Goal: Task Accomplishment & Management: Manage account settings

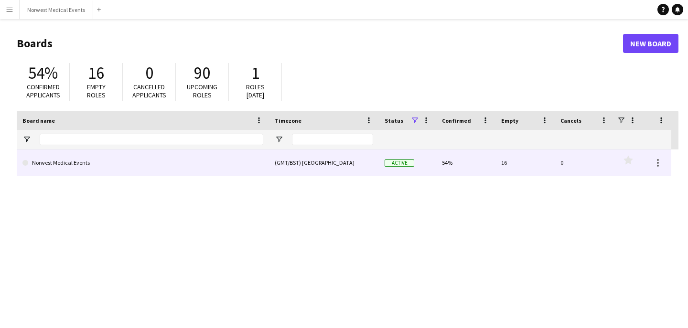
click at [81, 166] on link "Norwest Medical Events" at bounding box center [142, 163] width 241 height 27
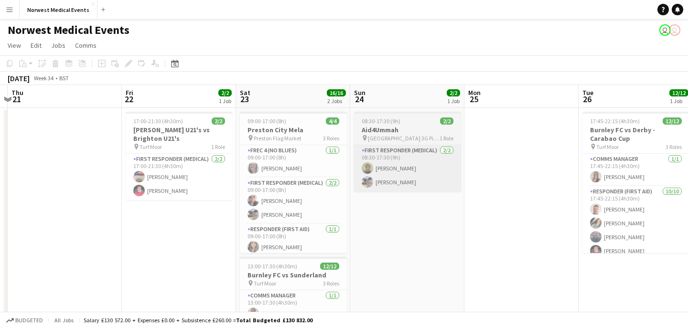
scroll to position [0, 229]
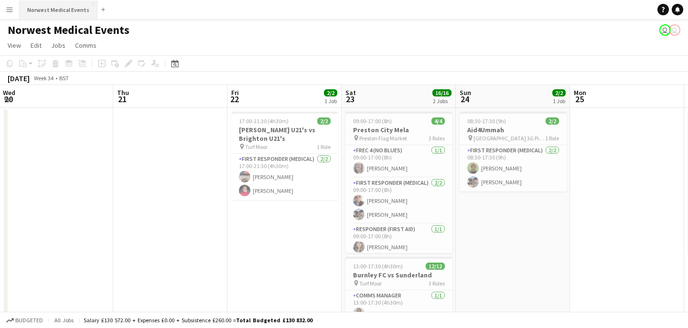
click at [72, 12] on button "Norwest Medical Events Close" at bounding box center [59, 9] width 78 height 19
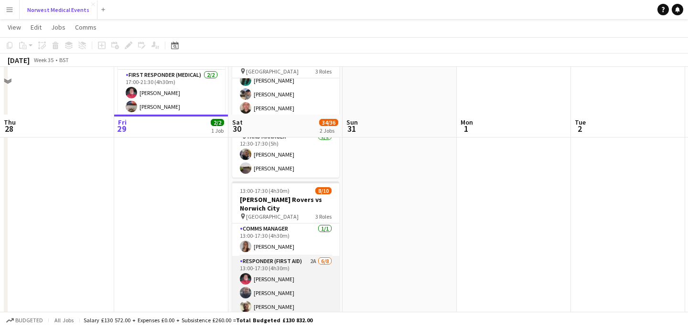
scroll to position [122, 0]
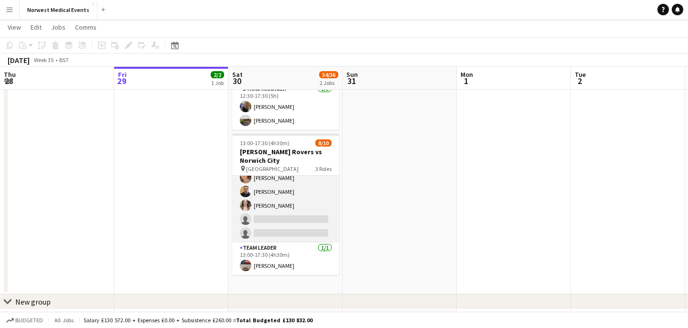
click at [296, 201] on app-card-role "Responder (First Aid) 2A [DATE] 13:00-17:30 (4h30m) [PERSON_NAME] [PERSON_NAME]…" at bounding box center [285, 177] width 107 height 129
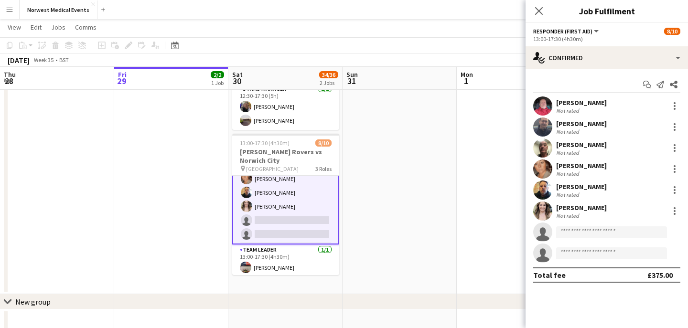
scroll to position [96, 0]
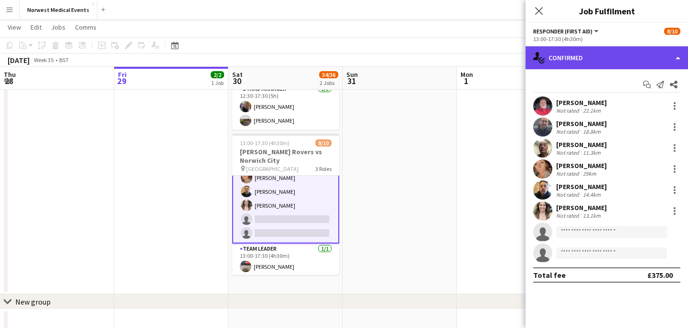
click at [573, 65] on div "single-neutral-actions-check-2 Confirmed" at bounding box center [607, 57] width 162 height 23
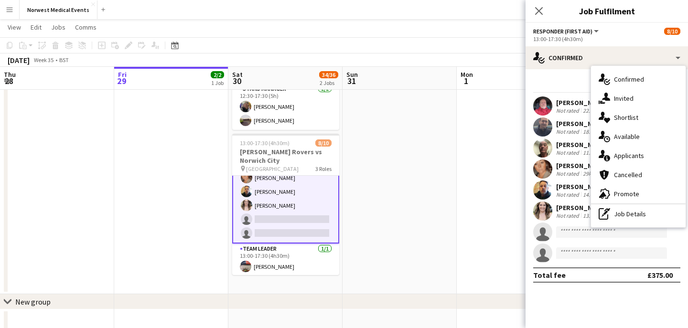
click at [628, 159] on div "single-neutral-actions-information Applicants" at bounding box center [638, 155] width 95 height 19
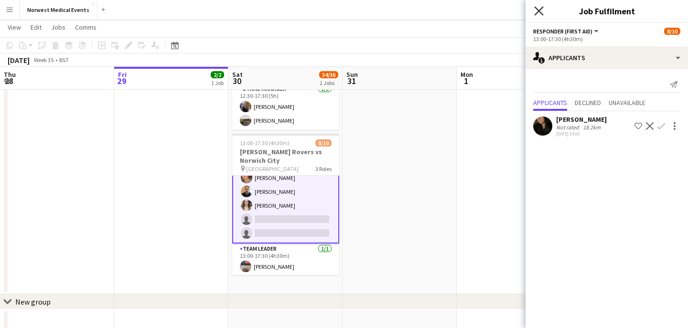
click at [537, 8] on icon "Close pop-in" at bounding box center [538, 10] width 9 height 9
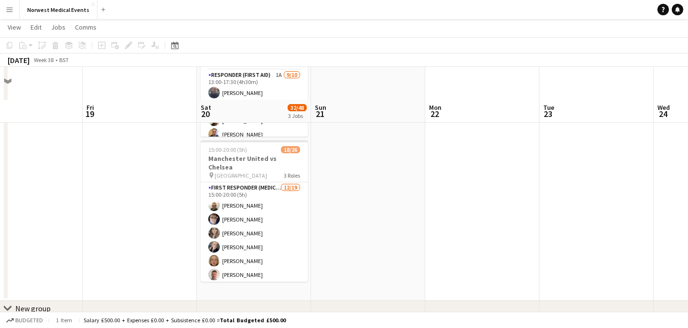
scroll to position [294, 0]
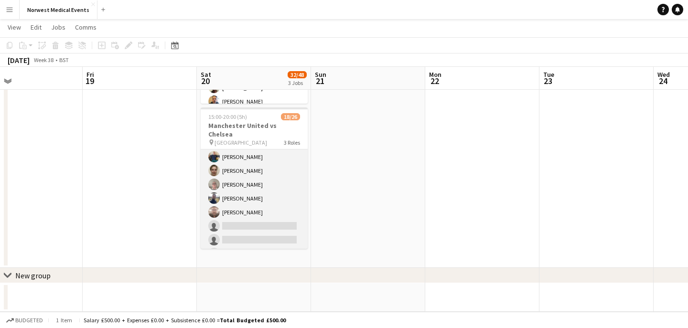
click at [262, 190] on app-card-role "First Responder (Medical) [DATE] 15:00-20:00 (5h) [PERSON_NAME] [PERSON_NAME] […" at bounding box center [254, 178] width 107 height 282
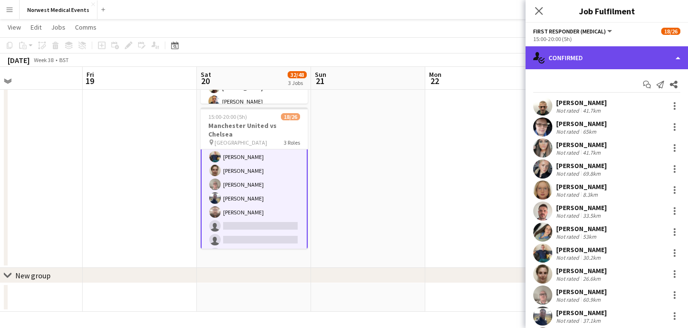
click at [581, 57] on div "single-neutral-actions-check-2 Confirmed" at bounding box center [607, 57] width 162 height 23
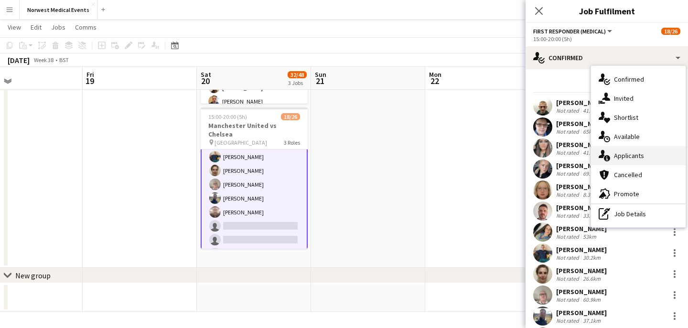
click at [648, 153] on div "single-neutral-actions-information Applicants" at bounding box center [638, 155] width 95 height 19
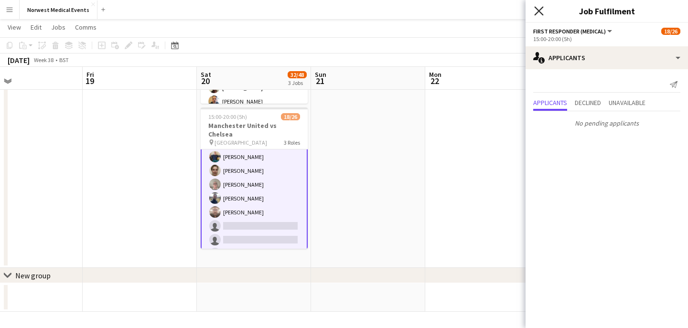
click at [540, 12] on icon at bounding box center [538, 10] width 9 height 9
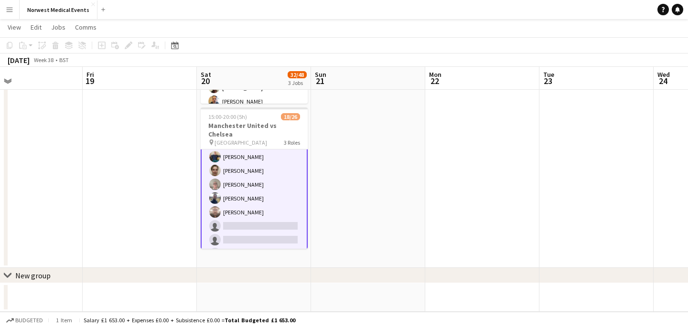
scroll to position [272, 0]
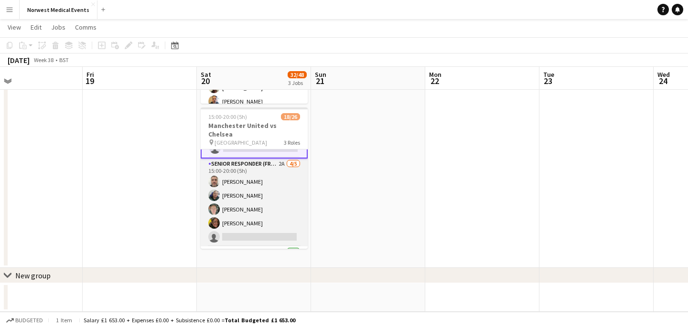
click at [271, 206] on app-card-role "Senior Responder (FREC 4 or Above) 2A [DATE] 15:00-20:00 (5h) [PERSON_NAME] [PE…" at bounding box center [254, 203] width 107 height 88
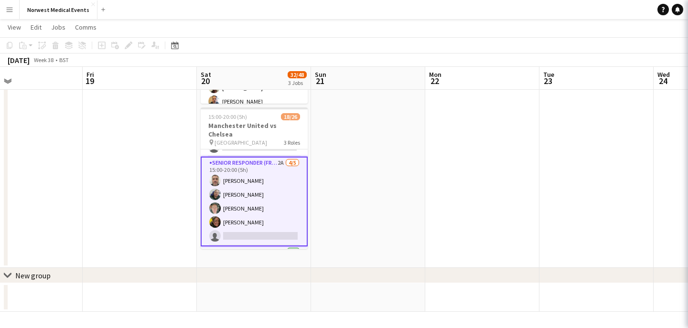
scroll to position [274, 0]
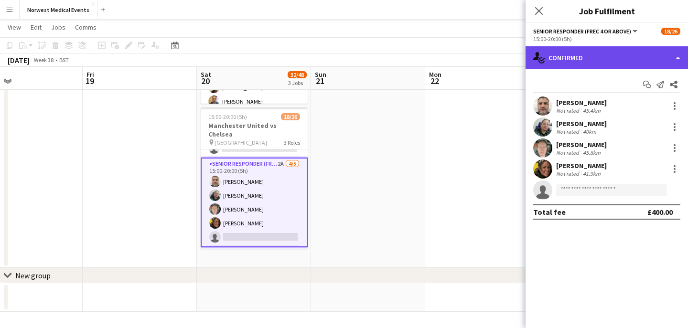
click at [603, 65] on div "single-neutral-actions-check-2 Confirmed" at bounding box center [607, 57] width 162 height 23
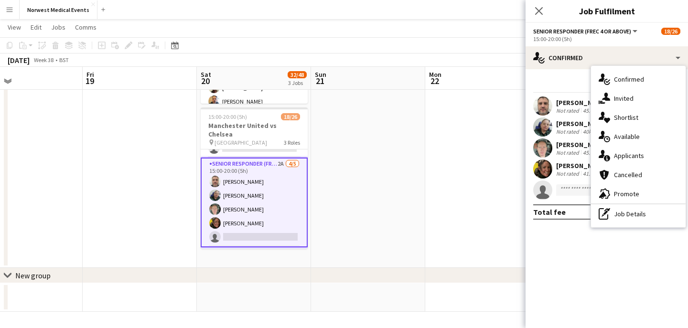
click at [633, 152] on div "single-neutral-actions-information Applicants" at bounding box center [638, 155] width 95 height 19
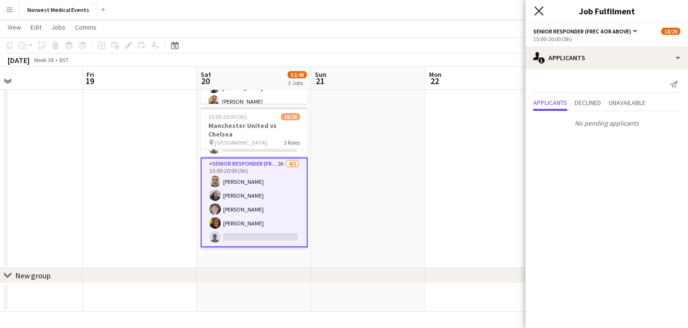
click at [536, 7] on icon "Close pop-in" at bounding box center [538, 10] width 9 height 9
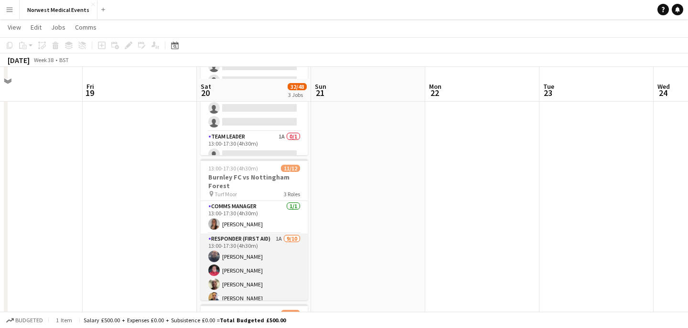
scroll to position [109, 0]
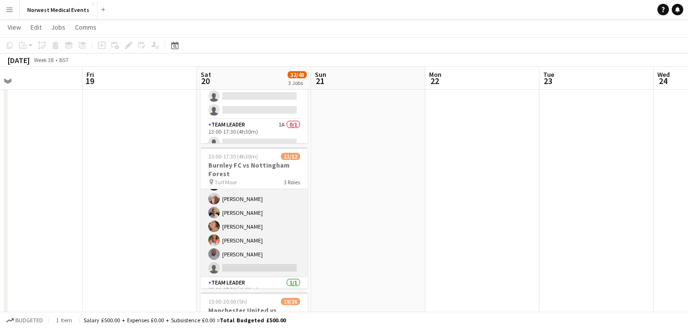
click at [261, 225] on app-card-role "Responder (First Aid) 1A [DATE] 13:00-17:30 (4h30m) [PERSON_NAME] [PERSON_NAME]…" at bounding box center [254, 198] width 107 height 157
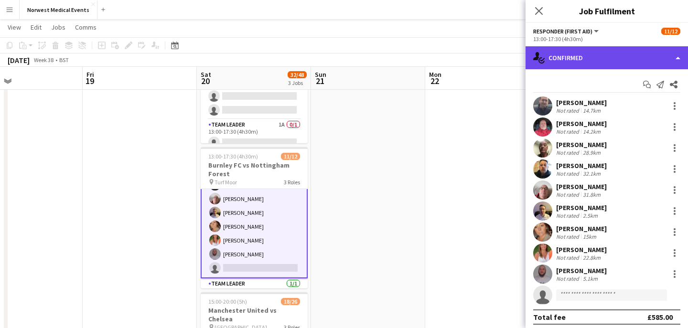
click at [581, 65] on div "single-neutral-actions-check-2 Confirmed" at bounding box center [607, 57] width 162 height 23
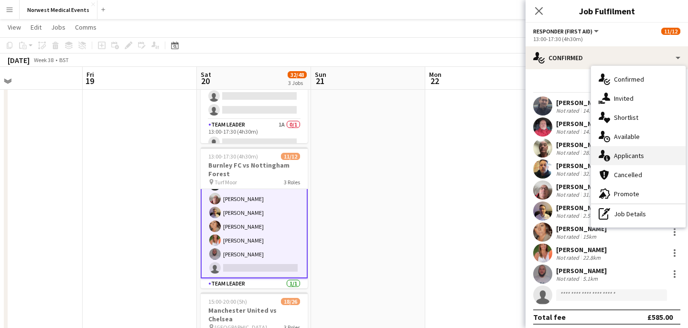
click at [638, 156] on div "single-neutral-actions-information Applicants" at bounding box center [638, 155] width 95 height 19
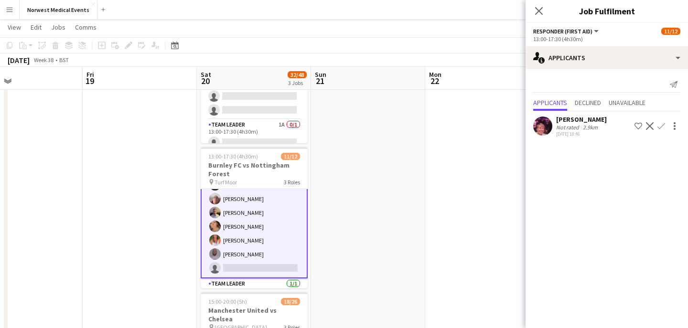
click at [660, 129] on app-icon "Confirm" at bounding box center [662, 126] width 8 height 8
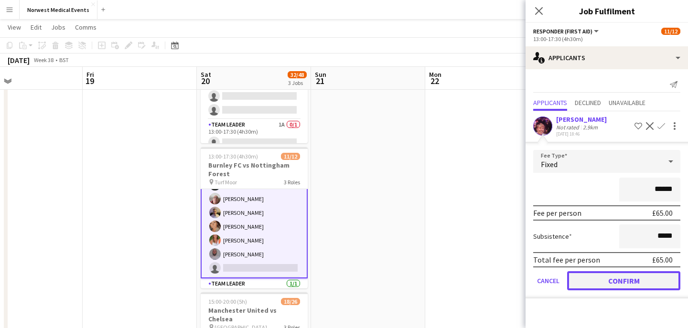
click at [635, 280] on button "Confirm" at bounding box center [623, 280] width 113 height 19
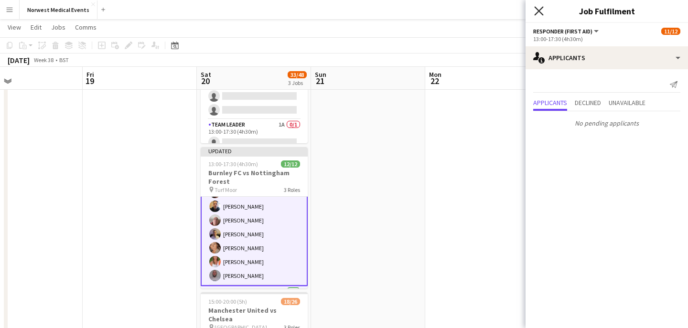
click at [538, 13] on icon "Close pop-in" at bounding box center [538, 10] width 9 height 9
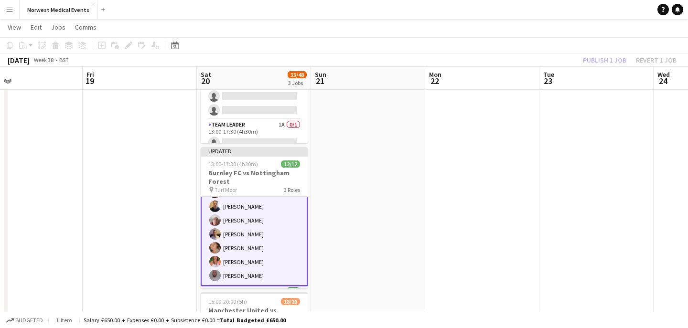
click at [596, 58] on div "Publish 1 job Revert 1 job" at bounding box center [630, 60] width 117 height 12
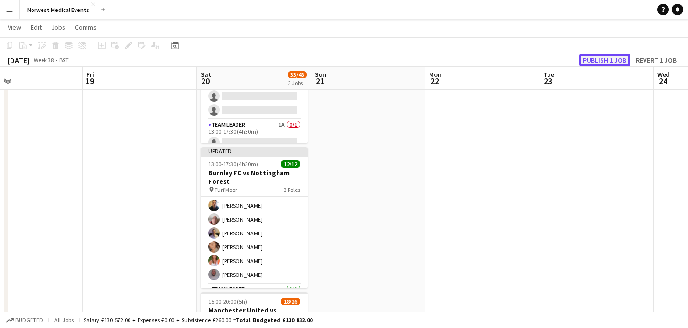
scroll to position [101, 0]
click at [596, 58] on button "Publish 1 job" at bounding box center [604, 60] width 51 height 12
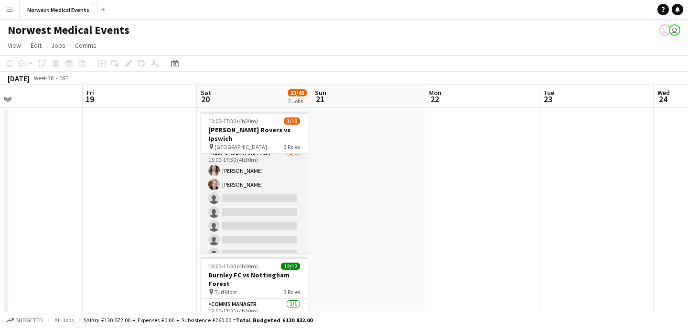
scroll to position [86, 0]
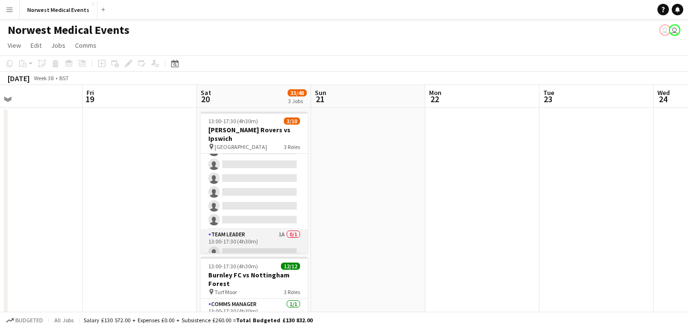
click at [266, 232] on app-card-role "Team Leader 1A 0/1 13:00-17:30 (4h30m) single-neutral-actions" at bounding box center [254, 245] width 107 height 32
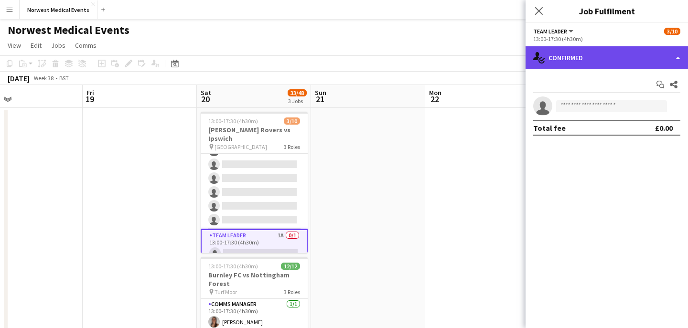
click at [615, 50] on div "single-neutral-actions-check-2 Confirmed" at bounding box center [607, 57] width 162 height 23
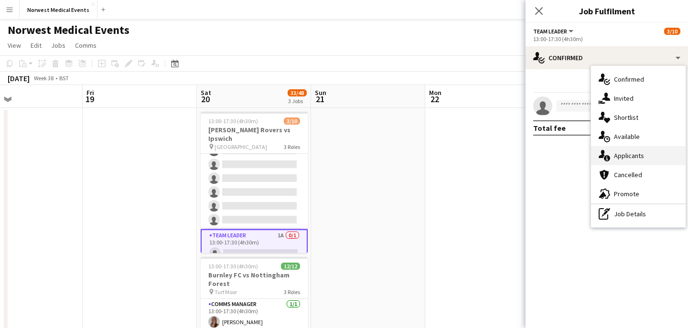
click at [641, 156] on div "single-neutral-actions-information Applicants" at bounding box center [638, 155] width 95 height 19
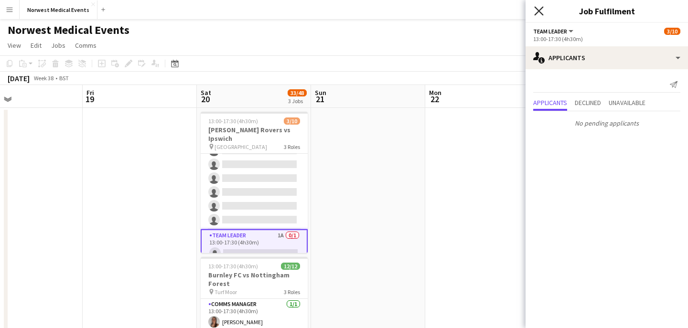
click at [539, 11] on icon at bounding box center [538, 10] width 9 height 9
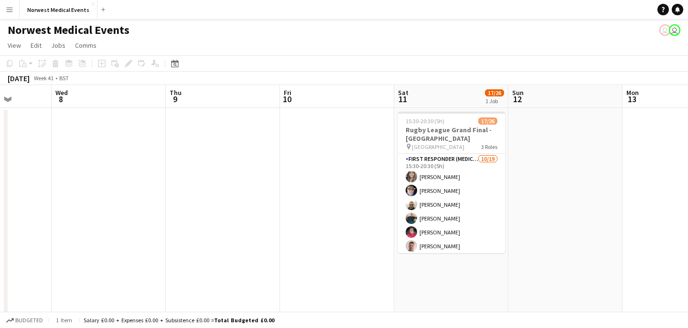
scroll to position [0, 454]
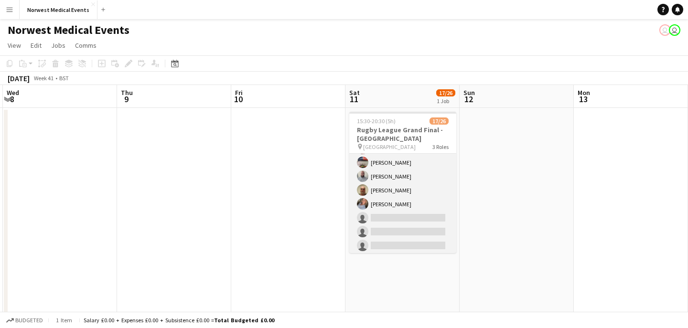
click at [415, 195] on app-card-role "First Responder (Medical) [DATE] 15:30-20:30 (5h) [PERSON_NAME] [PERSON_NAME] […" at bounding box center [402, 197] width 107 height 282
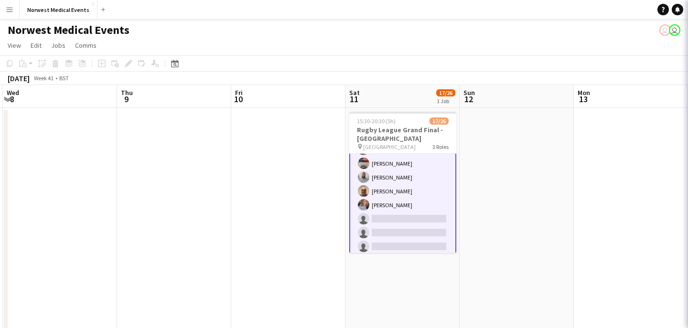
scroll to position [98, 0]
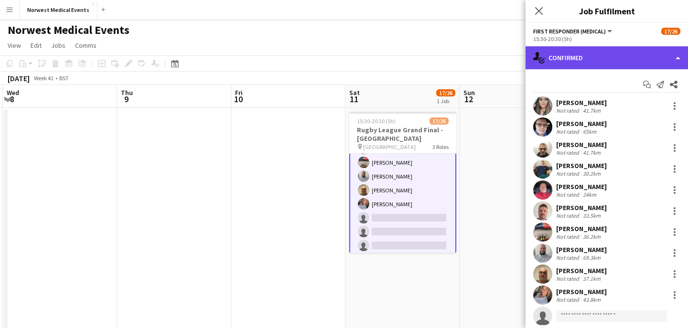
click at [606, 56] on div "single-neutral-actions-check-2 Confirmed" at bounding box center [607, 57] width 162 height 23
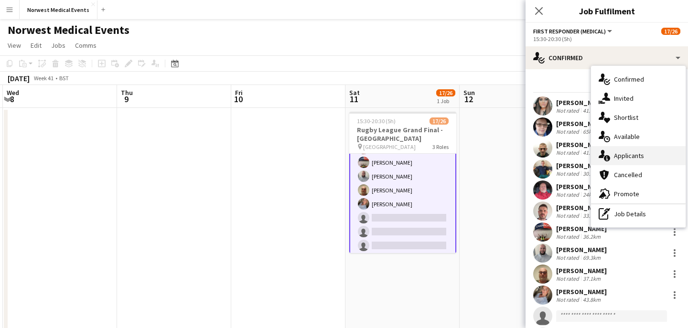
click at [644, 157] on div "single-neutral-actions-information Applicants" at bounding box center [638, 155] width 95 height 19
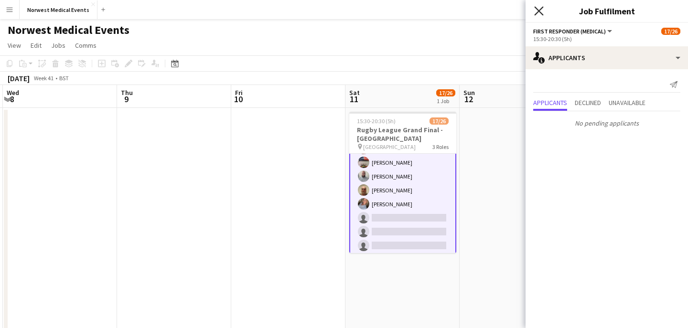
click at [542, 12] on icon "Close pop-in" at bounding box center [538, 10] width 9 height 9
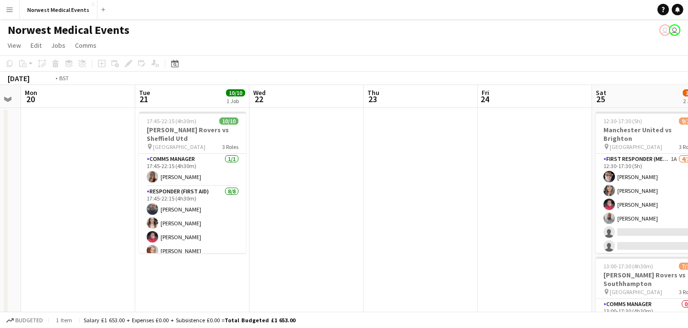
scroll to position [0, 328]
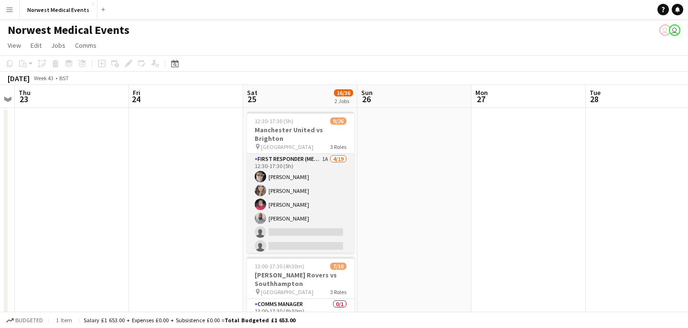
click at [292, 211] on app-card-role "First Responder (Medical) 1A [DATE] 12:30-17:30 (5h) [PERSON_NAME] [PERSON_NAME…" at bounding box center [300, 295] width 107 height 282
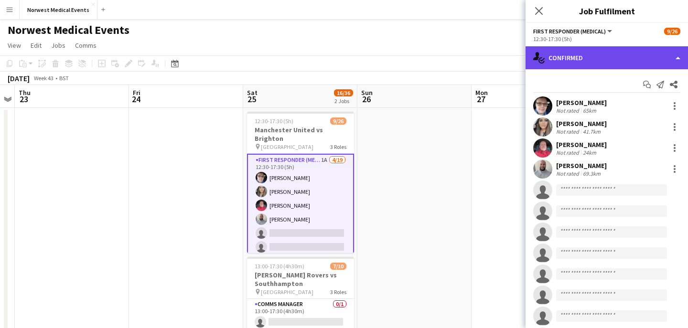
click at [575, 55] on div "single-neutral-actions-check-2 Confirmed" at bounding box center [607, 57] width 162 height 23
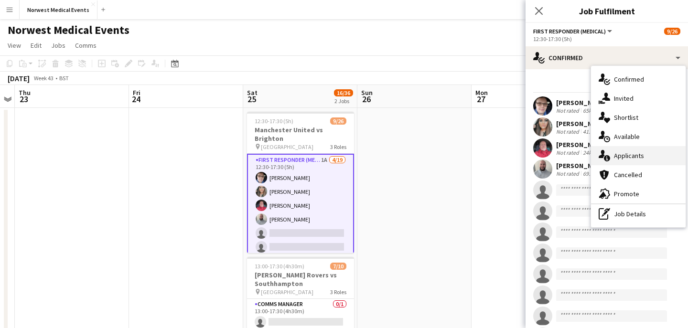
click at [644, 153] on div "single-neutral-actions-information Applicants" at bounding box center [638, 155] width 95 height 19
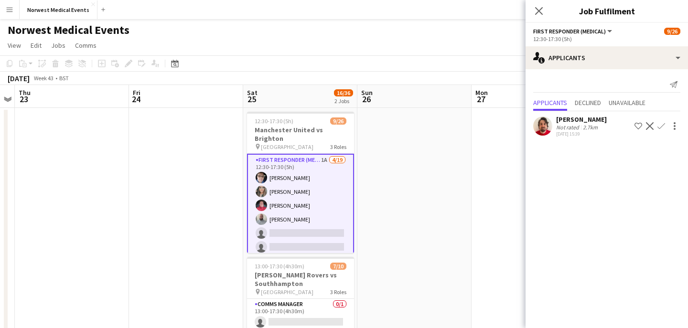
click at [664, 124] on app-icon "Confirm" at bounding box center [662, 126] width 8 height 8
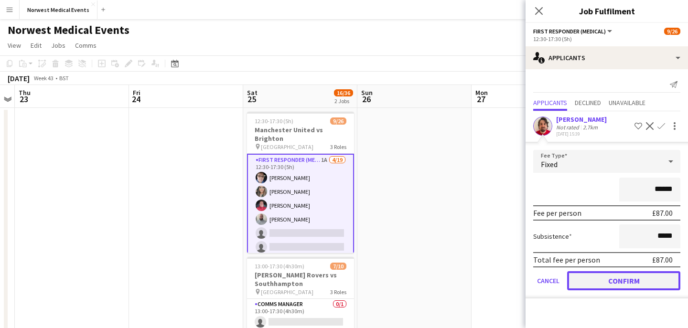
click at [634, 280] on button "Confirm" at bounding box center [623, 280] width 113 height 19
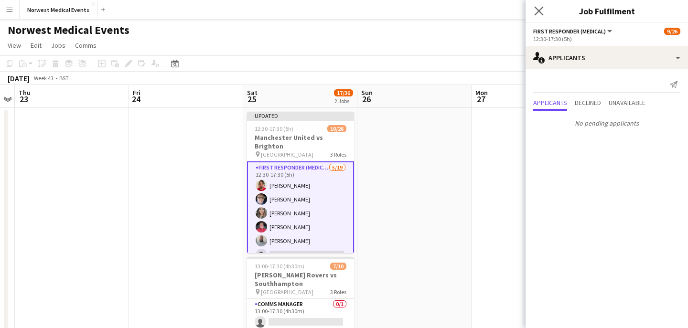
click at [539, 16] on app-icon "Close pop-in" at bounding box center [539, 11] width 14 height 14
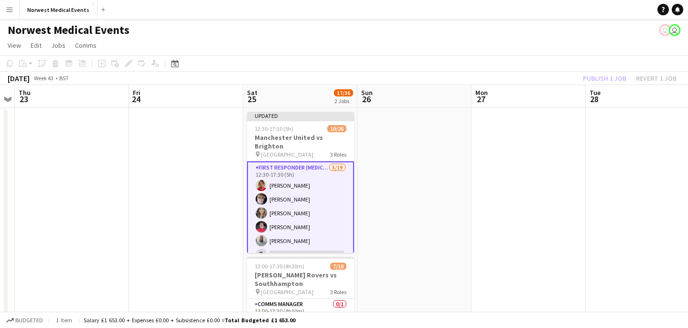
click at [602, 75] on div "Publish 1 job Revert 1 job" at bounding box center [630, 78] width 117 height 12
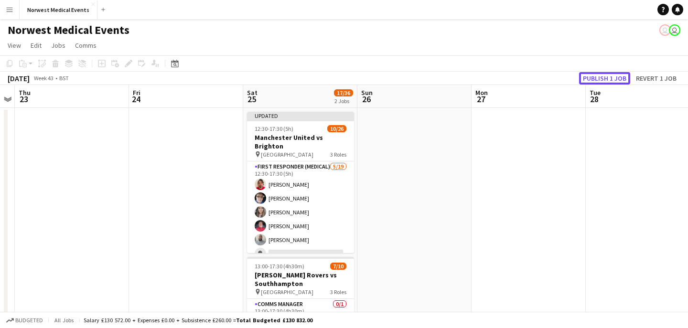
click at [602, 75] on button "Publish 1 job" at bounding box center [604, 78] width 51 height 12
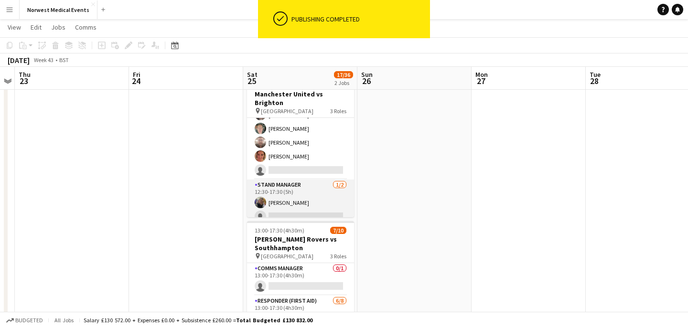
scroll to position [121, 0]
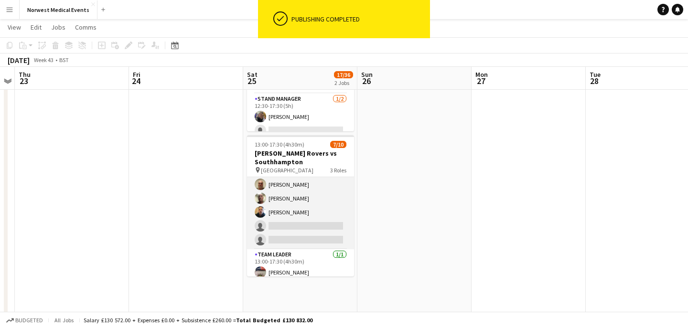
click at [307, 212] on app-card-role "Responder (First Aid) [DATE] 13:00-17:30 (4h30m) [PERSON_NAME] [PERSON_NAME] [P…" at bounding box center [300, 184] width 107 height 129
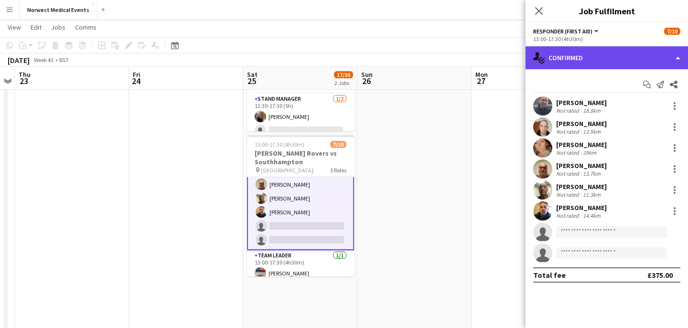
click at [611, 52] on div "single-neutral-actions-check-2 Confirmed" at bounding box center [607, 57] width 162 height 23
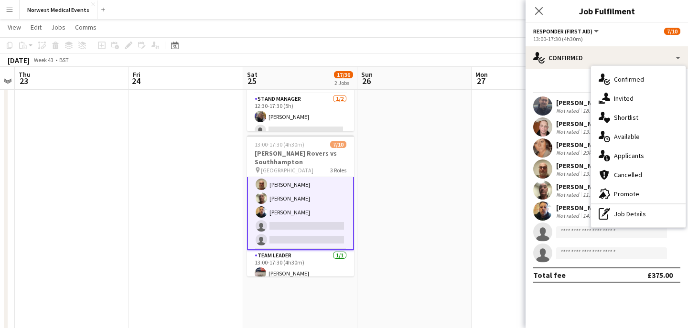
click at [637, 159] on div "single-neutral-actions-information Applicants" at bounding box center [638, 155] width 95 height 19
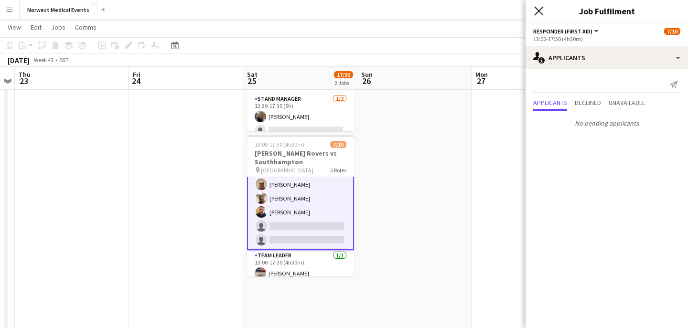
click at [537, 11] on icon "Close pop-in" at bounding box center [538, 10] width 9 height 9
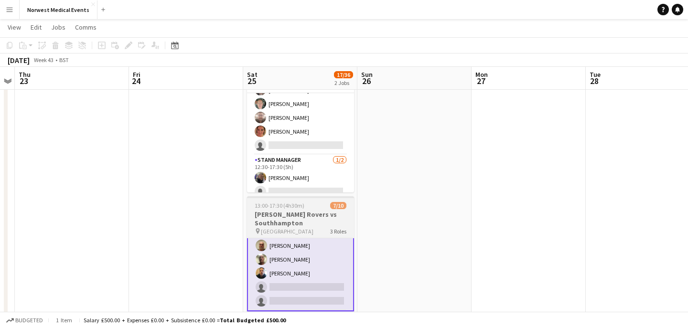
scroll to position [27, 0]
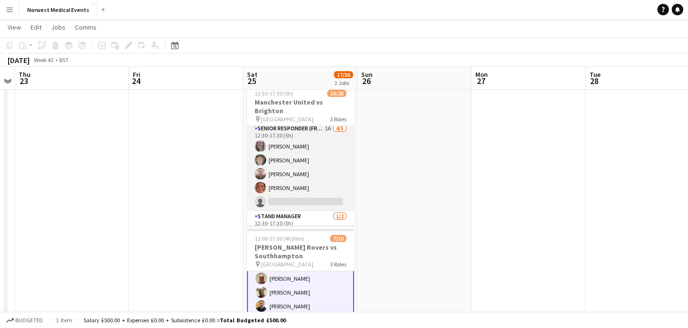
click at [316, 182] on app-card-role "Senior Responder (FREC 4 or Above) 1A [DATE] 12:30-17:30 (5h) [PERSON_NAME] [PE…" at bounding box center [300, 167] width 107 height 88
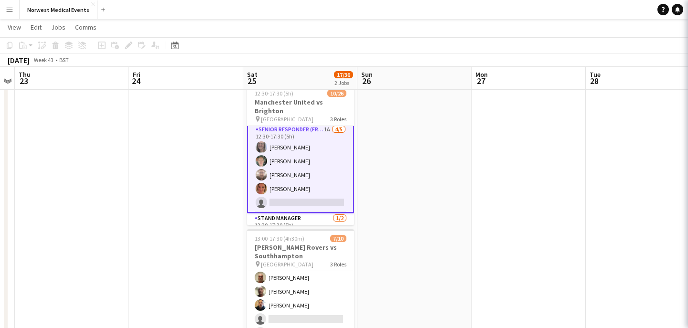
scroll to position [90, 0]
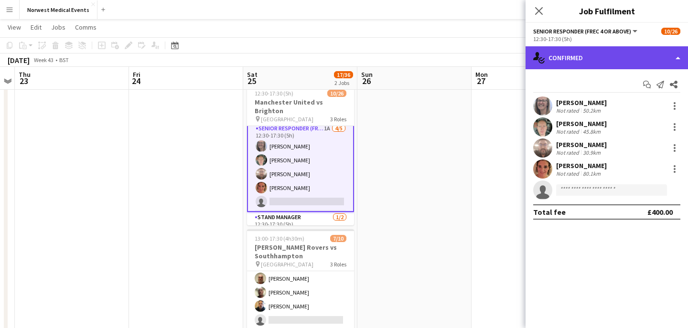
click at [626, 59] on div "single-neutral-actions-check-2 Confirmed" at bounding box center [607, 57] width 162 height 23
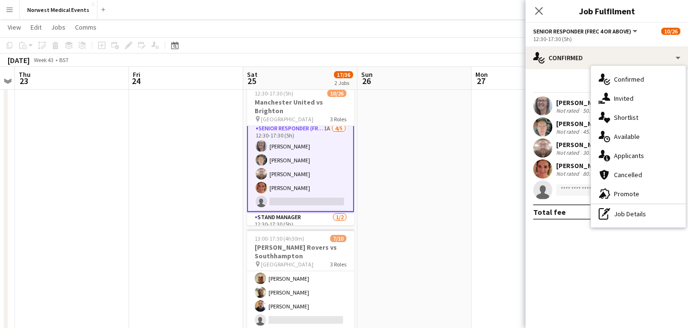
click at [638, 156] on div "single-neutral-actions-information Applicants" at bounding box center [638, 155] width 95 height 19
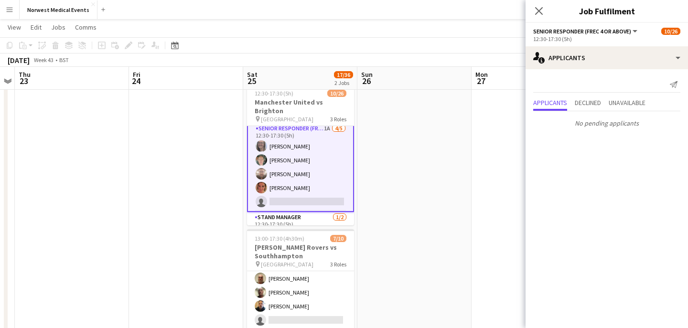
click at [535, 10] on icon "Close pop-in" at bounding box center [539, 11] width 8 height 8
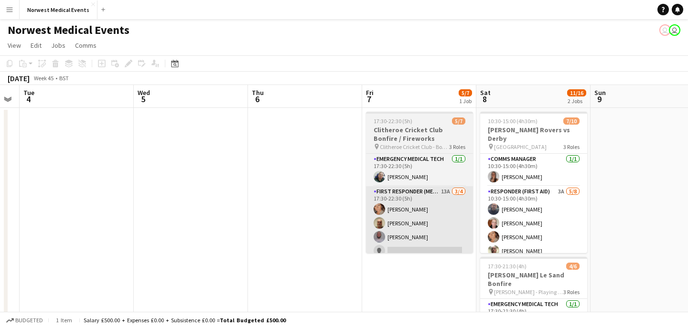
scroll to position [0, 347]
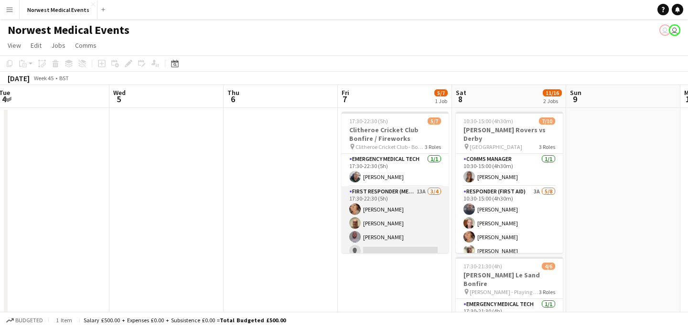
click at [390, 237] on app-card-role "First Responder (Medical) 13A [DATE] 17:30-22:30 (5h) [PERSON_NAME] [PERSON_NAM…" at bounding box center [395, 223] width 107 height 74
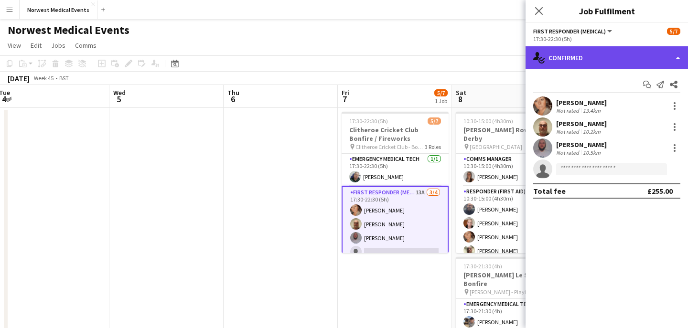
click at [578, 59] on div "single-neutral-actions-check-2 Confirmed" at bounding box center [607, 57] width 162 height 23
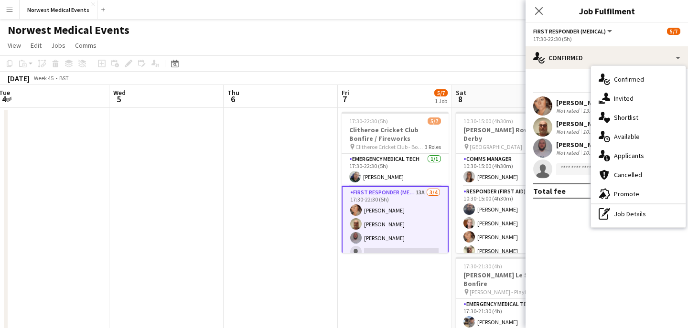
click at [540, 7] on icon "Close pop-in" at bounding box center [539, 11] width 8 height 8
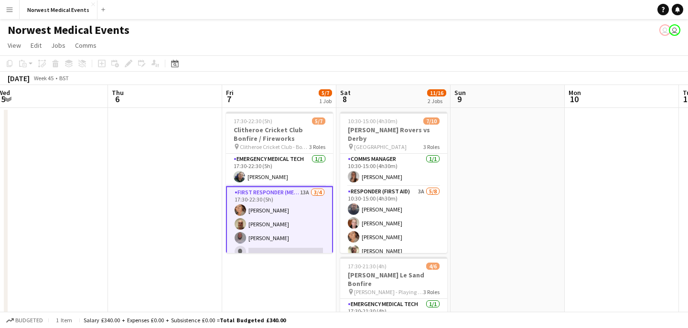
scroll to position [0, 476]
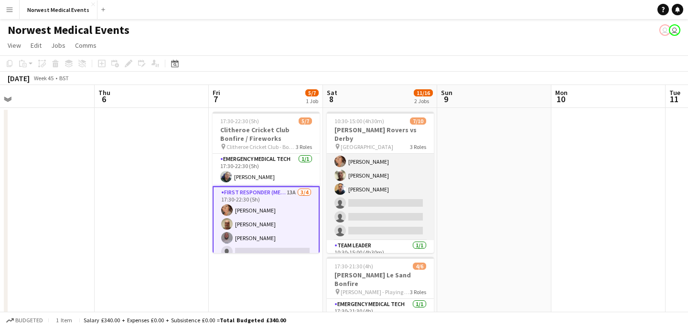
click at [392, 202] on app-card-role "Responder (First Aid) 3A [DATE] 10:30-15:00 (4h30m) [PERSON_NAME] [PERSON_NAME]…" at bounding box center [380, 175] width 107 height 129
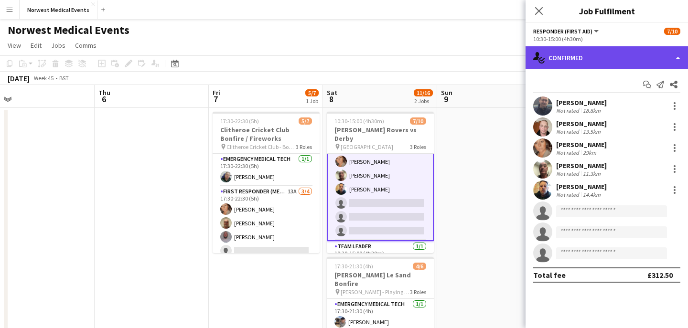
click at [599, 55] on div "single-neutral-actions-check-2 Confirmed" at bounding box center [607, 57] width 162 height 23
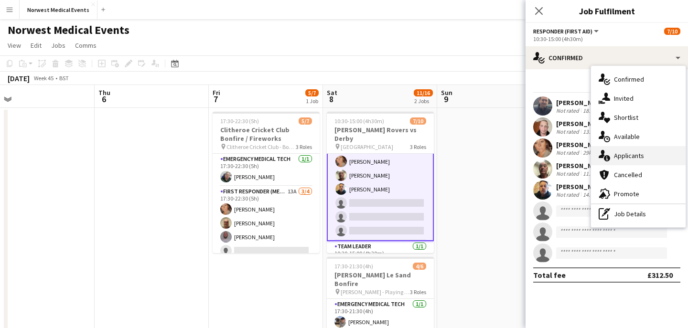
click at [631, 157] on div "single-neutral-actions-information Applicants" at bounding box center [638, 155] width 95 height 19
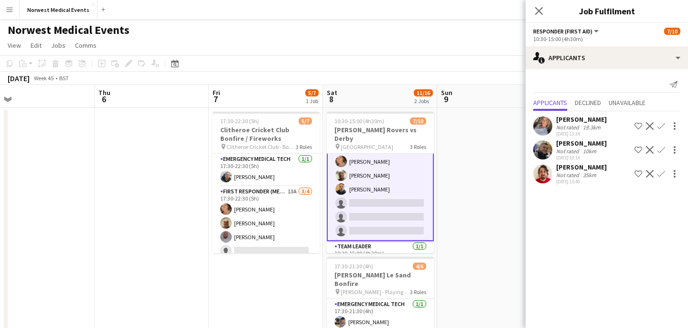
click at [662, 127] on app-icon "Confirm" at bounding box center [662, 126] width 8 height 8
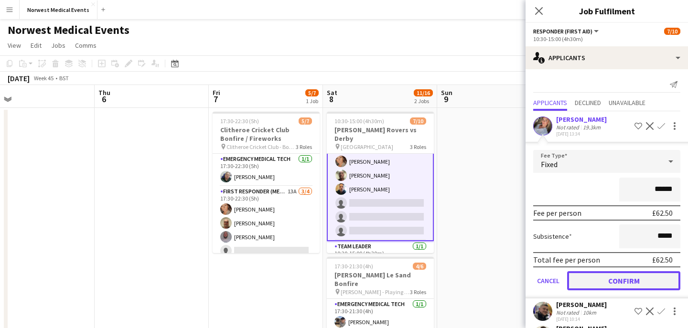
click at [642, 280] on button "Confirm" at bounding box center [623, 280] width 113 height 19
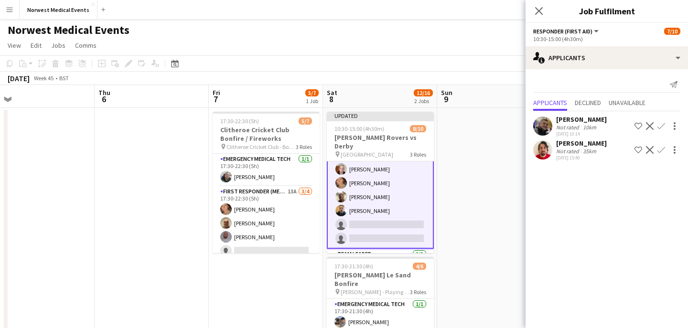
click at [661, 125] on app-icon "Confirm" at bounding box center [662, 126] width 8 height 8
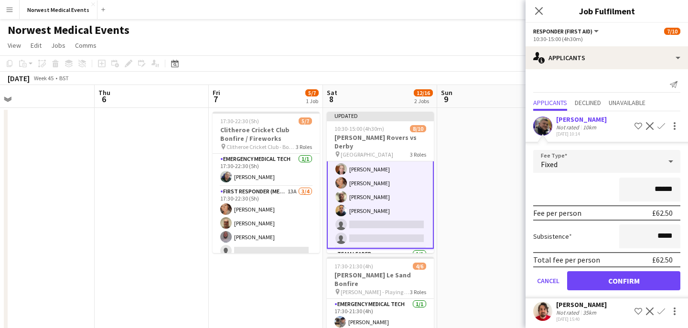
scroll to position [96, 0]
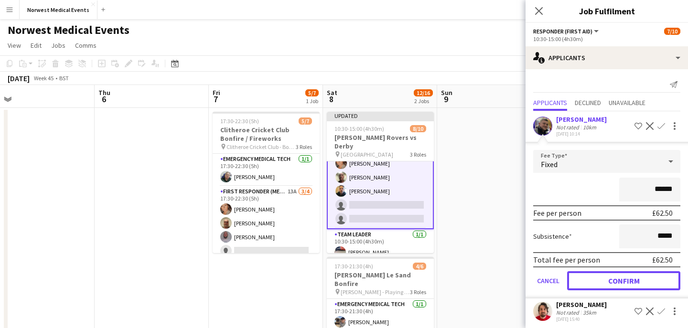
click at [624, 280] on button "Confirm" at bounding box center [623, 280] width 113 height 19
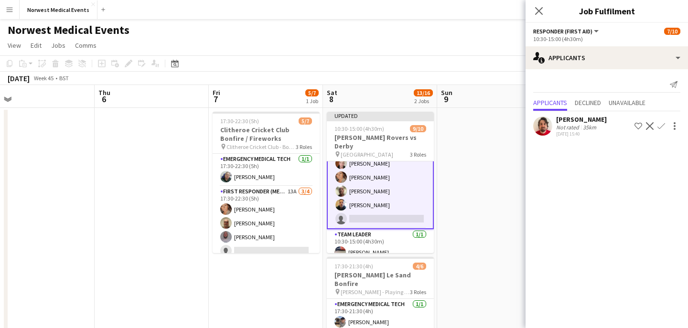
click at [659, 126] on app-icon "Confirm" at bounding box center [662, 126] width 8 height 8
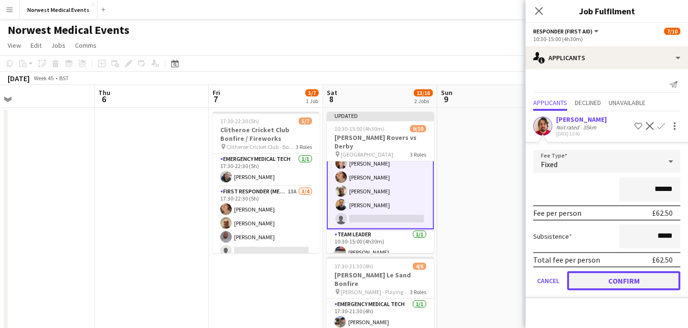
click at [620, 283] on button "Confirm" at bounding box center [623, 280] width 113 height 19
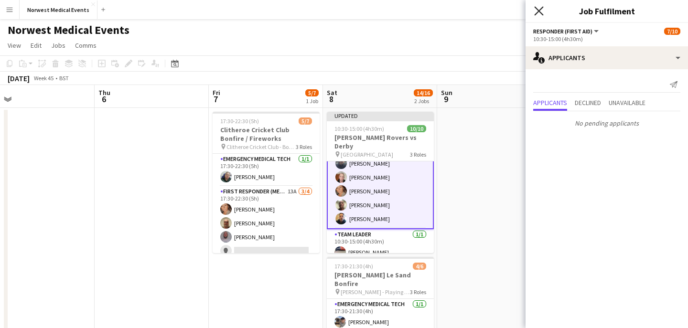
click at [539, 11] on icon at bounding box center [538, 10] width 9 height 9
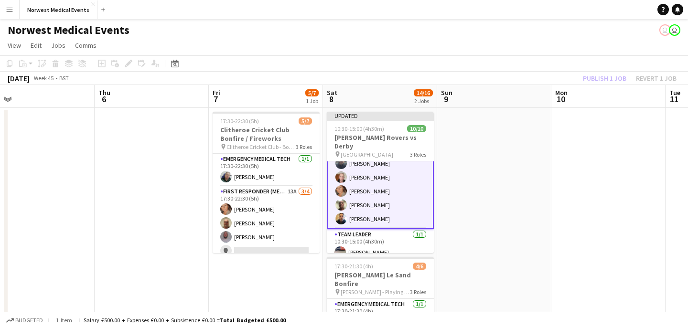
click at [590, 77] on div "Publish 1 job Revert 1 job" at bounding box center [630, 78] width 117 height 12
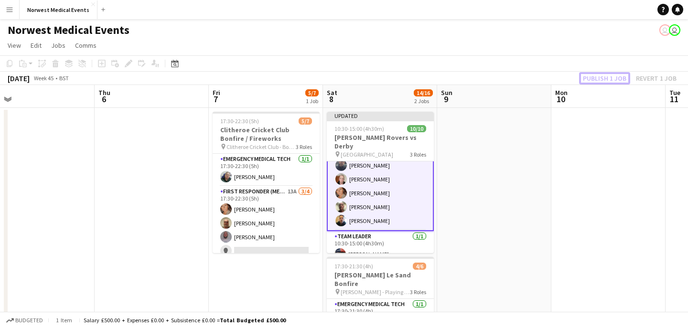
click at [590, 77] on button "Publish 1 job" at bounding box center [604, 78] width 51 height 12
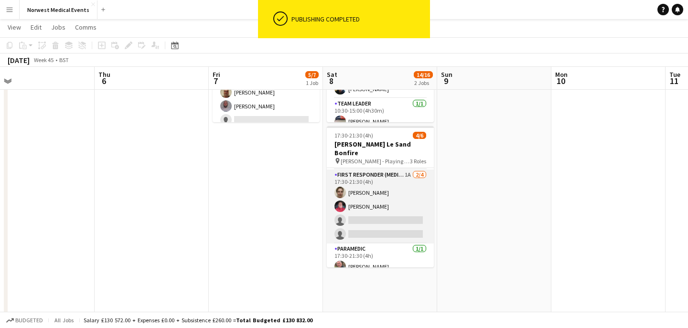
scroll to position [0, 0]
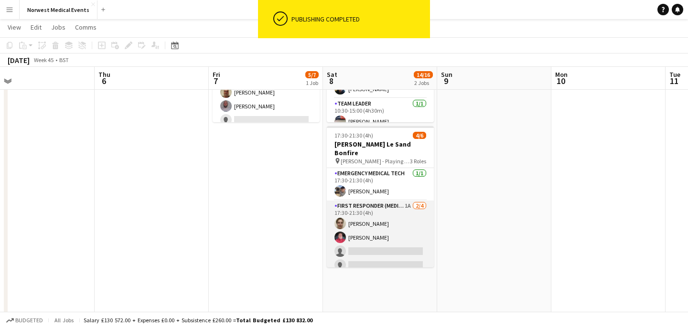
click at [396, 219] on app-card-role "First Responder (Medical) 1A [DATE] 17:30-21:30 (4h) [PERSON_NAME] [PERSON_NAME…" at bounding box center [380, 238] width 107 height 74
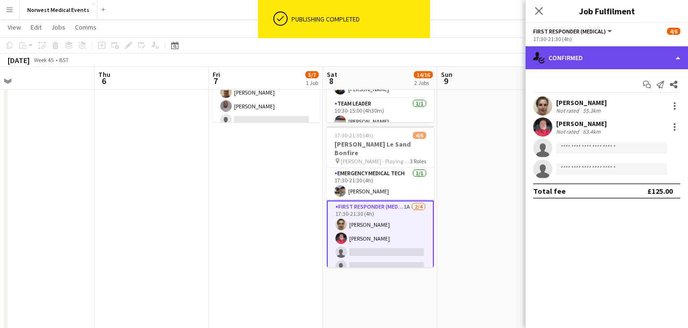
click at [597, 59] on div "single-neutral-actions-check-2 Confirmed" at bounding box center [607, 57] width 162 height 23
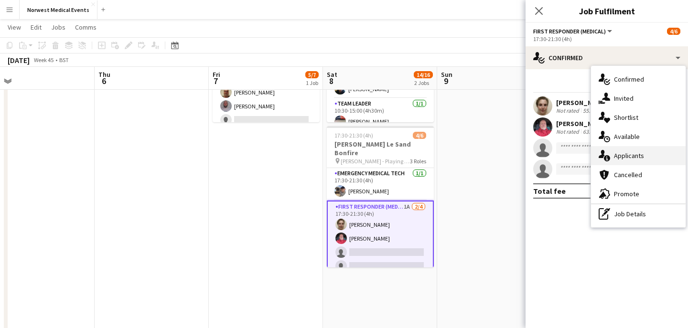
click at [640, 155] on div "single-neutral-actions-information Applicants" at bounding box center [638, 155] width 95 height 19
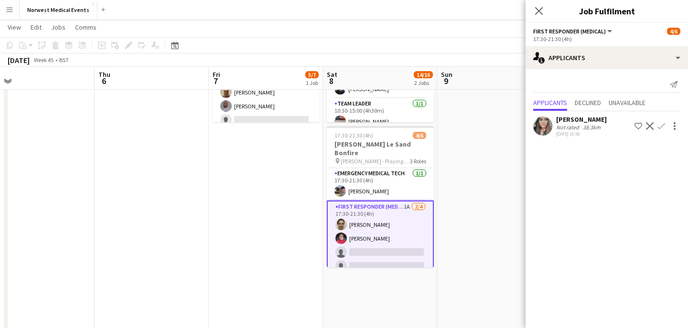
click at [661, 127] on app-icon "Confirm" at bounding box center [662, 126] width 8 height 8
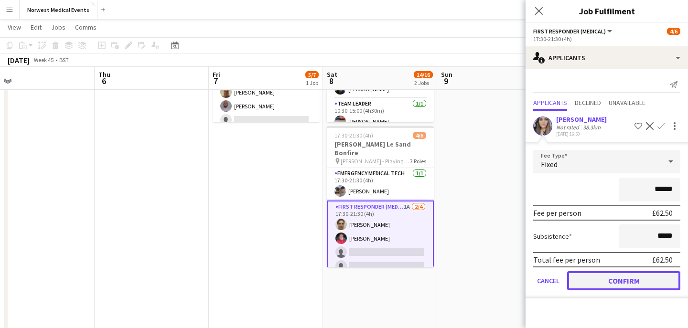
click at [641, 279] on button "Confirm" at bounding box center [623, 280] width 113 height 19
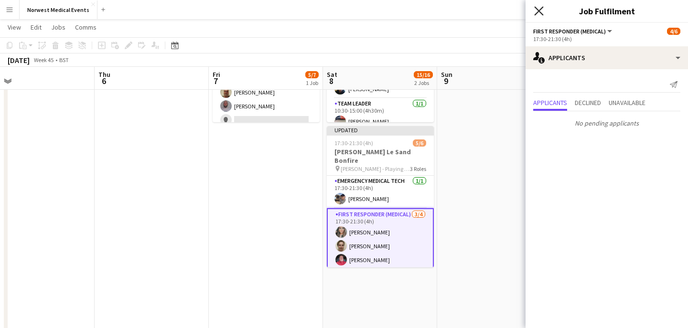
click at [539, 10] on icon at bounding box center [538, 10] width 9 height 9
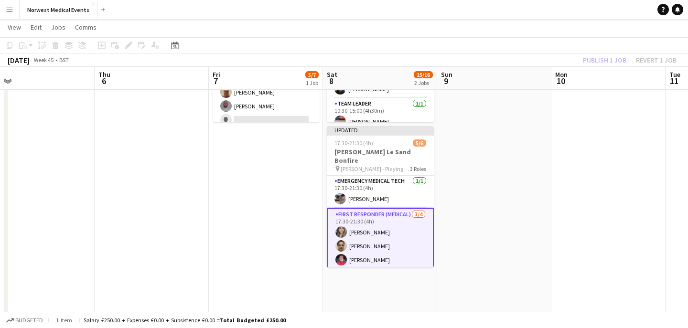
click at [594, 63] on div "Publish 1 job Revert 1 job" at bounding box center [630, 60] width 117 height 12
click at [594, 63] on button "Publish 1 job" at bounding box center [604, 60] width 51 height 12
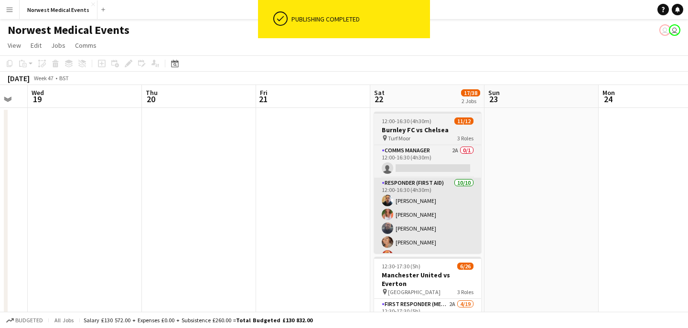
scroll to position [0, 450]
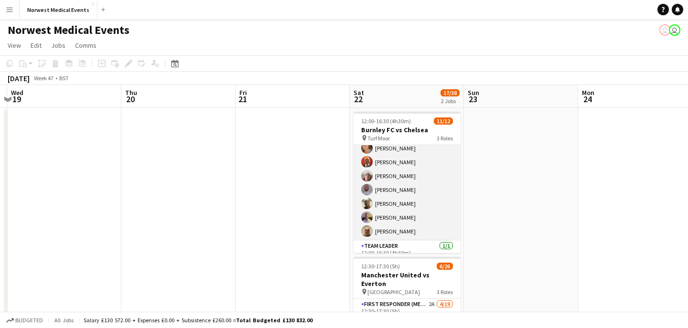
click at [402, 198] on app-card-role "Responder (First Aid) [DATE] 12:00-16:30 (4h30m) [PERSON_NAME] [PERSON_NAME] [P…" at bounding box center [407, 162] width 107 height 157
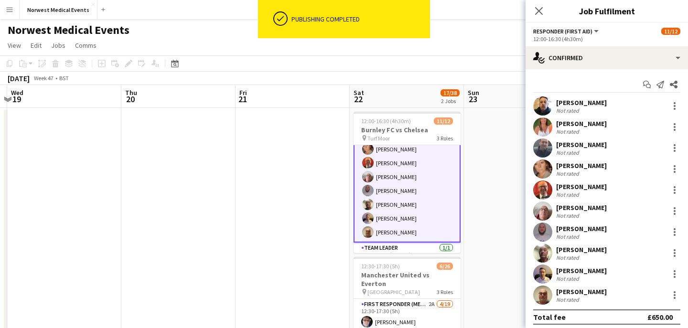
scroll to position [95, 0]
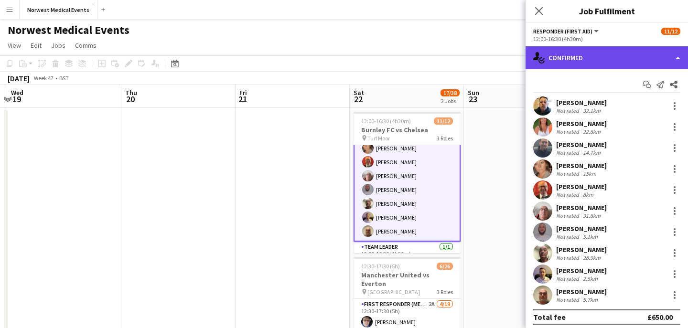
click at [572, 54] on div "single-neutral-actions-check-2 Confirmed" at bounding box center [607, 57] width 162 height 23
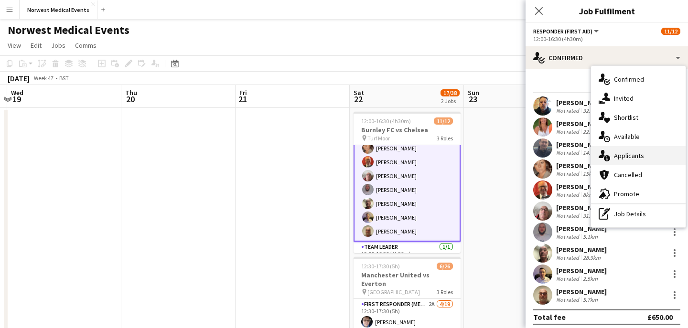
click at [628, 154] on div "single-neutral-actions-information Applicants" at bounding box center [638, 155] width 95 height 19
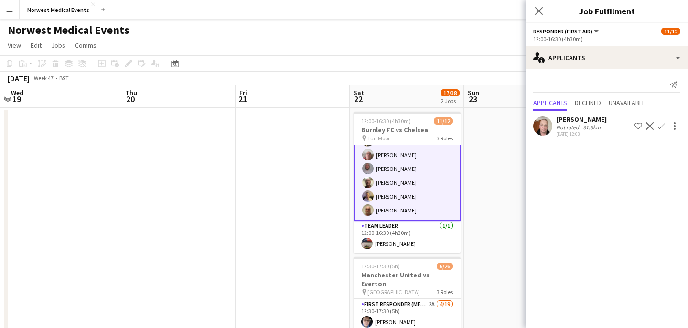
scroll to position [0, 0]
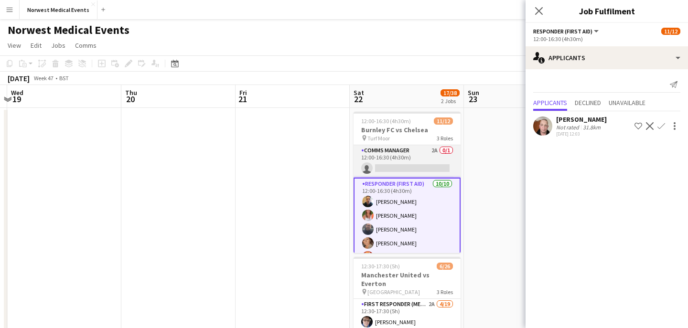
click at [418, 160] on app-card-role "Comms Manager 2A 0/1 12:00-16:30 (4h30m) single-neutral-actions" at bounding box center [407, 161] width 107 height 32
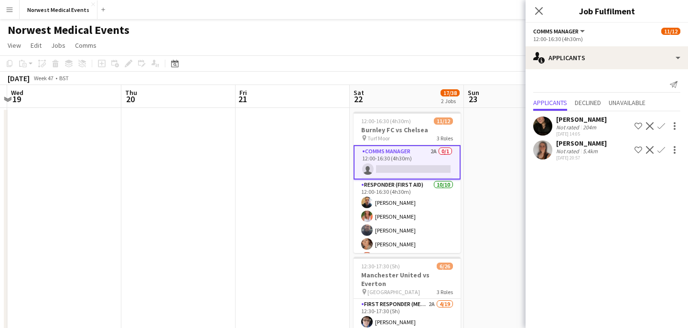
click at [540, 3] on div "Close pop-in" at bounding box center [539, 11] width 27 height 22
click at [539, 7] on icon "Close pop-in" at bounding box center [538, 10] width 9 height 9
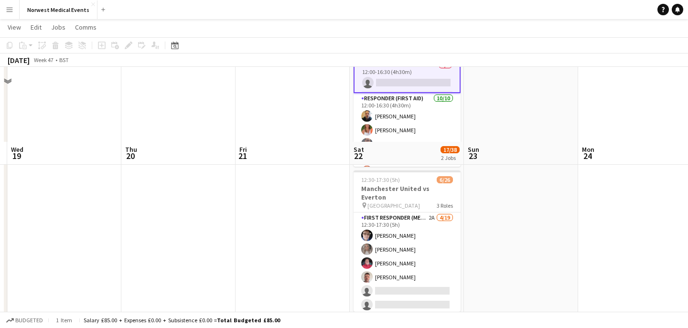
scroll to position [161, 0]
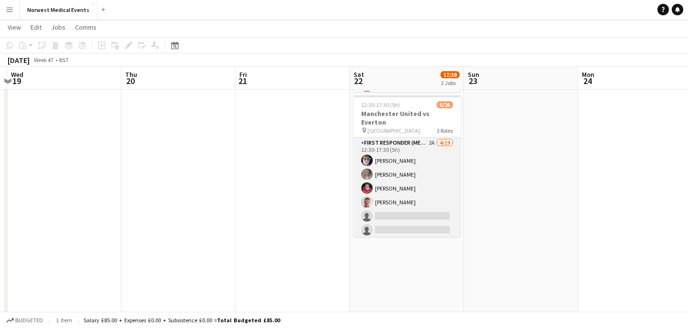
click at [419, 171] on app-card-role "First Responder (Medical) 2A [DATE] 12:30-17:30 (5h) [PERSON_NAME] [PERSON_NAME…" at bounding box center [407, 279] width 107 height 282
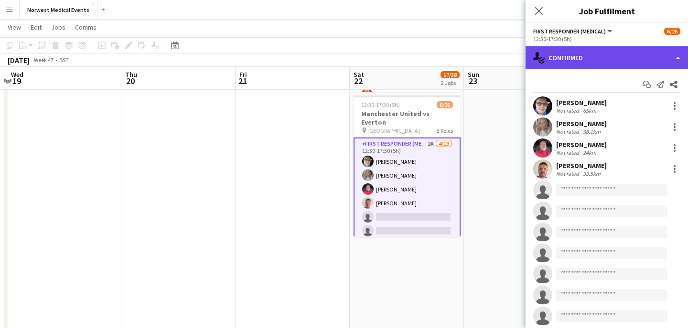
click at [569, 59] on div "single-neutral-actions-check-2 Confirmed" at bounding box center [607, 57] width 162 height 23
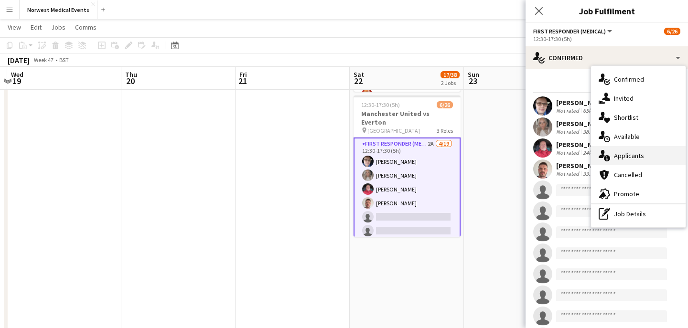
click at [635, 155] on div "single-neutral-actions-information Applicants" at bounding box center [638, 155] width 95 height 19
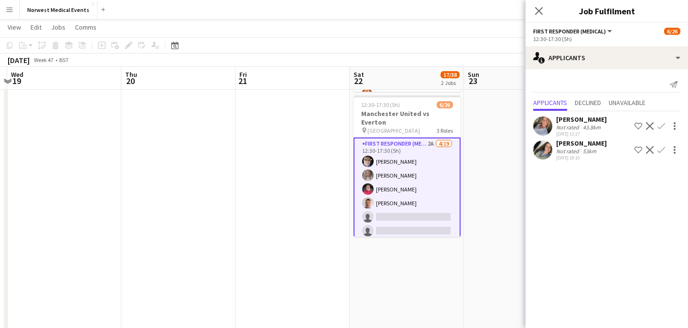
click at [663, 149] on app-icon "Confirm" at bounding box center [662, 150] width 8 height 8
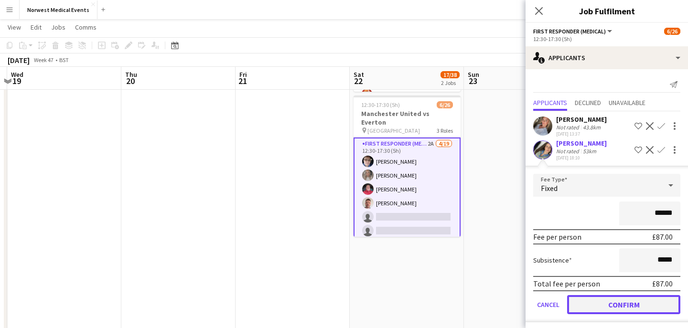
click at [647, 300] on button "Confirm" at bounding box center [623, 304] width 113 height 19
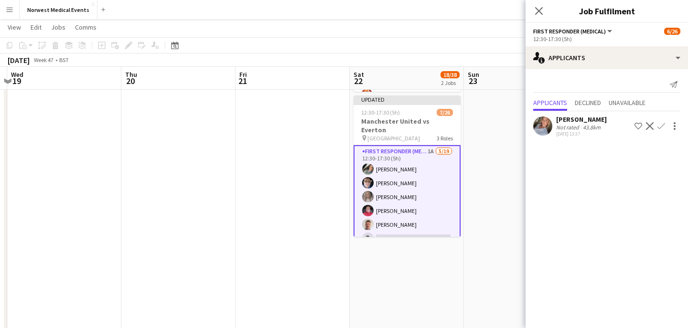
click at [659, 124] on app-icon "Confirm" at bounding box center [662, 126] width 8 height 8
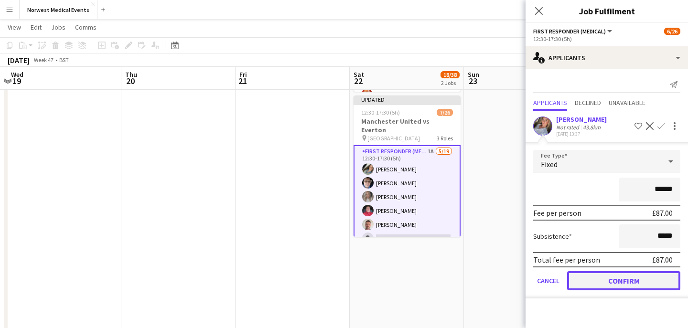
click at [633, 278] on button "Confirm" at bounding box center [623, 280] width 113 height 19
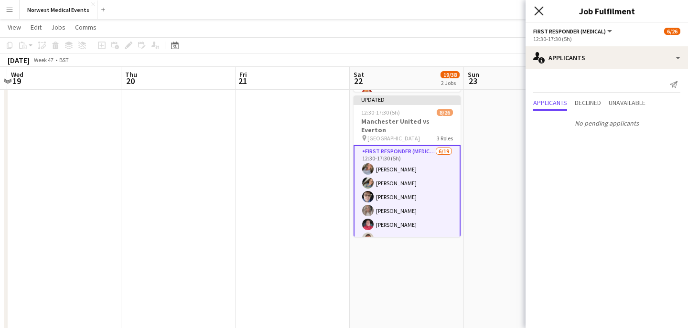
click at [536, 12] on icon "Close pop-in" at bounding box center [538, 10] width 9 height 9
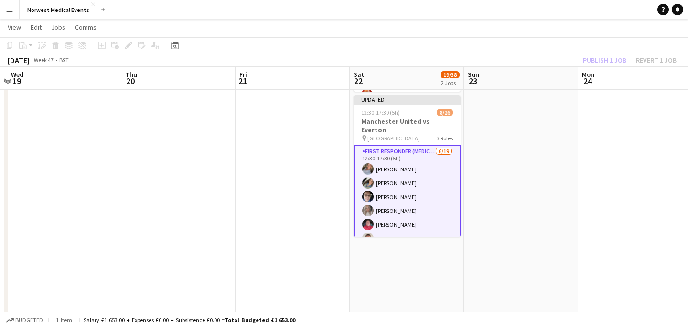
click at [590, 58] on div "Publish 1 job Revert 1 job" at bounding box center [630, 60] width 117 height 12
click at [590, 58] on button "Publish 1 job" at bounding box center [604, 60] width 51 height 12
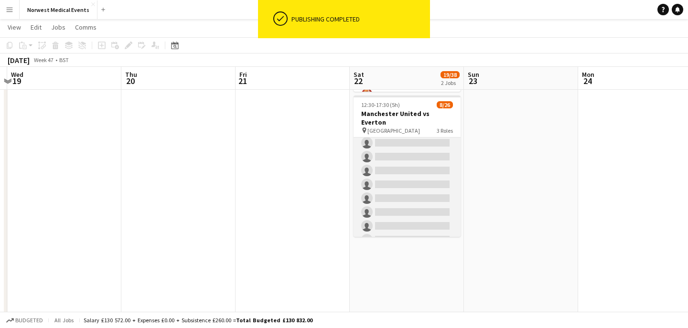
scroll to position [248, 0]
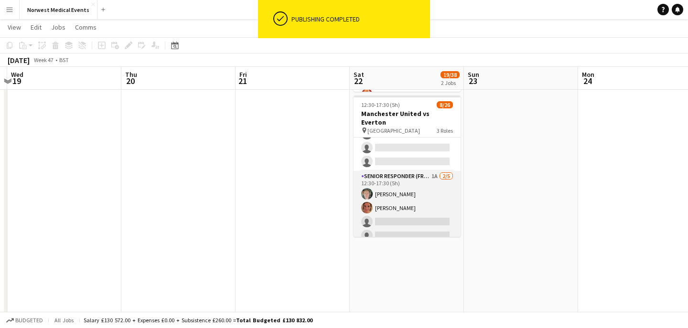
click at [408, 208] on app-card-role "Senior Responder (FREC 4 or Above) 1A [DATE] 12:30-17:30 (5h) [PERSON_NAME] [PE…" at bounding box center [407, 215] width 107 height 88
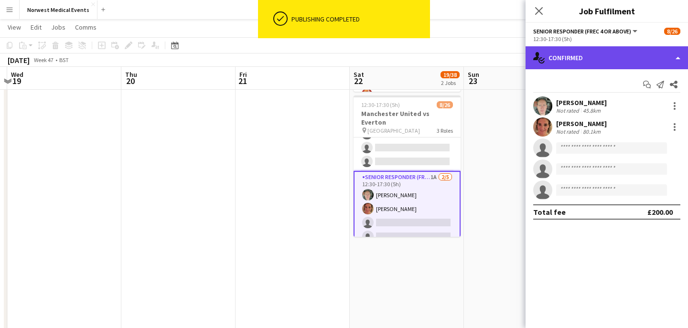
click at [576, 61] on div "single-neutral-actions-check-2 Confirmed" at bounding box center [607, 57] width 162 height 23
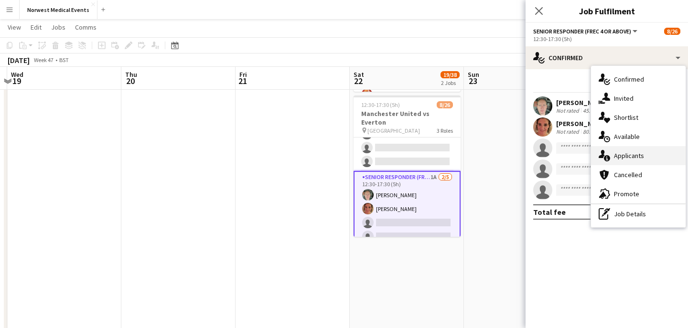
click at [639, 160] on div "single-neutral-actions-information Applicants" at bounding box center [638, 155] width 95 height 19
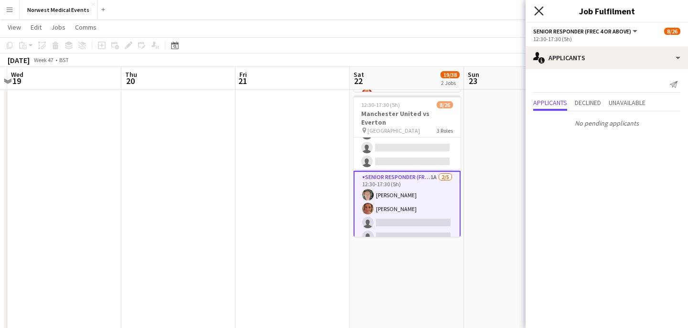
click at [540, 15] on icon "Close pop-in" at bounding box center [538, 10] width 9 height 9
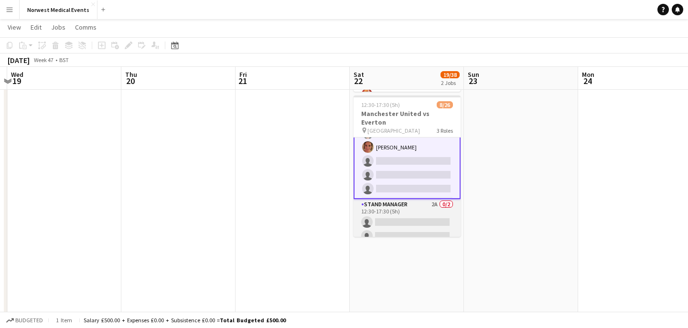
click at [415, 211] on app-card-role "Stand Manager 2A 0/2 12:30-17:30 (5h) single-neutral-actions single-neutral-act…" at bounding box center [407, 222] width 107 height 46
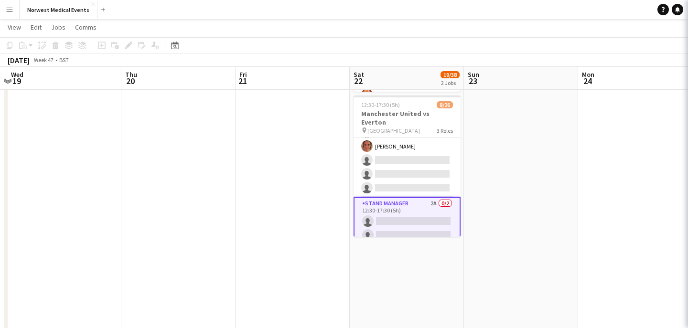
scroll to position [309, 0]
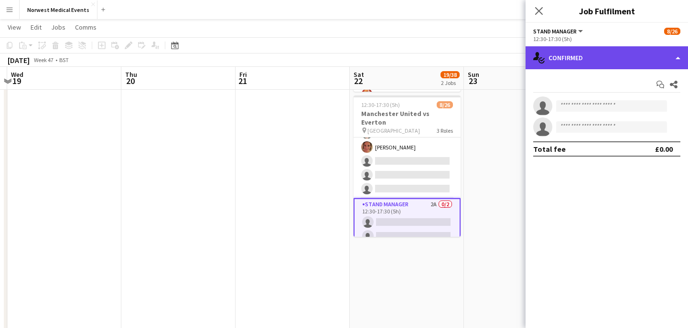
click at [579, 60] on div "single-neutral-actions-check-2 Confirmed" at bounding box center [607, 57] width 162 height 23
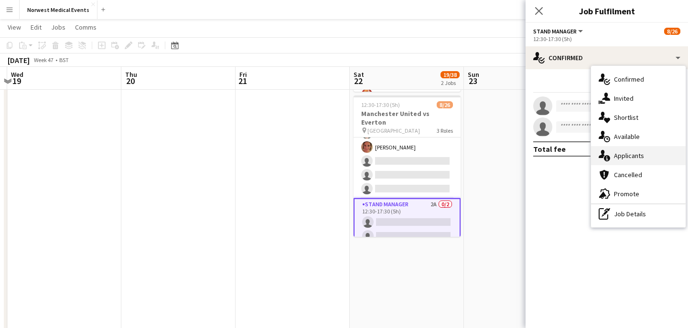
click at [626, 151] on div "single-neutral-actions-information Applicants" at bounding box center [638, 155] width 95 height 19
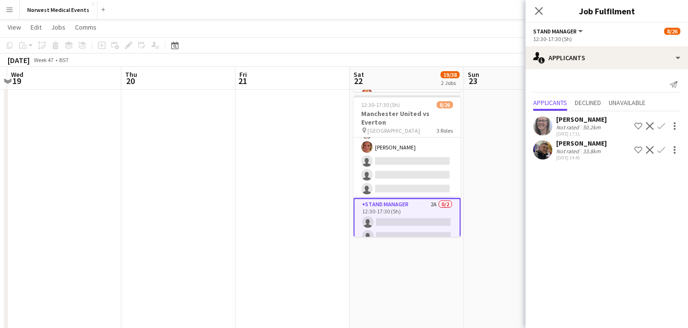
click at [661, 151] on app-icon "Confirm" at bounding box center [662, 150] width 8 height 8
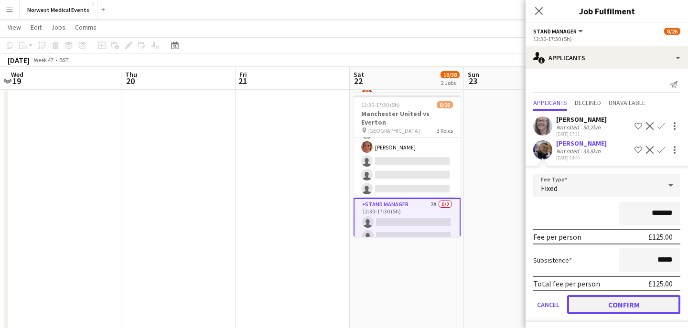
click at [647, 307] on button "Confirm" at bounding box center [623, 304] width 113 height 19
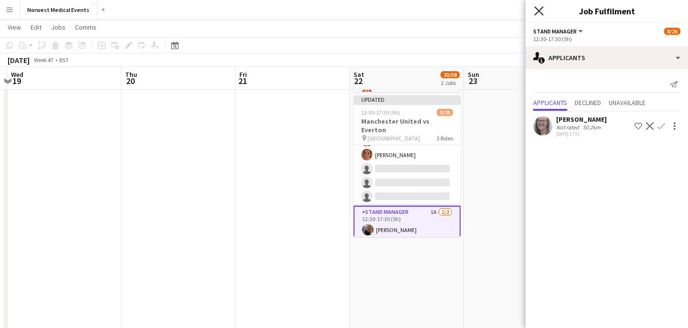
click at [541, 13] on icon at bounding box center [538, 10] width 9 height 9
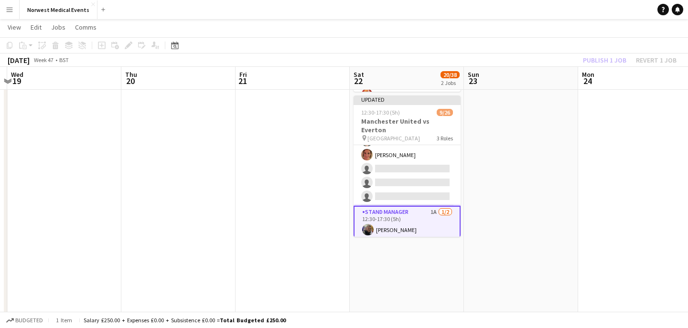
click at [601, 63] on div "Publish 1 job Revert 1 job" at bounding box center [630, 60] width 117 height 12
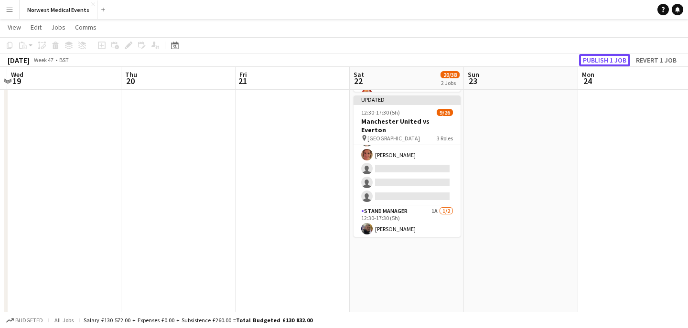
click at [601, 63] on button "Publish 1 job" at bounding box center [604, 60] width 51 height 12
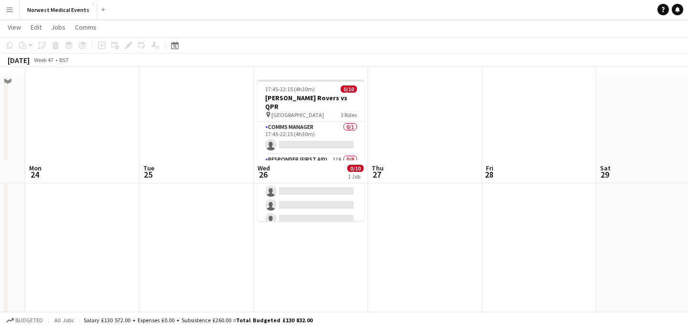
scroll to position [0, 0]
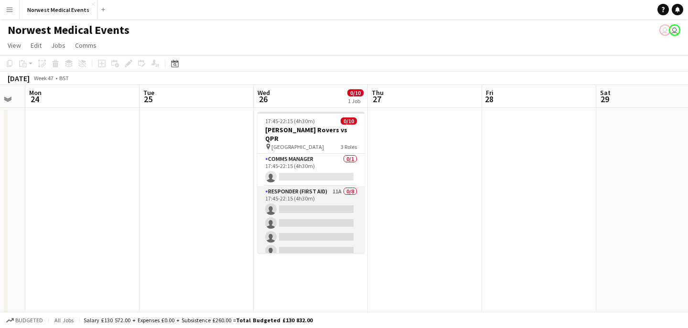
click at [315, 214] on app-card-role "Responder (First Aid) 11A 0/8 17:45-22:15 (4h30m) single-neutral-actions single…" at bounding box center [311, 250] width 107 height 129
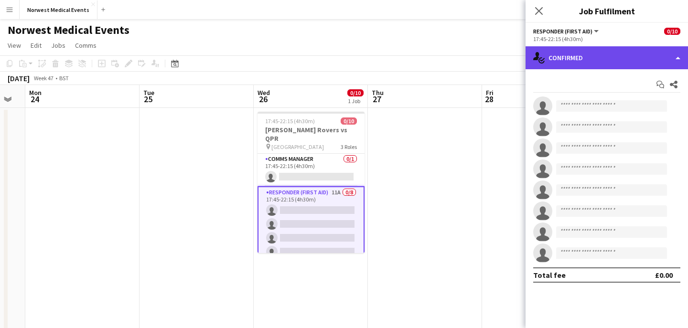
click at [608, 62] on div "single-neutral-actions-check-2 Confirmed" at bounding box center [607, 57] width 162 height 23
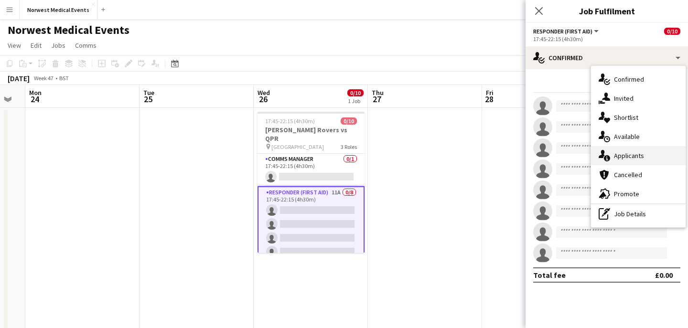
click at [627, 153] on div "single-neutral-actions-information Applicants" at bounding box center [638, 155] width 95 height 19
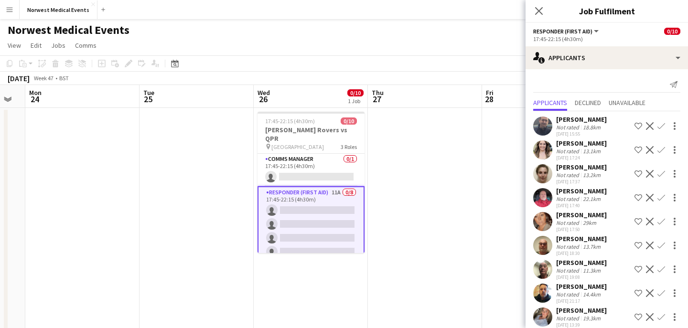
scroll to position [57, 0]
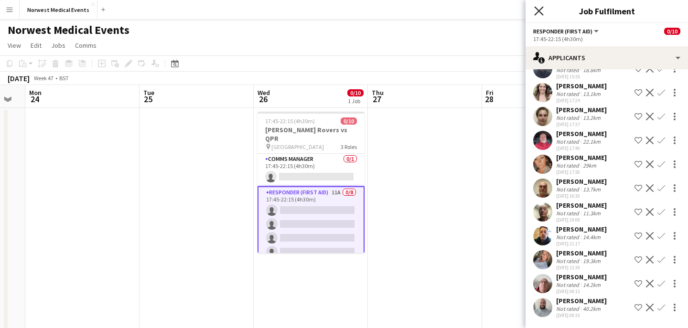
click at [538, 12] on icon at bounding box center [538, 10] width 9 height 9
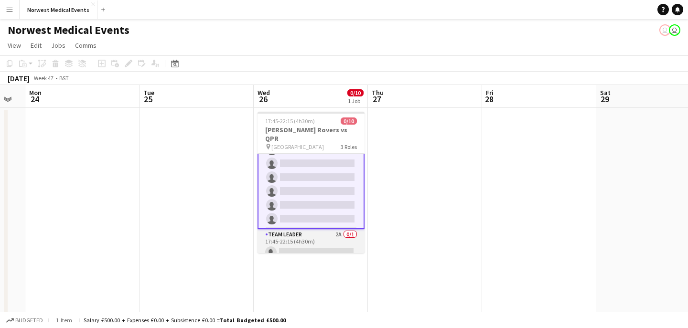
click at [324, 238] on app-card-role "Team Leader 2A 0/1 17:45-22:15 (4h30m) single-neutral-actions" at bounding box center [311, 245] width 107 height 32
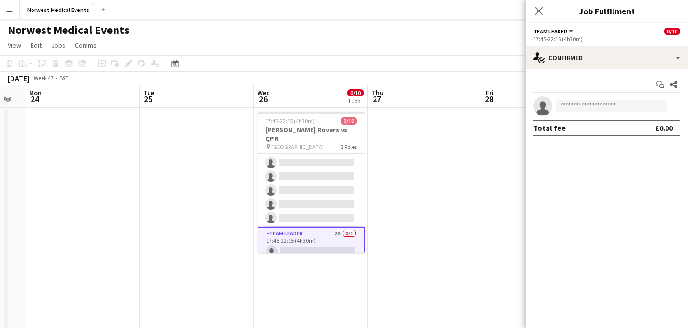
scroll to position [87, 0]
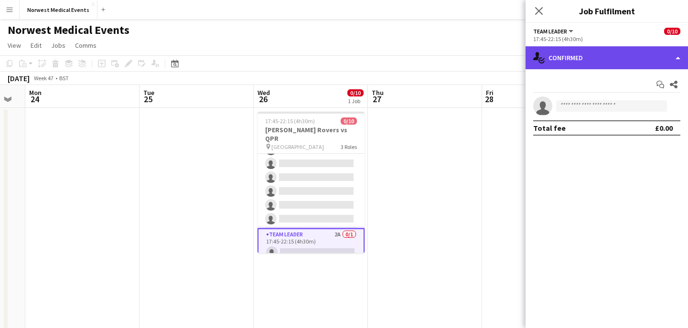
click at [618, 54] on div "single-neutral-actions-check-2 Confirmed" at bounding box center [607, 57] width 162 height 23
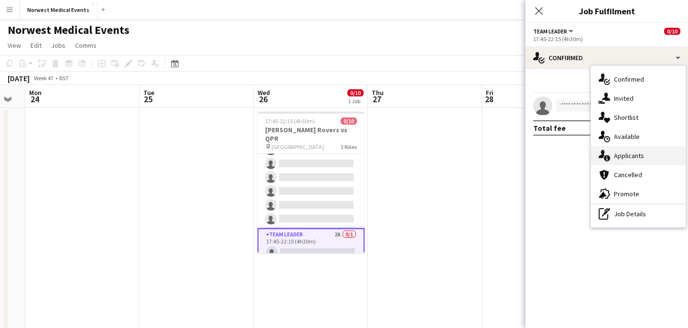
click at [640, 157] on div "single-neutral-actions-information Applicants" at bounding box center [638, 155] width 95 height 19
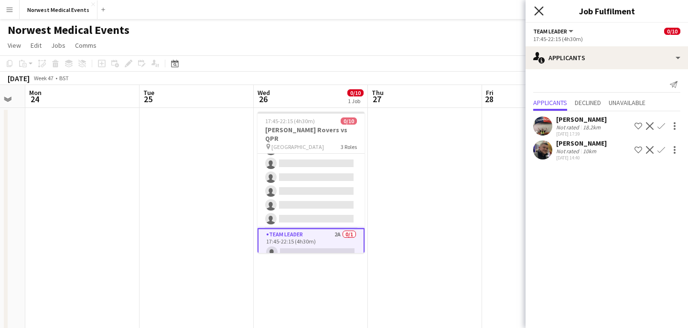
click at [538, 14] on icon "Close pop-in" at bounding box center [538, 10] width 9 height 9
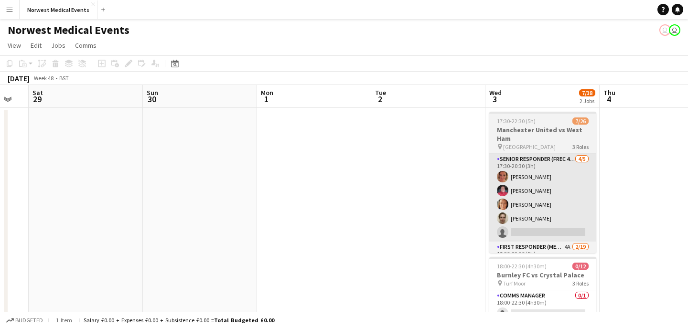
scroll to position [0, 292]
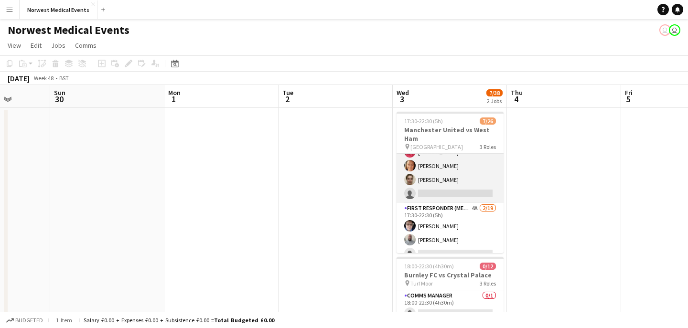
click at [446, 184] on app-card-role "Senior Responder (FREC 4 or Above) [DATE] 17:30-20:30 (3h) [PERSON_NAME] [PERSO…" at bounding box center [450, 159] width 107 height 88
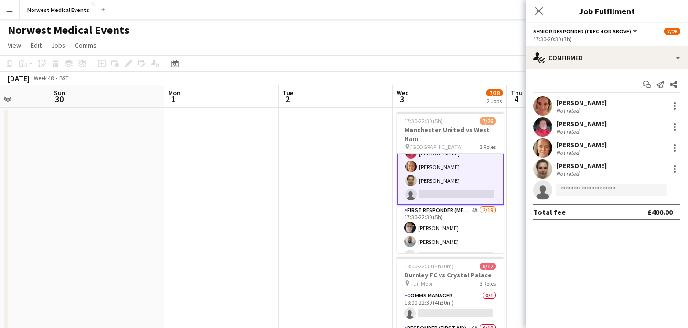
scroll to position [40, 0]
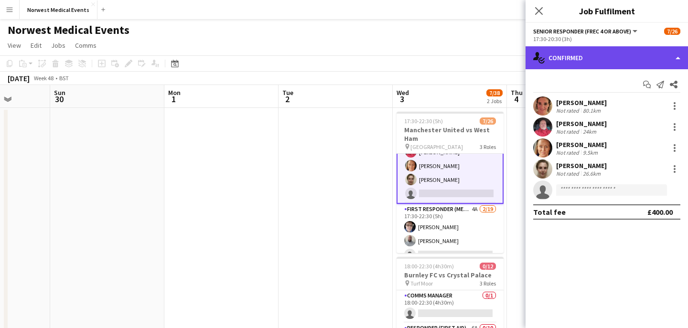
click at [582, 59] on div "single-neutral-actions-check-2 Confirmed" at bounding box center [607, 57] width 162 height 23
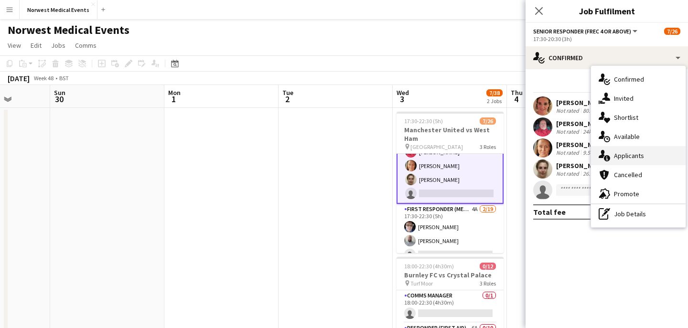
click at [640, 153] on div "single-neutral-actions-information Applicants" at bounding box center [638, 155] width 95 height 19
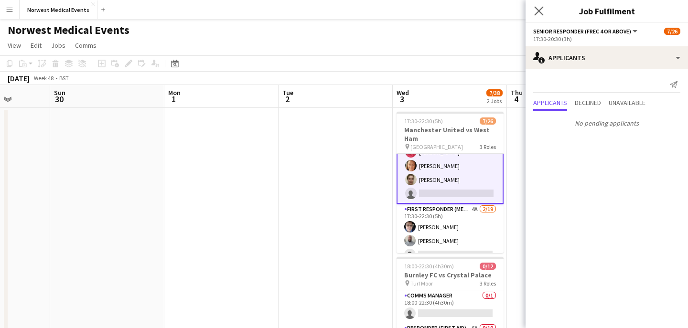
click at [539, 4] on app-icon "Close pop-in" at bounding box center [539, 11] width 14 height 14
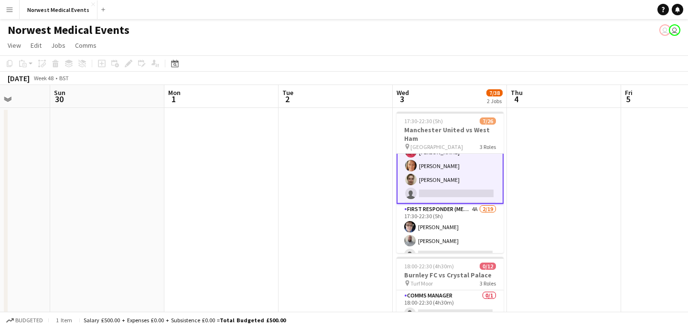
scroll to position [0, 0]
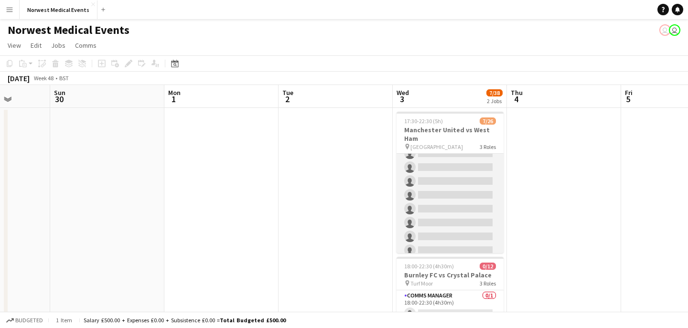
click at [452, 187] on app-card-role "First Responder (Medical) 4A [DATE] 17:30-22:30 (5h) [PERSON_NAME] [PERSON_NAME…" at bounding box center [450, 188] width 107 height 282
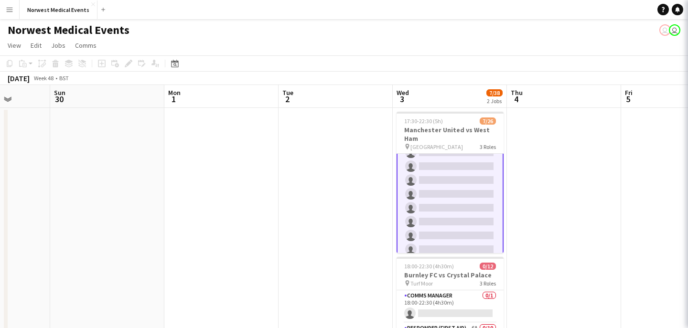
scroll to position [195, 0]
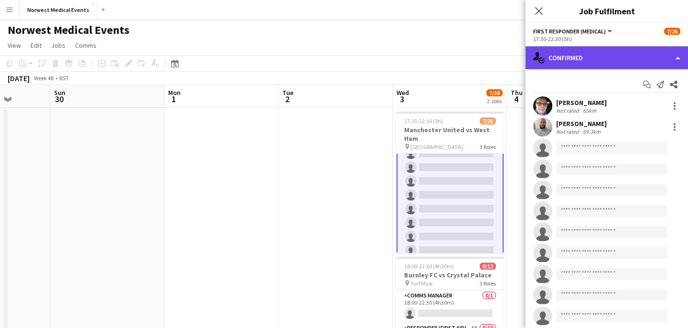
click at [619, 58] on div "single-neutral-actions-check-2 Confirmed" at bounding box center [607, 57] width 162 height 23
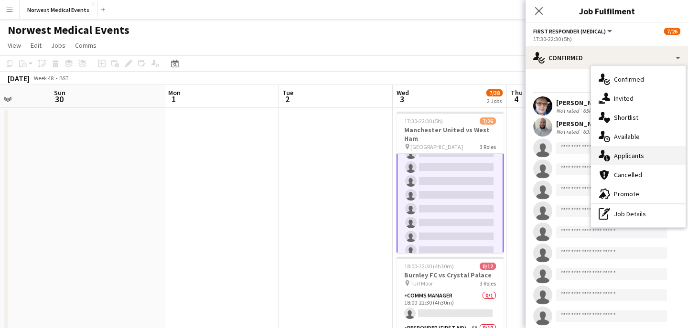
click at [642, 150] on div "single-neutral-actions-information Applicants" at bounding box center [638, 155] width 95 height 19
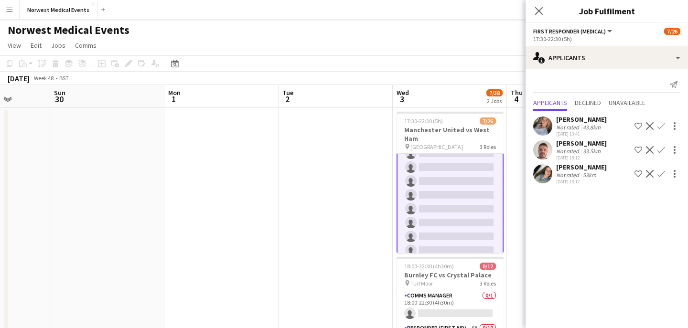
click at [662, 124] on app-icon "Confirm" at bounding box center [662, 126] width 8 height 8
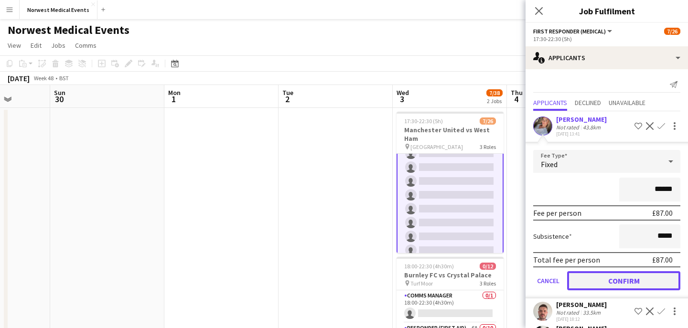
click at [655, 281] on button "Confirm" at bounding box center [623, 280] width 113 height 19
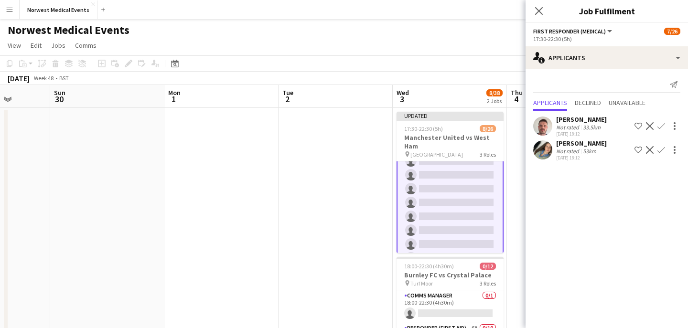
click at [661, 126] on app-icon "Confirm" at bounding box center [662, 126] width 8 height 8
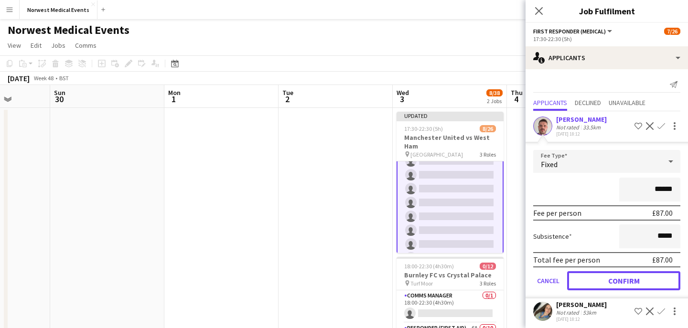
click at [640, 274] on button "Confirm" at bounding box center [623, 280] width 113 height 19
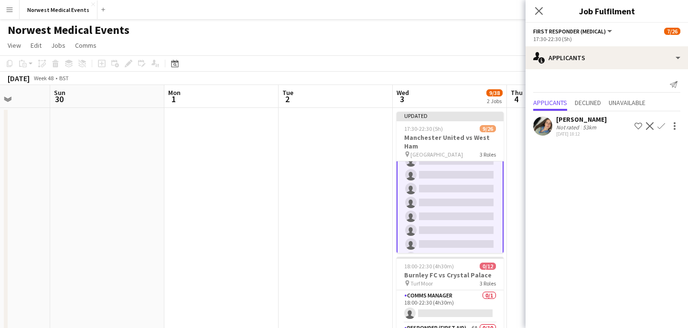
click at [660, 123] on app-icon "Confirm" at bounding box center [662, 126] width 8 height 8
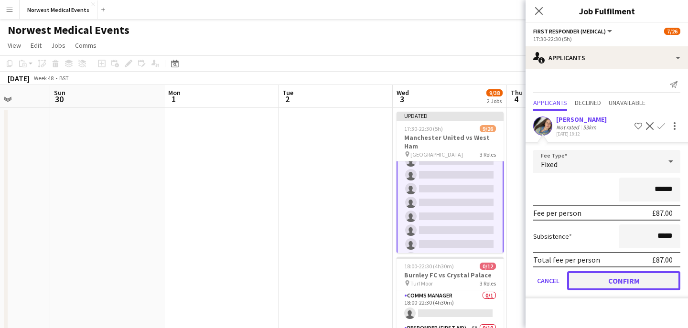
click at [632, 283] on button "Confirm" at bounding box center [623, 280] width 113 height 19
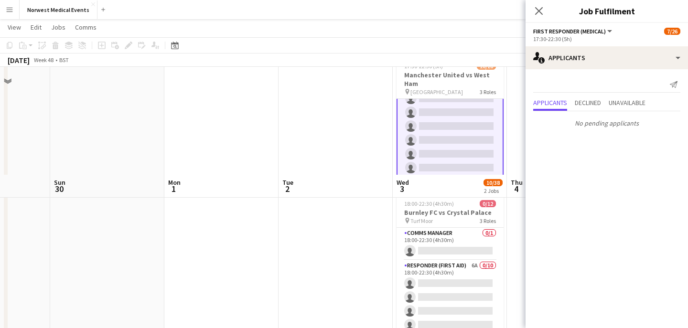
scroll to position [215, 0]
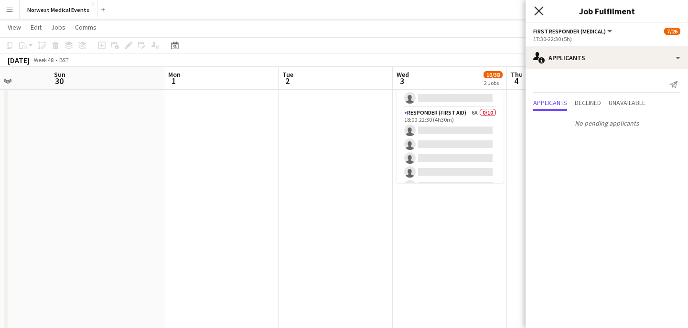
click at [541, 9] on icon at bounding box center [538, 10] width 9 height 9
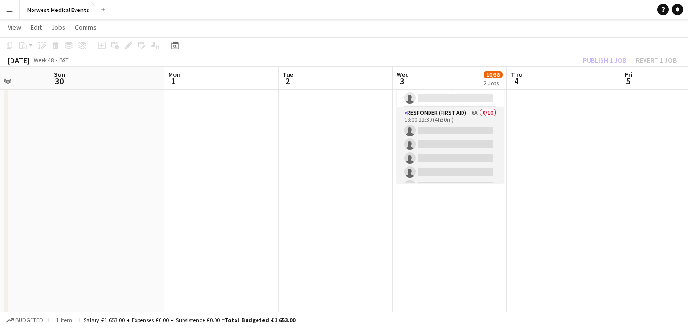
click at [478, 164] on app-card-role "Responder (First Aid) 6A 0/10 18:00-22:30 (4h30m) single-neutral-actions single…" at bounding box center [450, 186] width 107 height 157
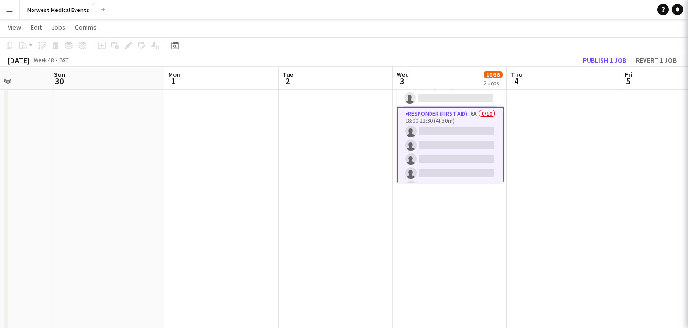
scroll to position [194, 0]
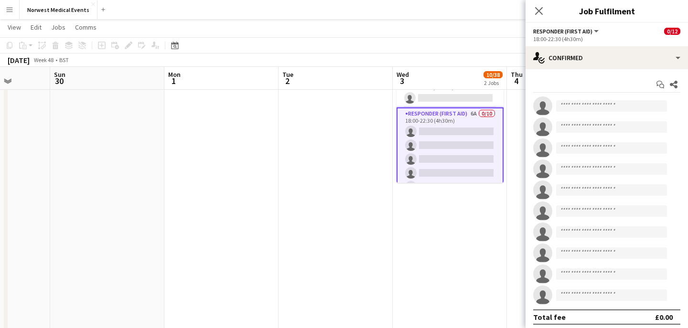
click at [590, 69] on div "Start chat Share single-neutral-actions single-neutral-actions single-neutral-a…" at bounding box center [607, 200] width 162 height 263
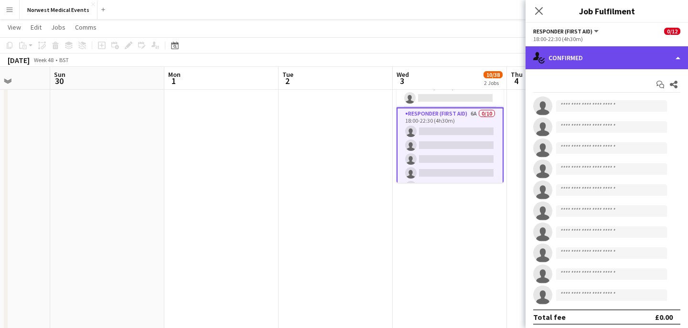
click at [594, 60] on div "single-neutral-actions-check-2 Confirmed" at bounding box center [607, 57] width 162 height 23
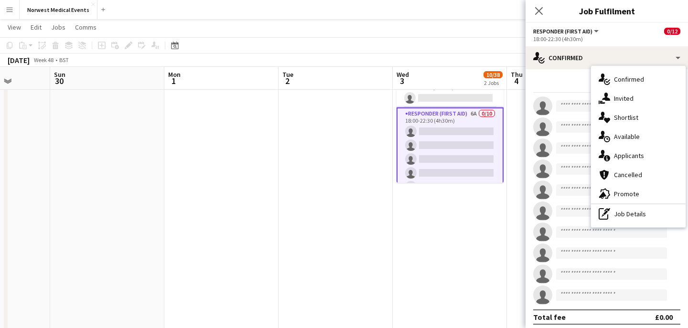
click at [624, 154] on div "single-neutral-actions-information Applicants" at bounding box center [638, 155] width 95 height 19
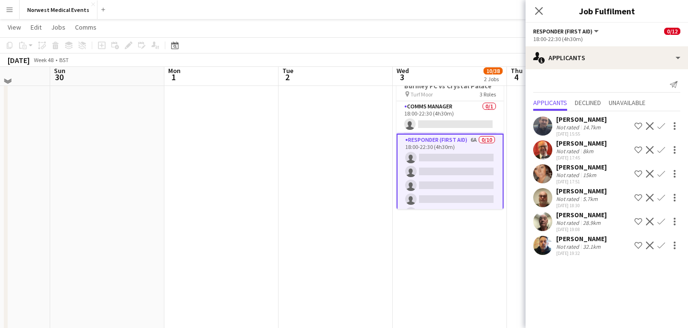
scroll to position [169, 0]
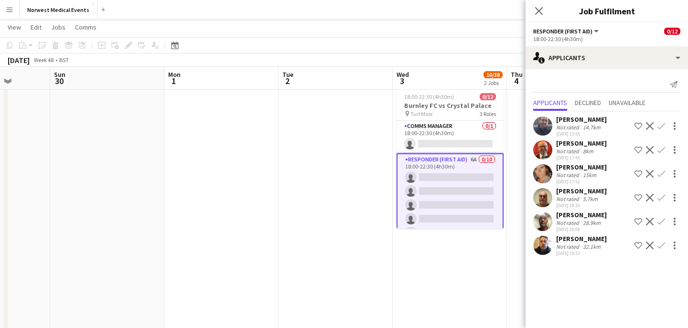
click at [662, 129] on app-icon "Confirm" at bounding box center [662, 126] width 8 height 8
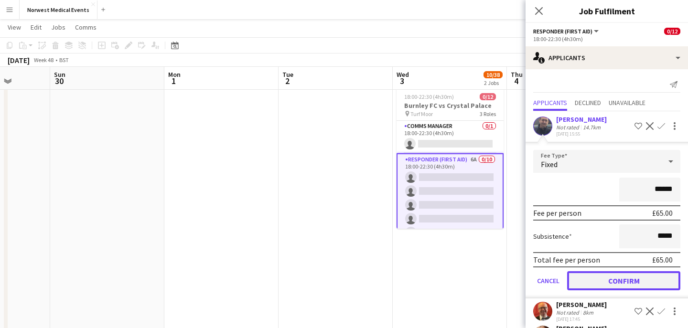
click at [648, 287] on button "Confirm" at bounding box center [623, 280] width 113 height 19
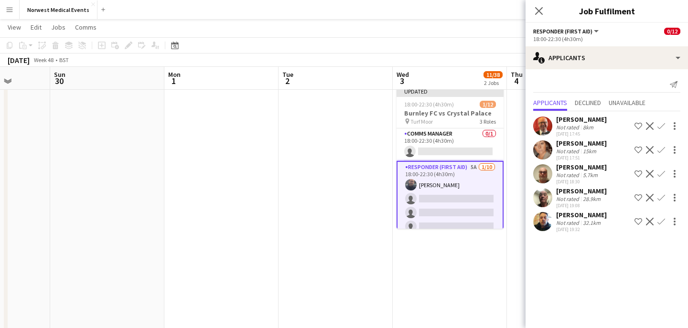
click at [662, 122] on button "Confirm" at bounding box center [661, 125] width 11 height 11
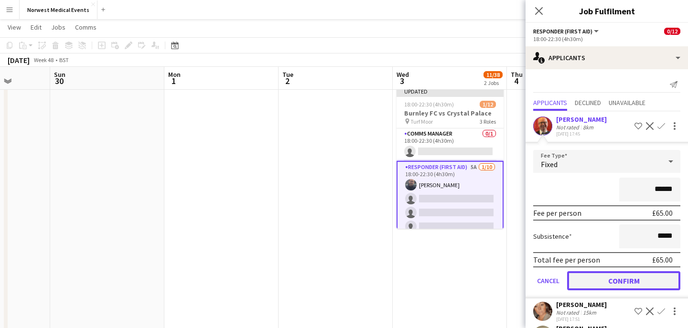
click at [636, 281] on button "Confirm" at bounding box center [623, 280] width 113 height 19
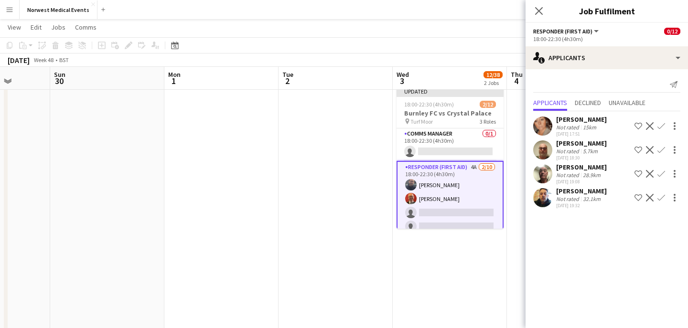
click at [660, 129] on app-icon "Confirm" at bounding box center [662, 126] width 8 height 8
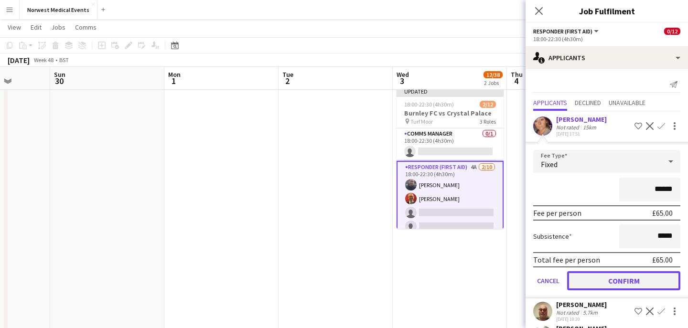
click at [638, 285] on button "Confirm" at bounding box center [623, 280] width 113 height 19
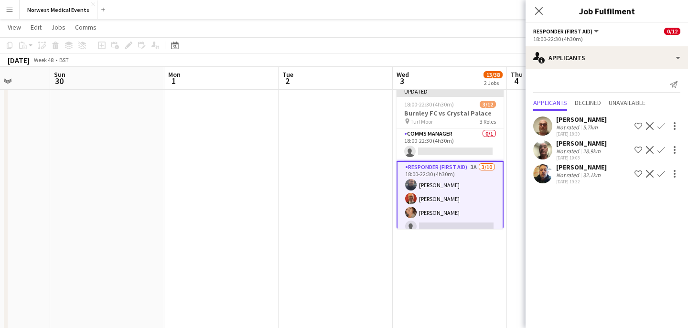
click at [660, 171] on app-icon "Confirm" at bounding box center [662, 174] width 8 height 8
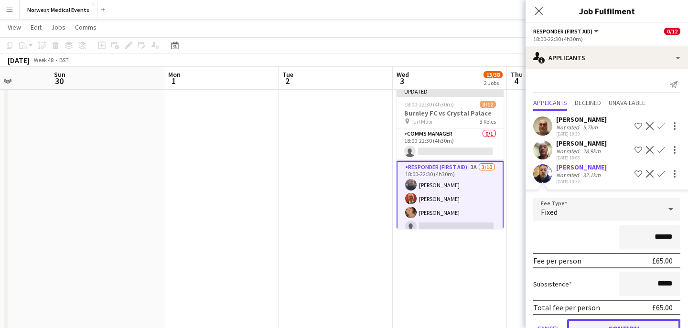
click at [636, 323] on button "Confirm" at bounding box center [623, 328] width 113 height 19
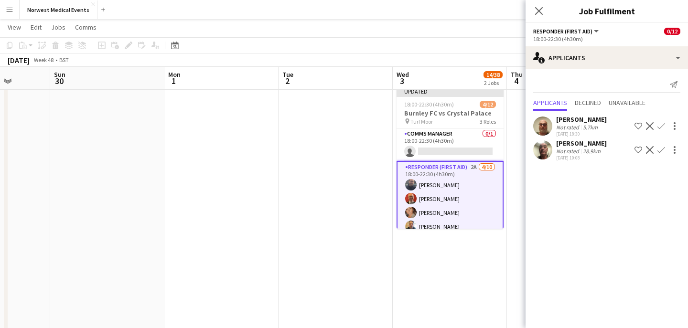
click at [660, 149] on app-icon "Confirm" at bounding box center [662, 150] width 8 height 8
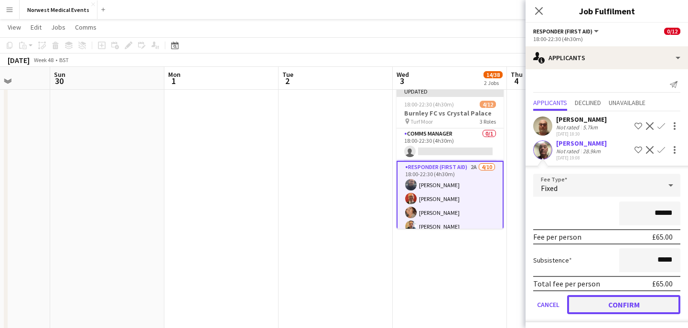
click at [635, 302] on button "Confirm" at bounding box center [623, 304] width 113 height 19
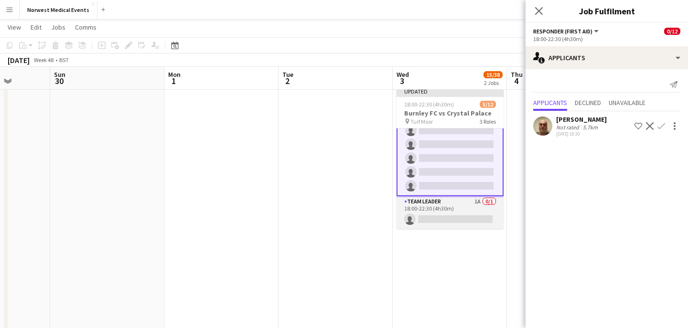
click at [464, 209] on app-card-role "Team Leader 1A 0/1 18:00-22:30 (4h30m) single-neutral-actions" at bounding box center [450, 212] width 107 height 32
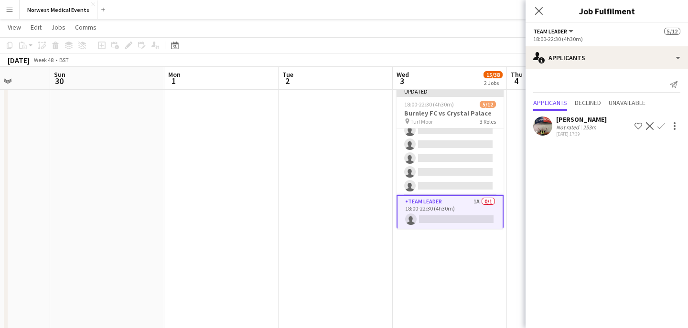
click at [662, 128] on app-icon "Confirm" at bounding box center [662, 126] width 8 height 8
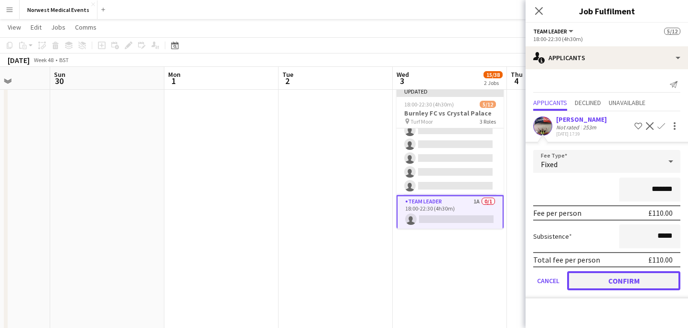
click at [643, 279] on button "Confirm" at bounding box center [623, 280] width 113 height 19
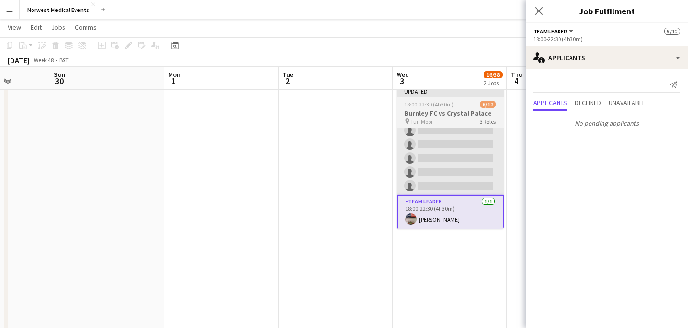
click at [463, 154] on app-card-role "Responder (First Aid) 1A [DATE] 18:00-22:30 (4h30m) [PERSON_NAME] [PERSON_NAME]…" at bounding box center [450, 116] width 107 height 157
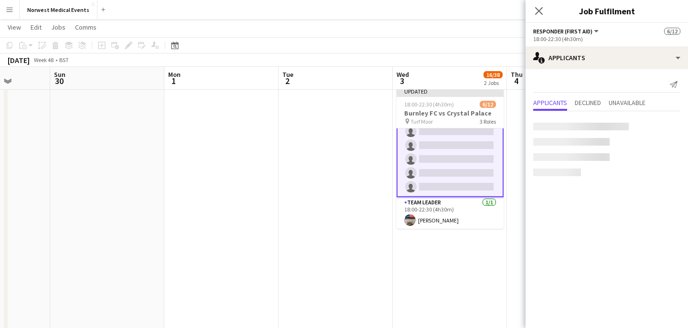
scroll to position [124, 0]
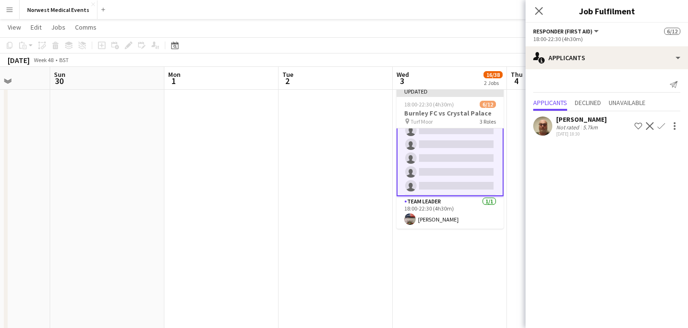
click at [663, 126] on app-icon "Confirm" at bounding box center [662, 126] width 8 height 8
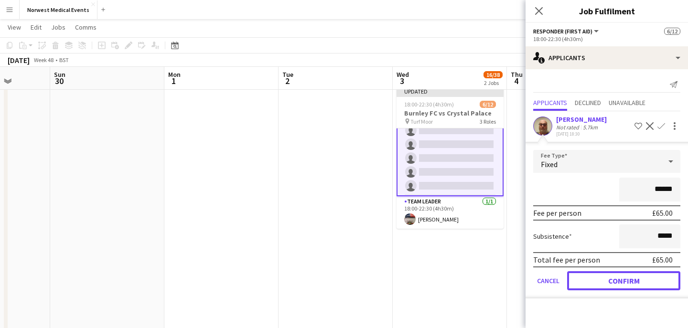
click at [622, 283] on button "Confirm" at bounding box center [623, 280] width 113 height 19
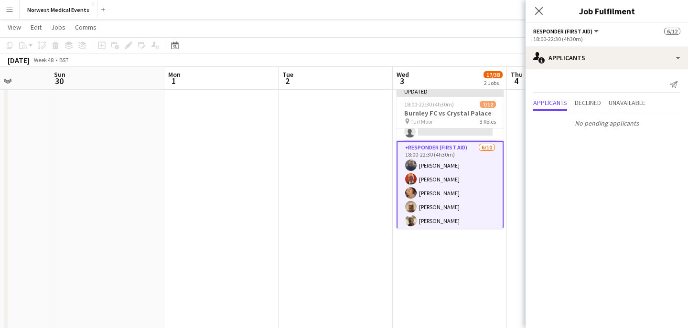
scroll to position [0, 0]
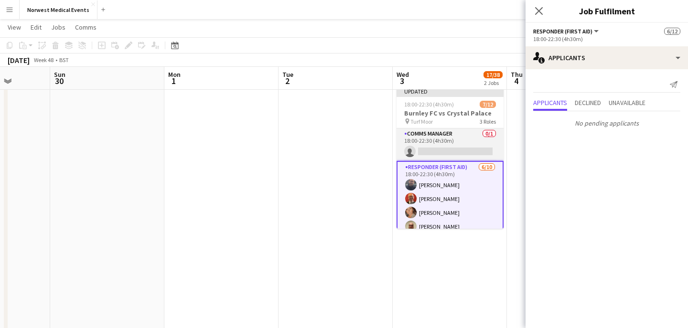
click at [462, 152] on app-card-role "Comms Manager 0/1 18:00-22:30 (4h30m) single-neutral-actions" at bounding box center [450, 145] width 107 height 32
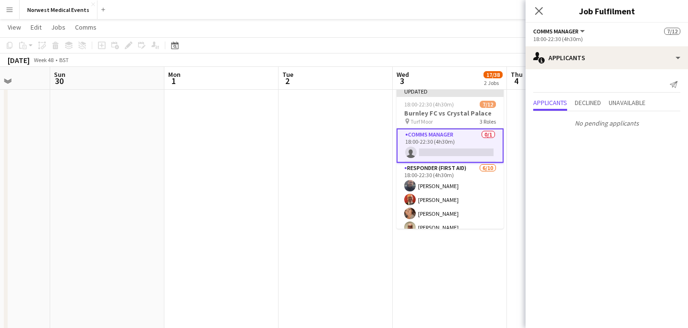
click at [538, 7] on icon "Close pop-in" at bounding box center [539, 11] width 8 height 8
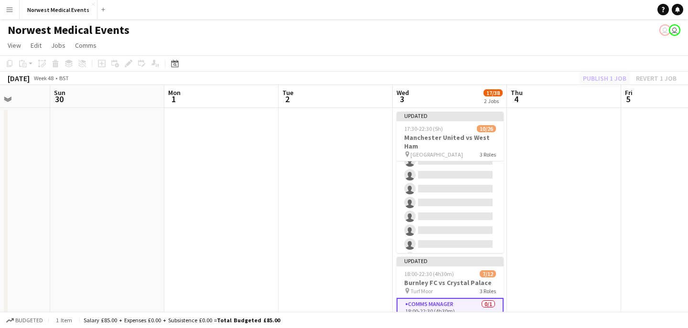
click at [612, 79] on div "Publish 1 job Revert 1 job" at bounding box center [630, 78] width 117 height 12
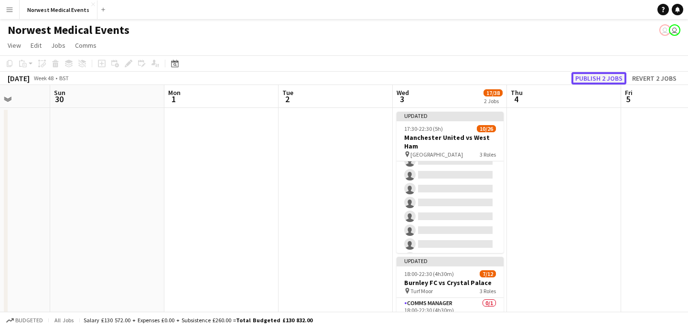
click at [612, 80] on button "Publish 2 jobs" at bounding box center [599, 78] width 55 height 12
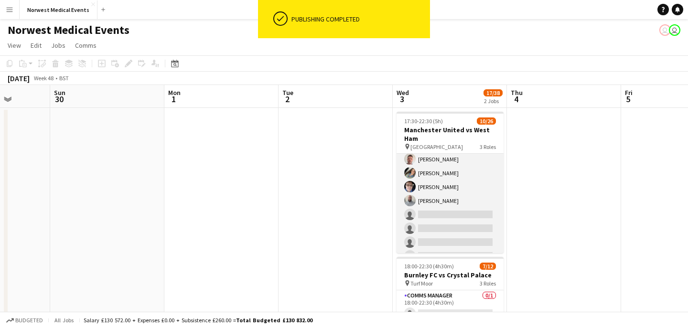
click at [454, 214] on app-card-role "First Responder (Medical) 1A [DATE] 17:30-22:30 (5h) [PERSON_NAME] [PERSON_NAME…" at bounding box center [450, 263] width 107 height 282
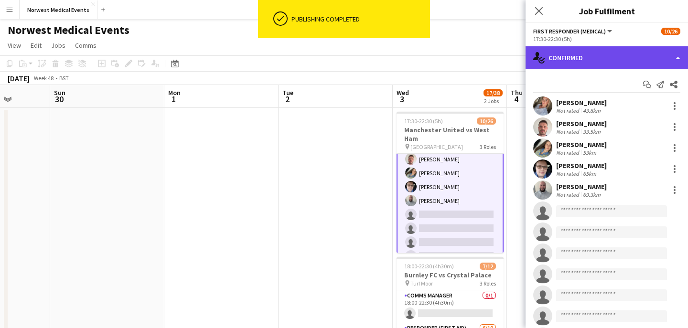
click at [599, 61] on div "single-neutral-actions-check-2 Confirmed" at bounding box center [607, 57] width 162 height 23
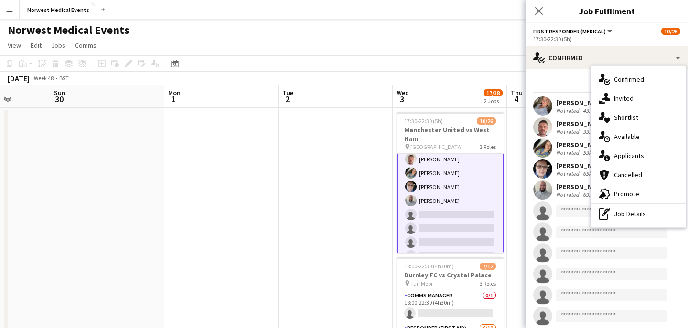
click at [629, 149] on div "single-neutral-actions-information Applicants" at bounding box center [638, 155] width 95 height 19
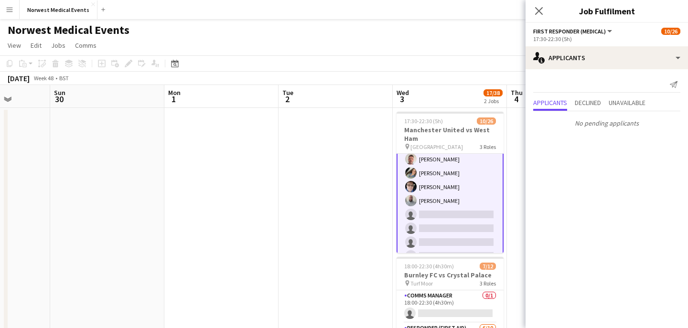
click at [537, 10] on icon "Close pop-in" at bounding box center [539, 11] width 8 height 8
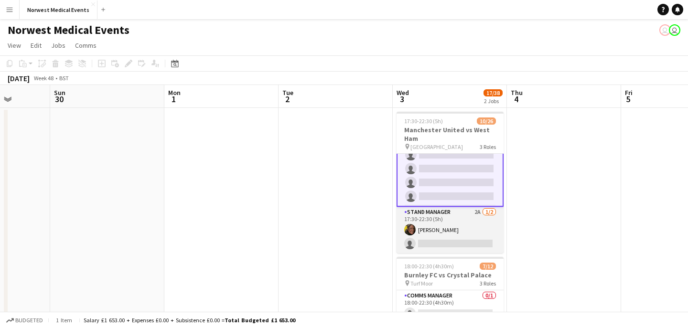
click at [456, 232] on app-card-role "Stand Manager 2A [DATE] 17:30-22:30 (5h) [PERSON_NAME] single-neutral-actions" at bounding box center [450, 230] width 107 height 46
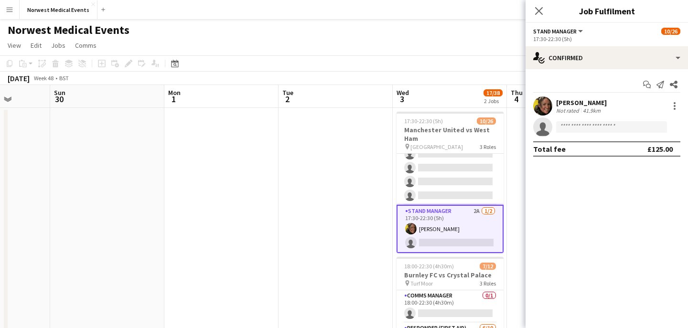
scroll to position [318, 0]
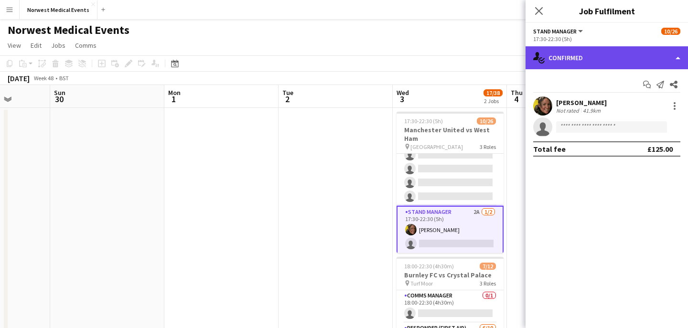
click at [589, 59] on div "single-neutral-actions-check-2 Confirmed" at bounding box center [607, 57] width 162 height 23
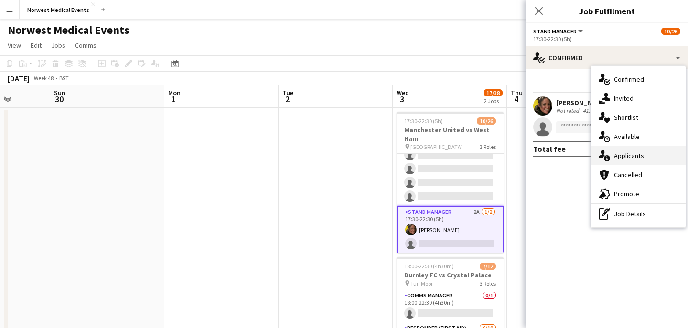
click at [628, 156] on div "single-neutral-actions-information Applicants" at bounding box center [638, 155] width 95 height 19
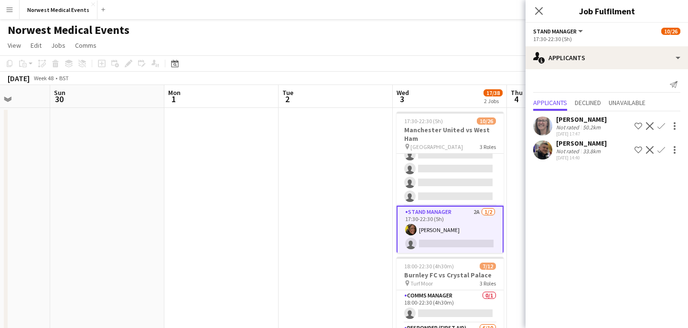
click at [661, 152] on app-icon "Confirm" at bounding box center [662, 150] width 8 height 8
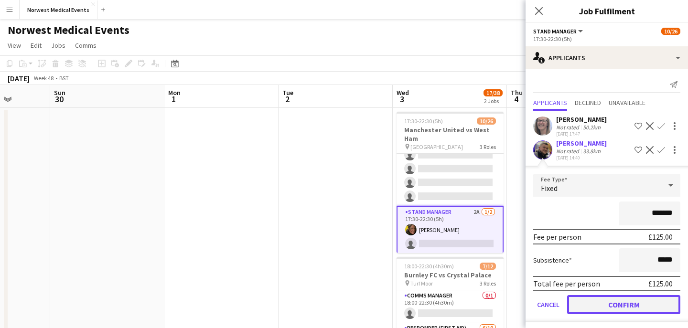
click at [637, 305] on button "Confirm" at bounding box center [623, 304] width 113 height 19
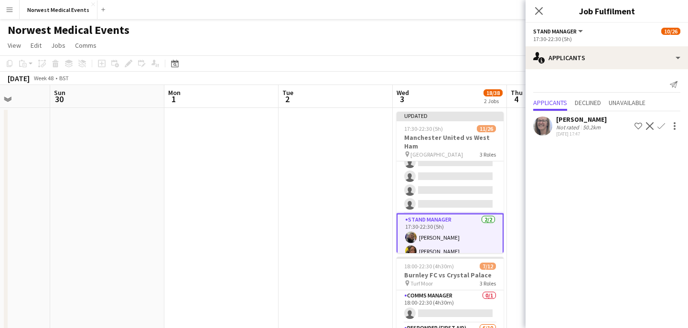
click at [538, 9] on icon "Close pop-in" at bounding box center [539, 11] width 8 height 8
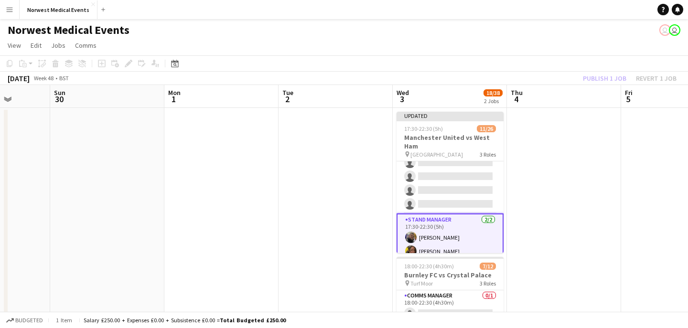
click at [598, 79] on div "Publish 1 job Revert 1 job" at bounding box center [630, 78] width 117 height 12
click at [598, 79] on button "Publish 1 job" at bounding box center [604, 78] width 51 height 12
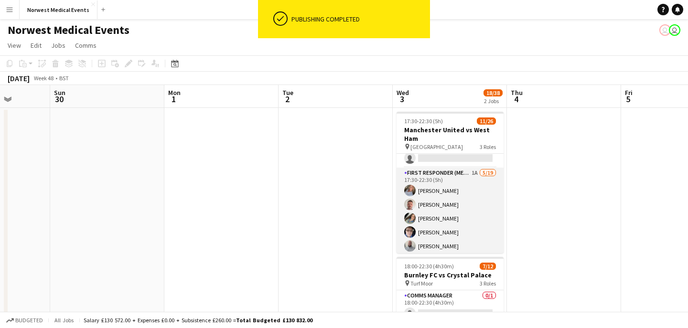
scroll to position [0, 0]
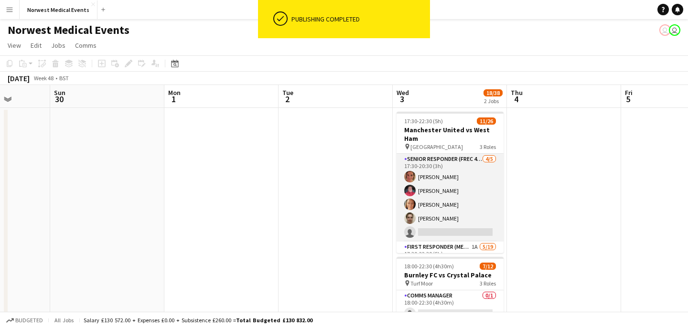
click at [450, 201] on app-card-role "Senior Responder (FREC 4 or Above) [DATE] 17:30-20:30 (3h) [PERSON_NAME] [PERSO…" at bounding box center [450, 198] width 107 height 88
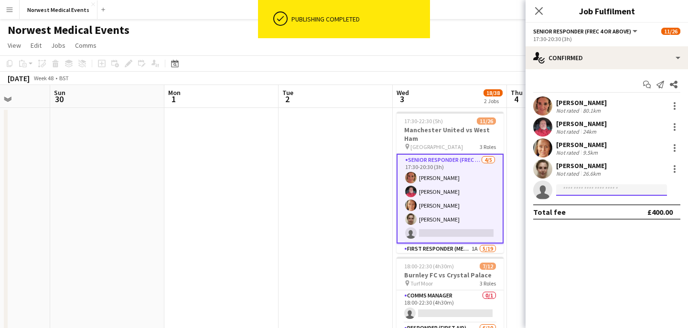
click at [603, 190] on input at bounding box center [611, 189] width 111 height 11
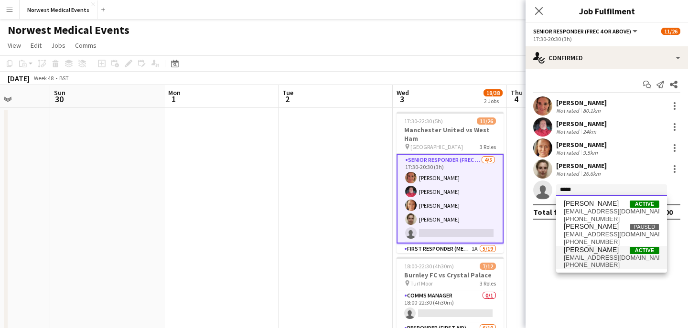
type input "*****"
click at [610, 260] on span "[EMAIL_ADDRESS][DOMAIN_NAME]" at bounding box center [612, 258] width 96 height 8
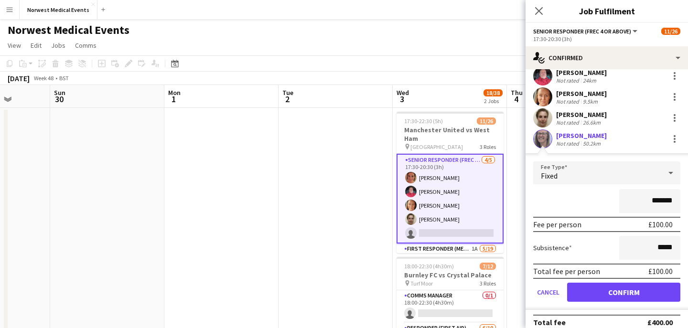
scroll to position [61, 0]
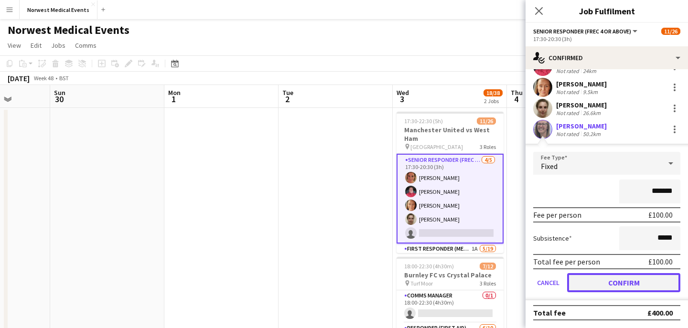
click at [627, 284] on button "Confirm" at bounding box center [623, 282] width 113 height 19
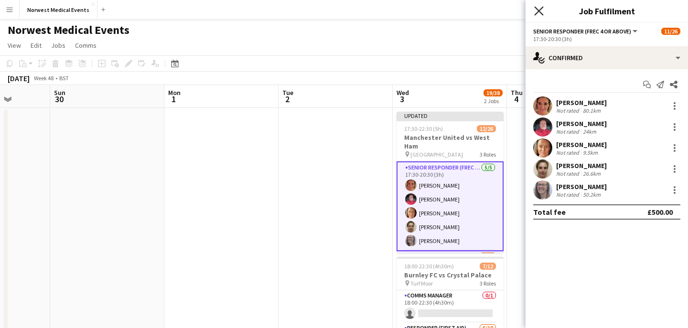
click at [539, 9] on icon "Close pop-in" at bounding box center [538, 10] width 9 height 9
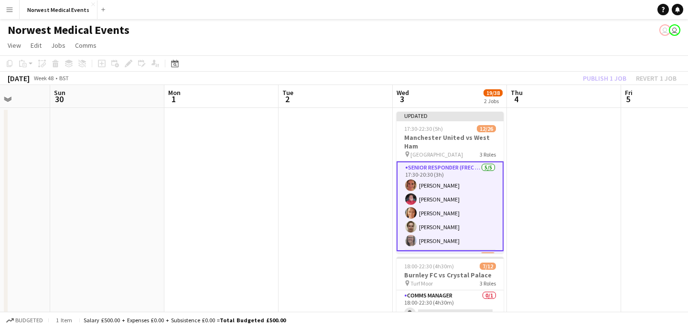
click at [604, 84] on div "Publish 1 job Revert 1 job" at bounding box center [630, 78] width 117 height 12
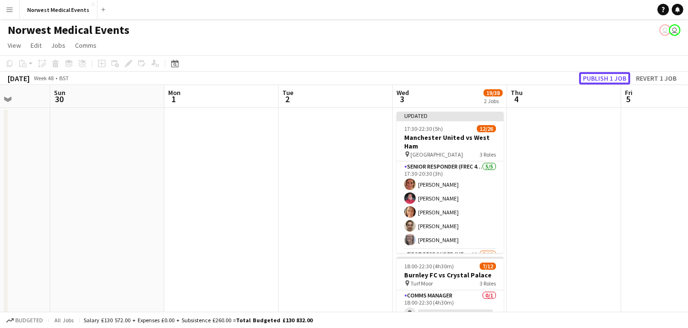
click at [604, 84] on button "Publish 1 job" at bounding box center [604, 78] width 51 height 12
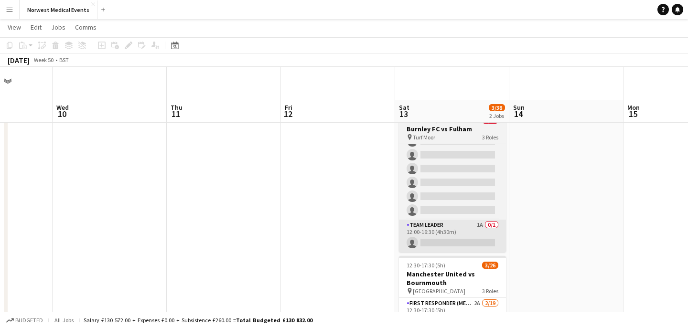
scroll to position [133, 0]
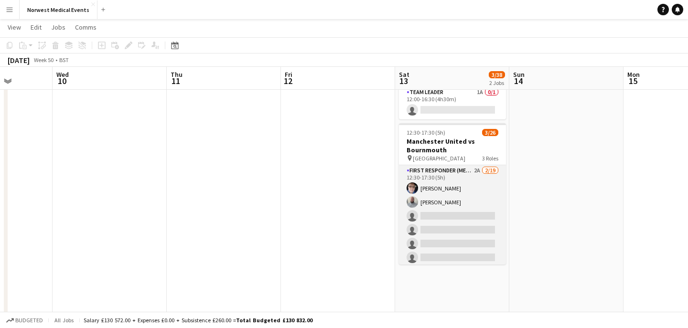
click at [459, 223] on app-card-role "First Responder (Medical) 2A [DATE] 12:30-17:30 (5h) [PERSON_NAME] [PERSON_NAME…" at bounding box center [452, 306] width 107 height 282
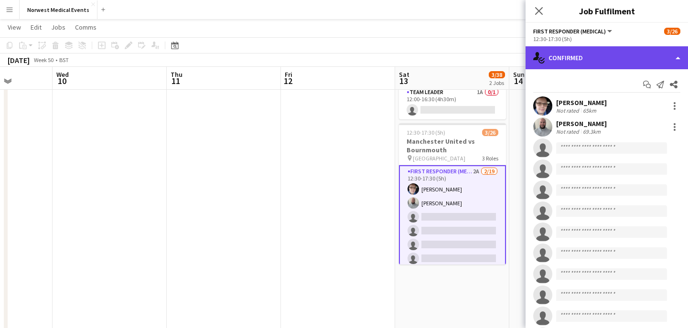
click at [611, 59] on div "single-neutral-actions-check-2 Confirmed" at bounding box center [607, 57] width 162 height 23
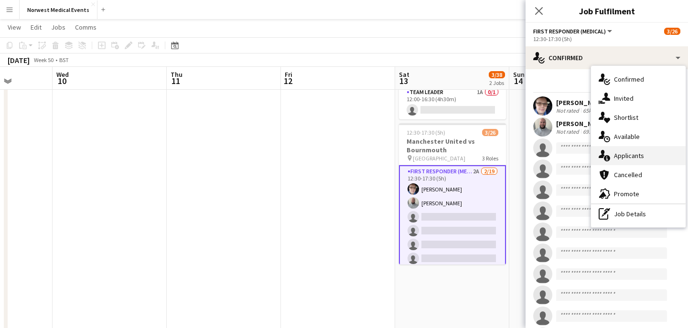
click at [626, 157] on div "single-neutral-actions-information Applicants" at bounding box center [638, 155] width 95 height 19
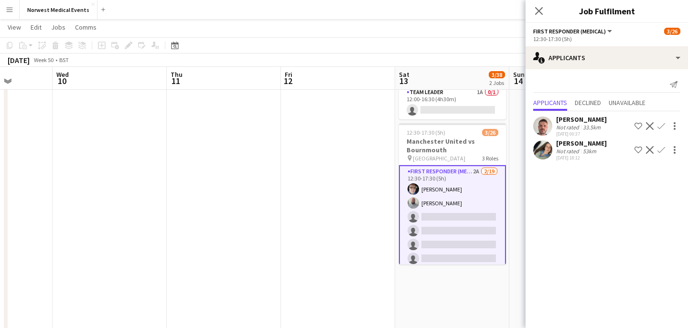
click at [664, 125] on app-icon "Confirm" at bounding box center [662, 126] width 8 height 8
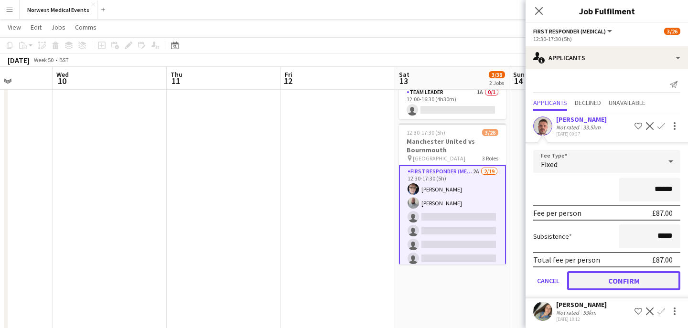
click at [648, 276] on button "Confirm" at bounding box center [623, 280] width 113 height 19
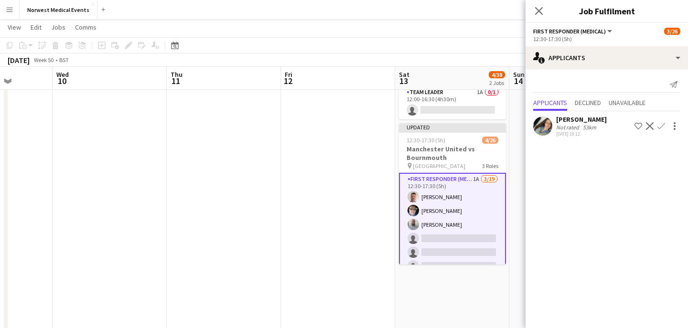
click at [662, 128] on app-icon "Confirm" at bounding box center [662, 126] width 8 height 8
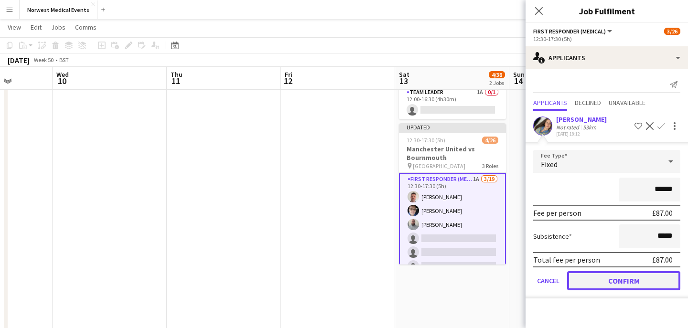
click at [640, 286] on button "Confirm" at bounding box center [623, 280] width 113 height 19
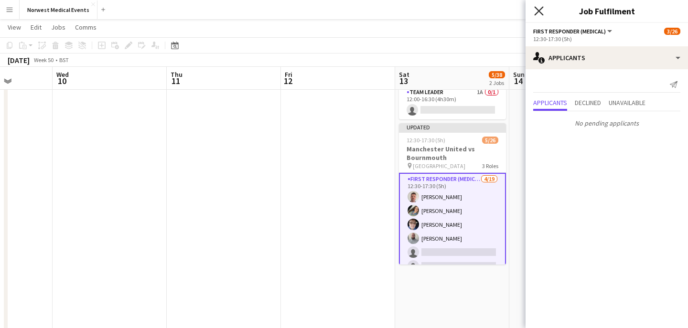
click at [540, 12] on icon at bounding box center [538, 10] width 9 height 9
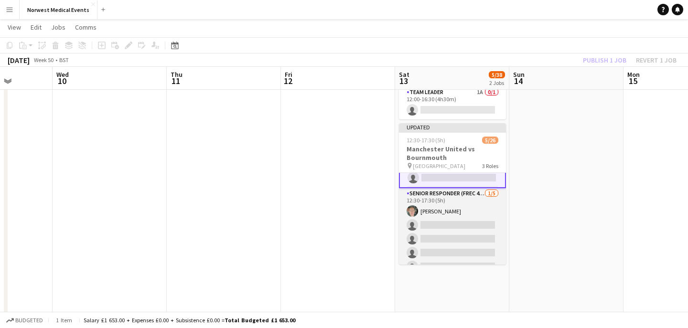
click at [455, 230] on app-card-role "Senior Responder (FREC 4 or Above) [DATE] 12:30-17:30 (5h) [PERSON_NAME] single…" at bounding box center [452, 232] width 107 height 88
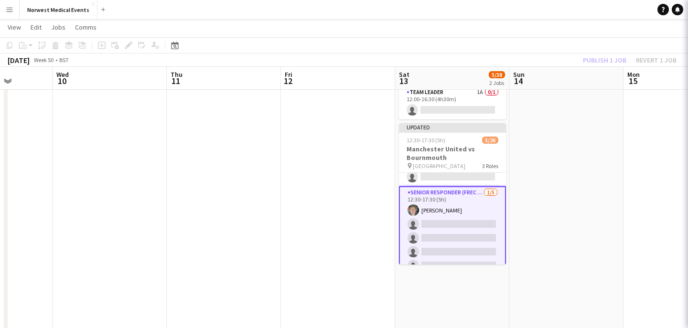
scroll to position [268, 0]
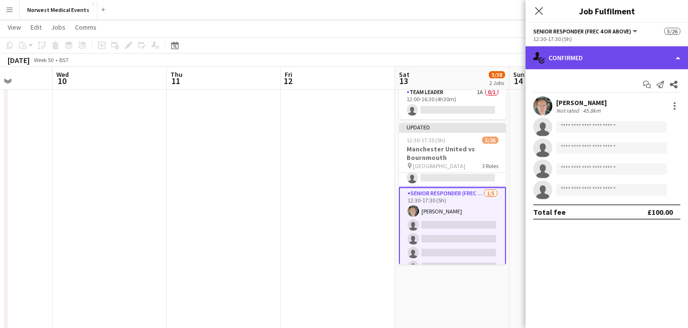
click at [585, 63] on div "single-neutral-actions-check-2 Confirmed" at bounding box center [607, 57] width 162 height 23
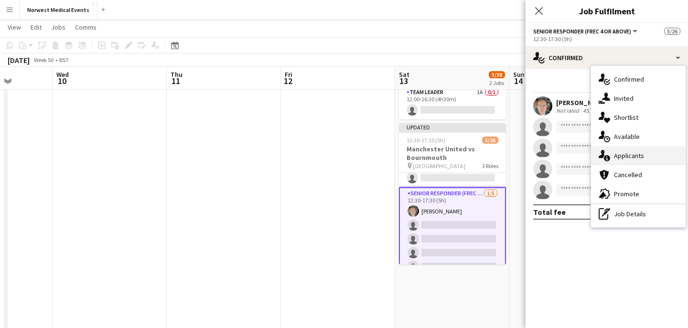
click at [625, 151] on div "single-neutral-actions-information Applicants" at bounding box center [638, 155] width 95 height 19
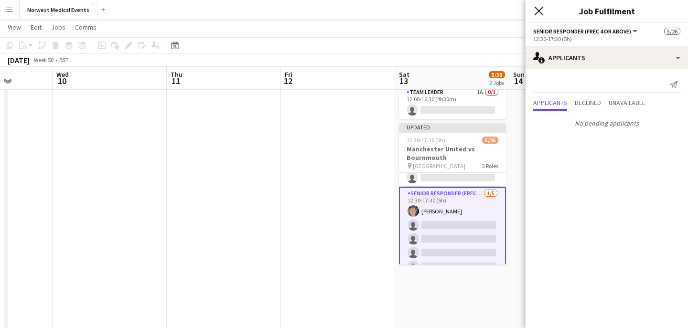
click at [539, 8] on icon "Close pop-in" at bounding box center [538, 10] width 9 height 9
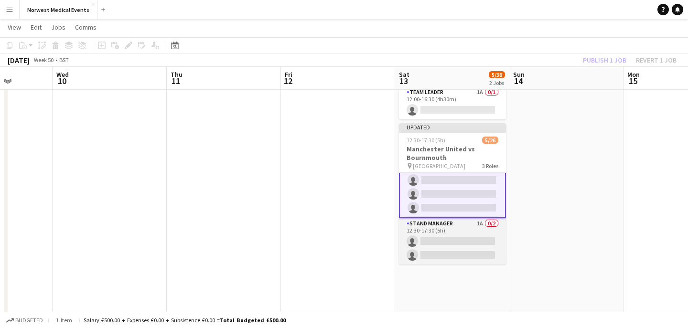
click at [459, 232] on app-card-role "Stand Manager 1A 0/2 12:30-17:30 (5h) single-neutral-actions single-neutral-act…" at bounding box center [452, 241] width 107 height 46
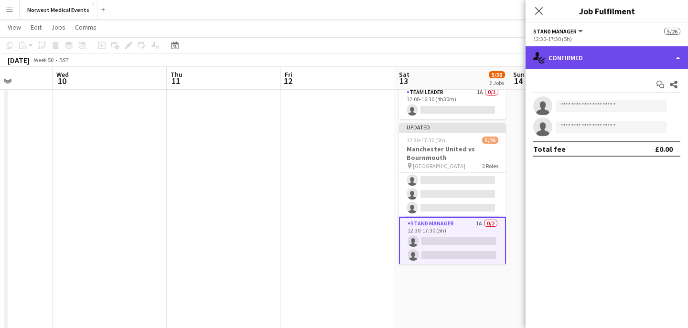
click at [621, 57] on div "single-neutral-actions-check-2 Confirmed" at bounding box center [607, 57] width 162 height 23
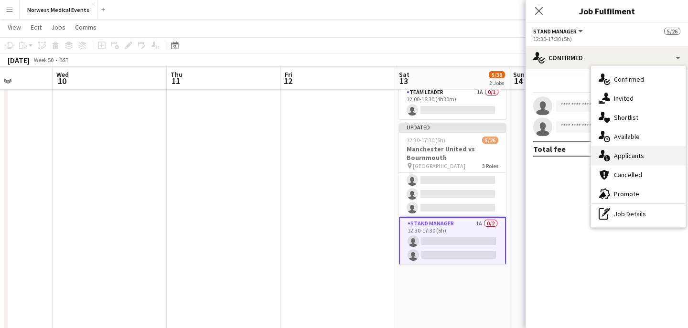
click at [634, 159] on div "single-neutral-actions-information Applicants" at bounding box center [638, 155] width 95 height 19
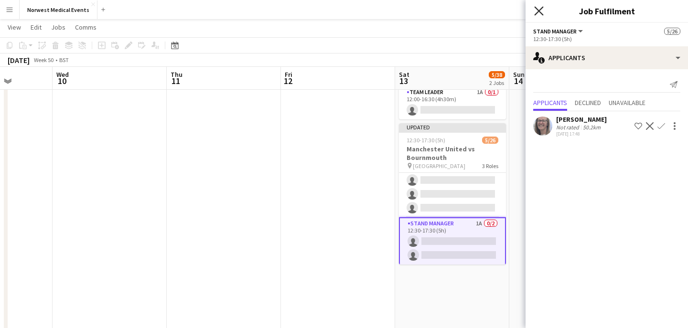
click at [539, 15] on icon "Close pop-in" at bounding box center [538, 10] width 9 height 9
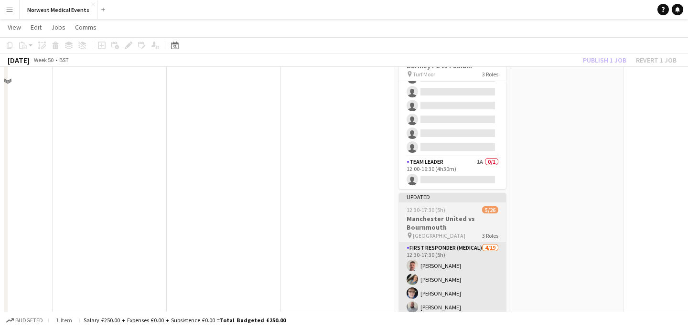
scroll to position [0, 0]
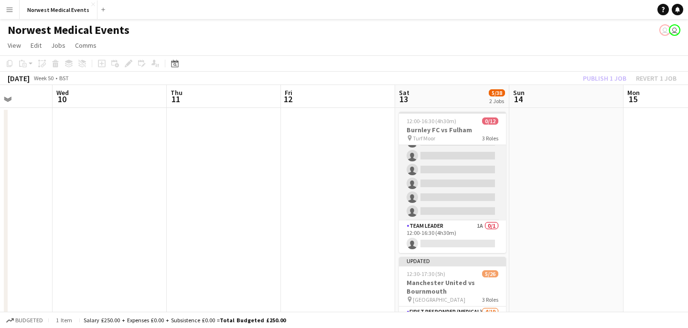
click at [454, 177] on app-card-role "Responder (First Aid) 9A 0/10 12:00-16:30 (4h30m) single-neutral-actions single…" at bounding box center [452, 142] width 107 height 157
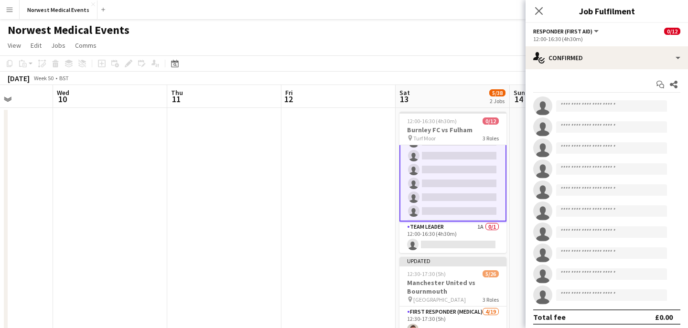
click at [609, 45] on app-options-switcher "Responder (First Aid) All roles Responder (First Aid) 0/12 12:00-16:30 (4h30m)" at bounding box center [607, 34] width 162 height 23
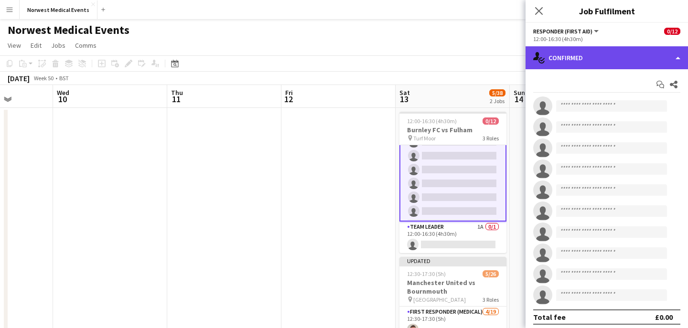
click at [613, 49] on div "single-neutral-actions-check-2 Confirmed" at bounding box center [607, 57] width 162 height 23
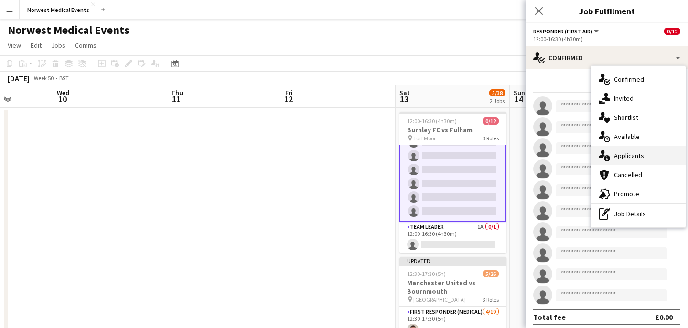
click at [648, 156] on div "single-neutral-actions-information Applicants" at bounding box center [638, 155] width 95 height 19
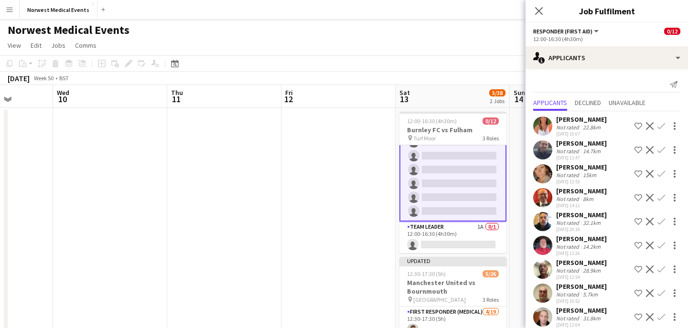
scroll to position [10, 0]
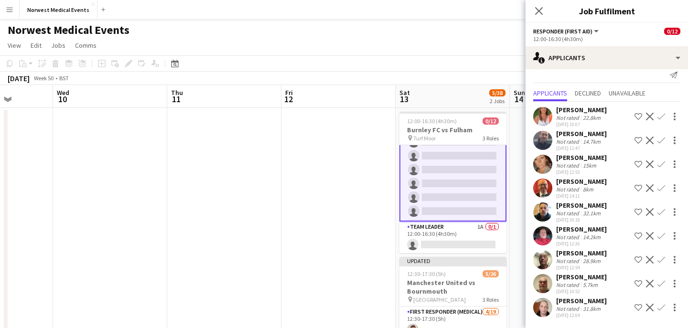
click at [662, 308] on app-icon "Confirm" at bounding box center [662, 308] width 8 height 8
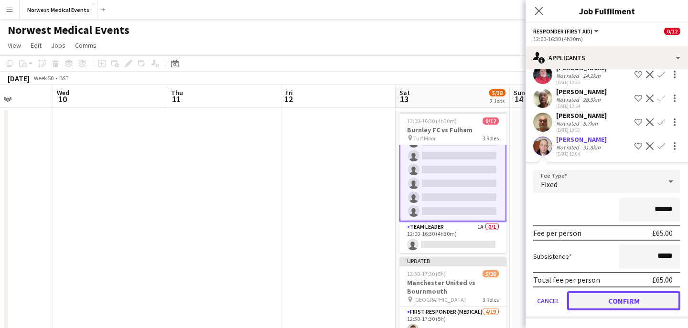
click at [633, 300] on button "Confirm" at bounding box center [623, 300] width 113 height 19
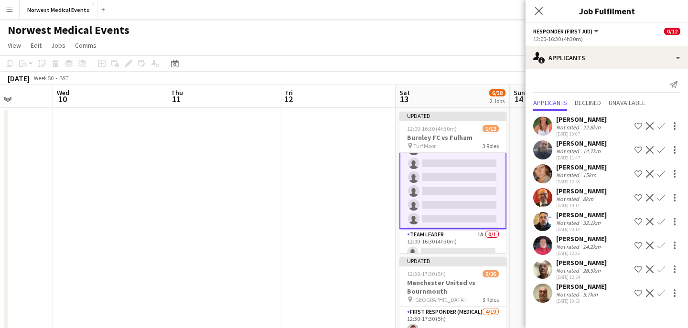
scroll to position [0, 0]
click at [663, 293] on app-icon "Confirm" at bounding box center [662, 294] width 8 height 8
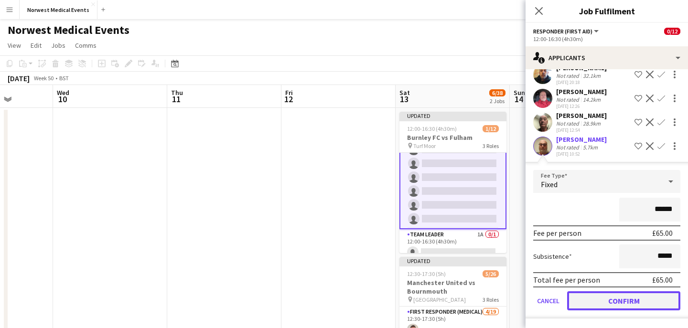
click at [655, 300] on button "Confirm" at bounding box center [623, 300] width 113 height 19
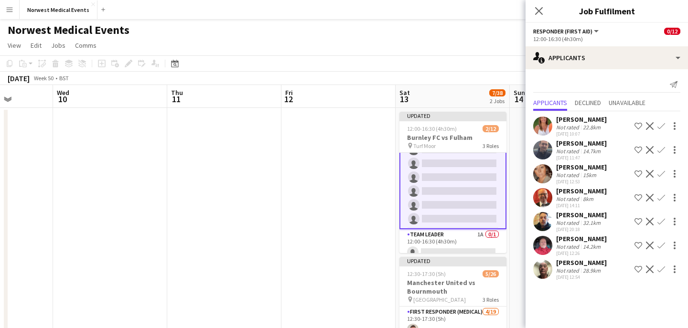
scroll to position [0, 0]
click at [660, 268] on app-icon "Confirm" at bounding box center [662, 270] width 8 height 8
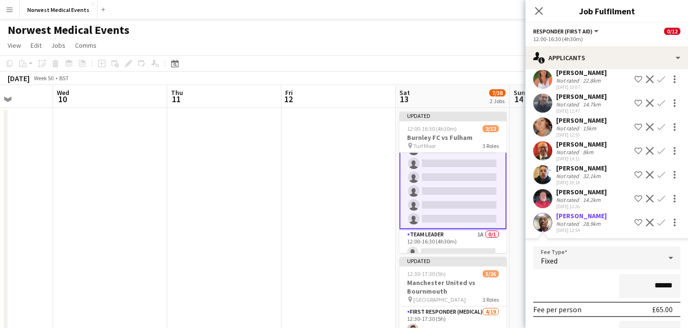
scroll to position [108, 0]
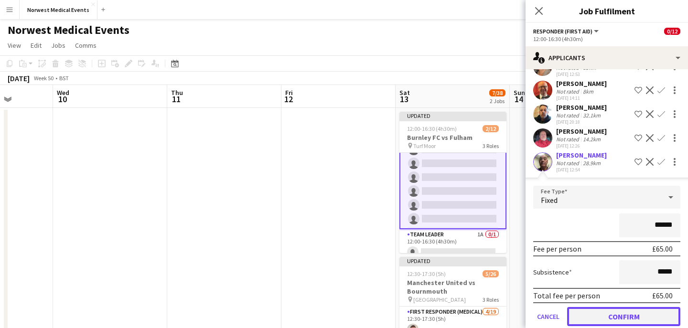
click at [637, 312] on button "Confirm" at bounding box center [623, 316] width 113 height 19
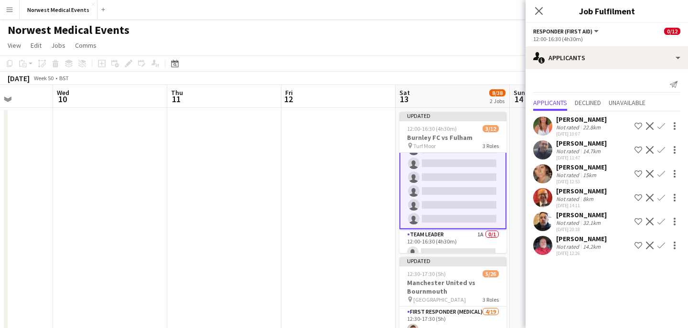
scroll to position [0, 0]
click at [662, 123] on app-icon "Confirm" at bounding box center [662, 126] width 8 height 8
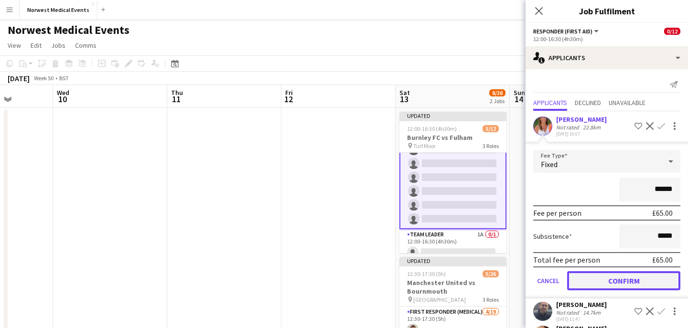
click at [630, 282] on button "Confirm" at bounding box center [623, 280] width 113 height 19
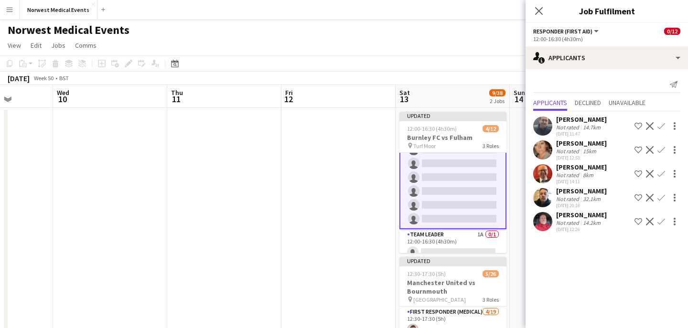
click at [664, 172] on app-icon "Confirm" at bounding box center [662, 174] width 8 height 8
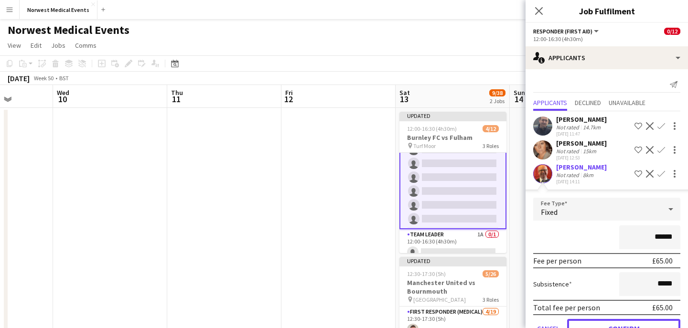
click at [633, 323] on button "Confirm" at bounding box center [623, 328] width 113 height 19
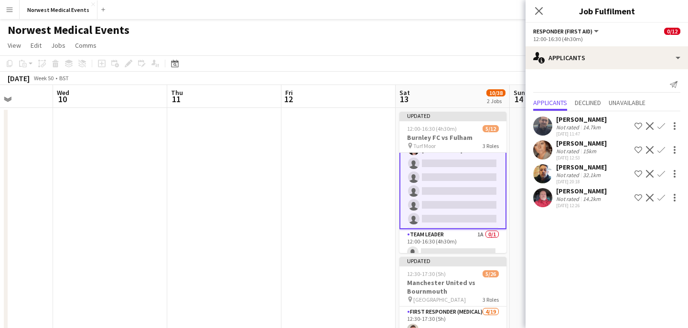
click at [659, 173] on app-icon "Confirm" at bounding box center [662, 174] width 8 height 8
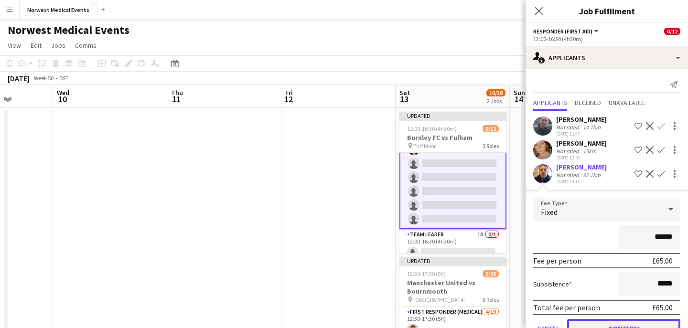
click at [635, 322] on button "Confirm" at bounding box center [623, 328] width 113 height 19
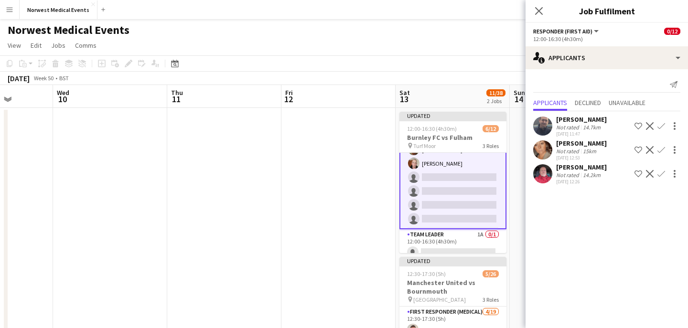
click at [661, 174] on app-icon "Confirm" at bounding box center [662, 174] width 8 height 8
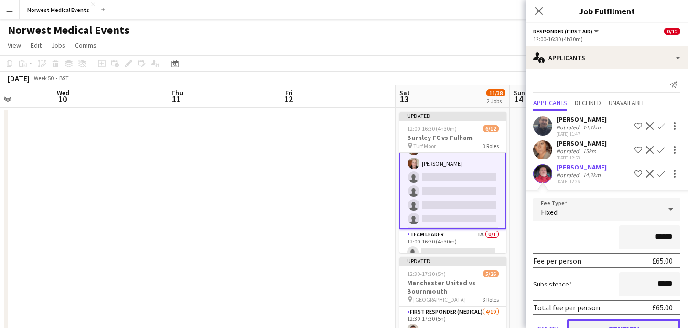
click at [639, 324] on button "Confirm" at bounding box center [623, 328] width 113 height 19
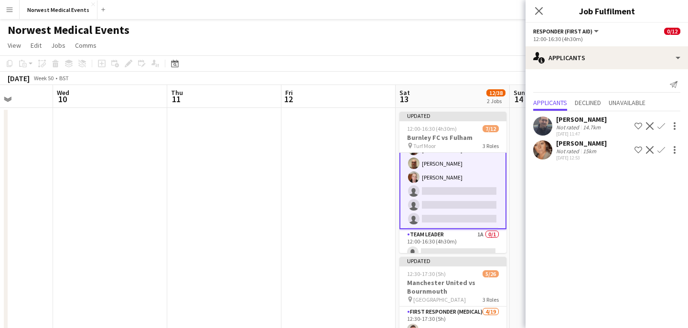
click at [660, 152] on app-icon "Confirm" at bounding box center [662, 150] width 8 height 8
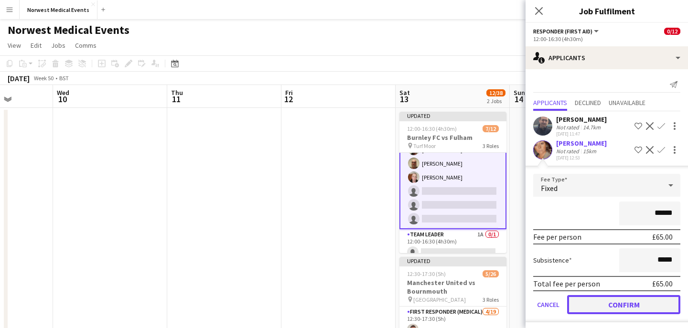
click at [649, 306] on button "Confirm" at bounding box center [623, 304] width 113 height 19
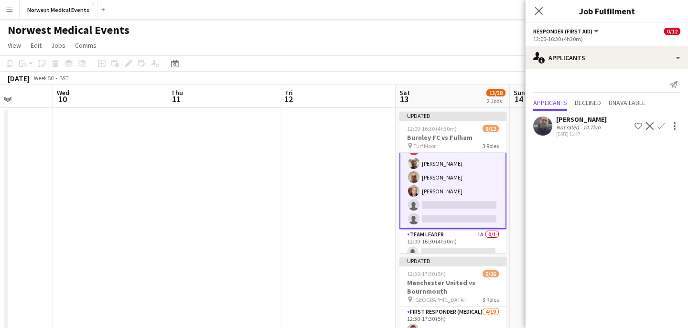
click at [661, 126] on app-icon "Confirm" at bounding box center [662, 126] width 8 height 8
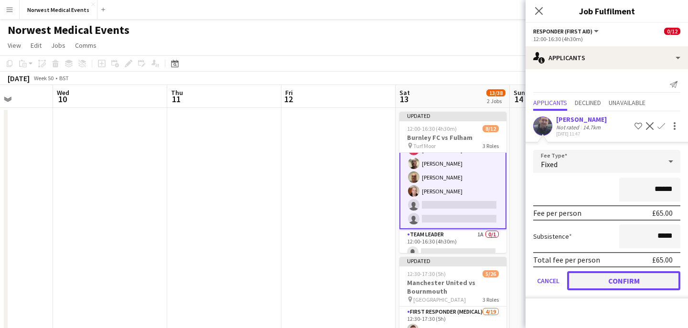
click at [631, 277] on button "Confirm" at bounding box center [623, 280] width 113 height 19
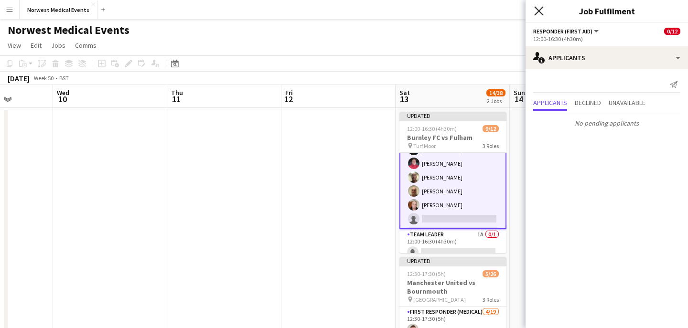
click at [541, 12] on icon "Close pop-in" at bounding box center [538, 10] width 9 height 9
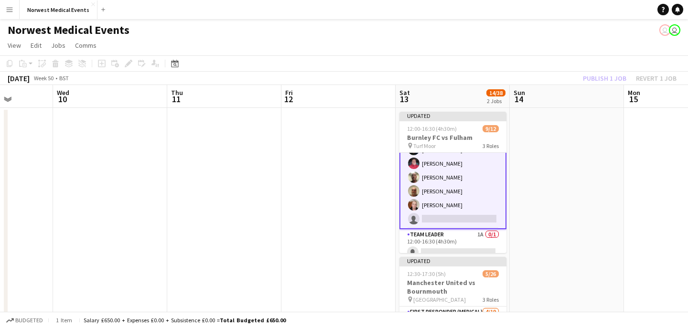
click at [593, 75] on div "Publish 1 job Revert 1 job" at bounding box center [630, 78] width 117 height 12
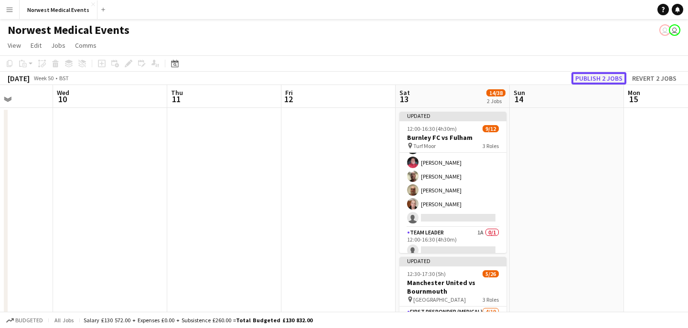
scroll to position [114, 0]
click at [593, 75] on button "Publish 2 jobs" at bounding box center [599, 78] width 55 height 12
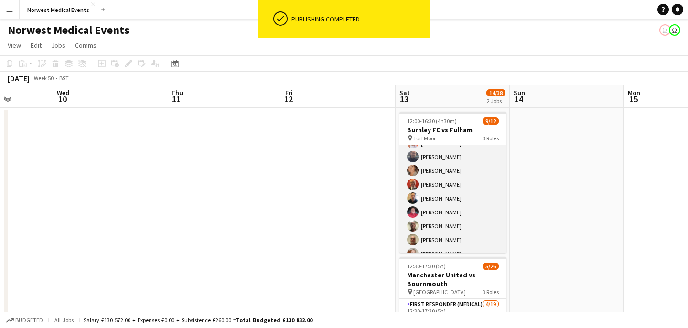
scroll to position [0, 0]
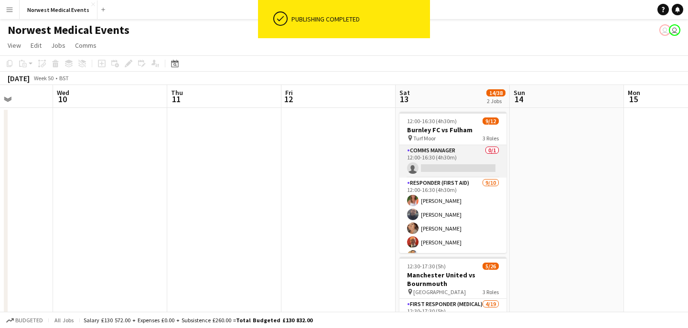
click at [464, 168] on app-card-role "Comms Manager 0/1 12:00-16:30 (4h30m) single-neutral-actions" at bounding box center [452, 161] width 107 height 32
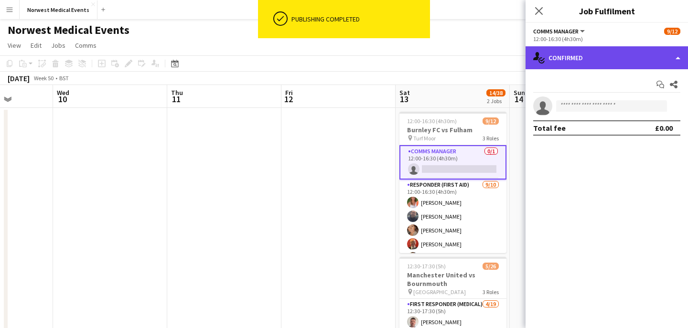
click at [601, 64] on div "single-neutral-actions-check-2 Confirmed" at bounding box center [607, 57] width 162 height 23
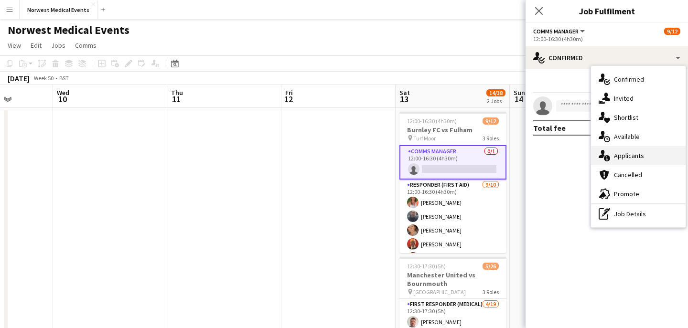
click at [614, 155] on div "single-neutral-actions-information Applicants" at bounding box center [638, 155] width 95 height 19
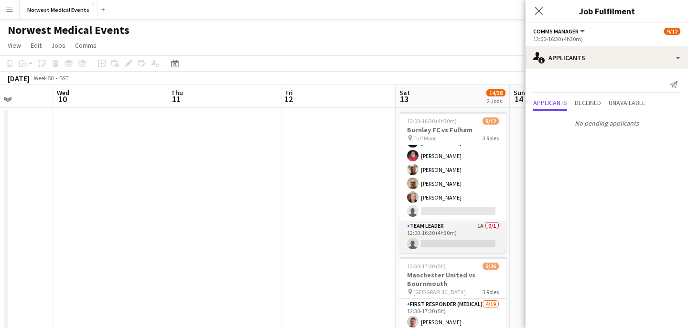
click at [463, 232] on app-card-role "Team Leader 1A 0/1 12:00-16:30 (4h30m) single-neutral-actions" at bounding box center [452, 237] width 107 height 32
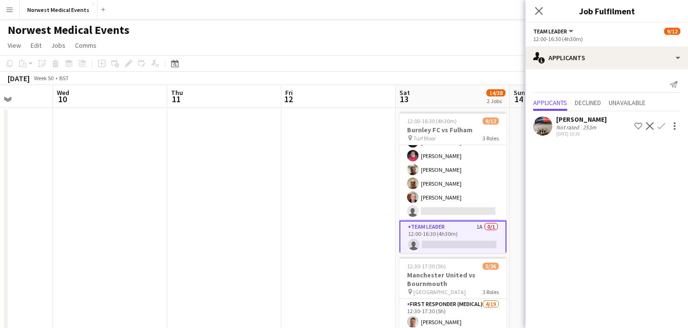
click at [662, 127] on app-icon "Confirm" at bounding box center [662, 126] width 8 height 8
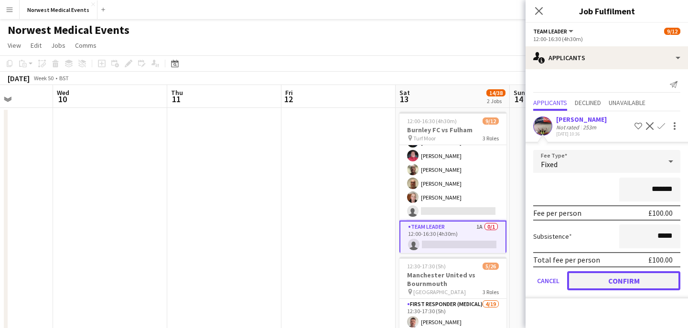
click at [637, 280] on button "Confirm" at bounding box center [623, 280] width 113 height 19
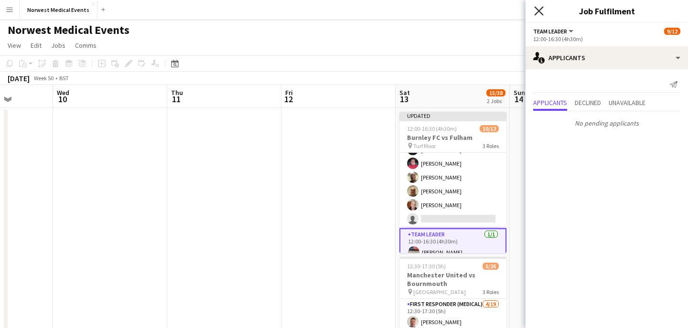
click at [538, 8] on icon "Close pop-in" at bounding box center [538, 10] width 9 height 9
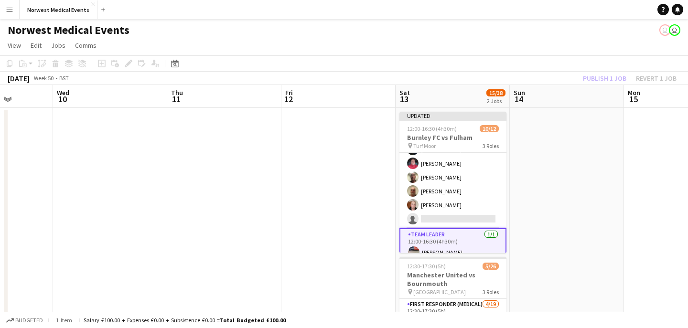
click at [592, 79] on div "Publish 1 job Revert 1 job" at bounding box center [630, 78] width 117 height 12
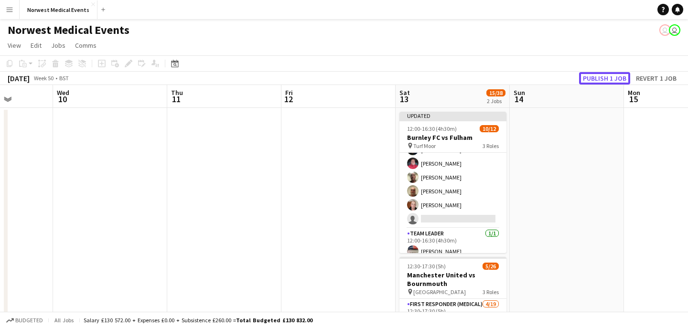
click at [592, 79] on button "Publish 1 job" at bounding box center [604, 78] width 51 height 12
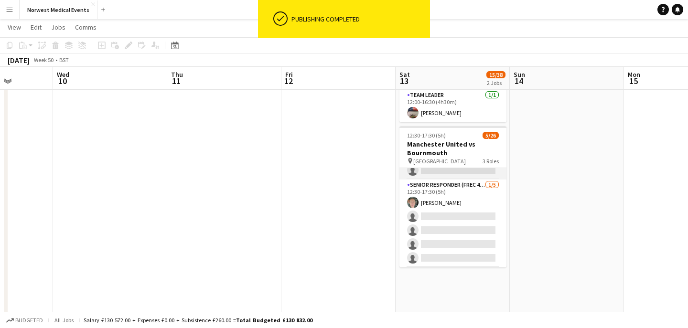
scroll to position [317, 0]
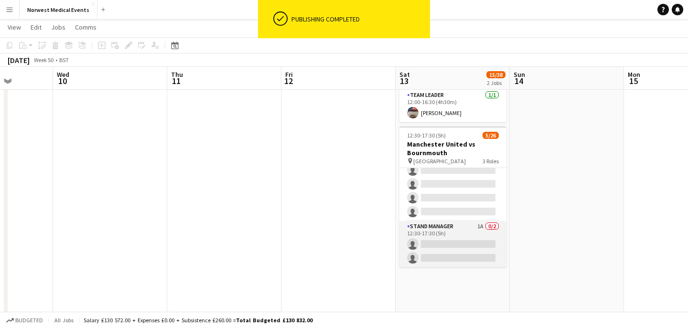
click at [458, 242] on app-card-role "Stand Manager 1A 0/2 12:30-17:30 (5h) single-neutral-actions single-neutral-act…" at bounding box center [452, 244] width 107 height 46
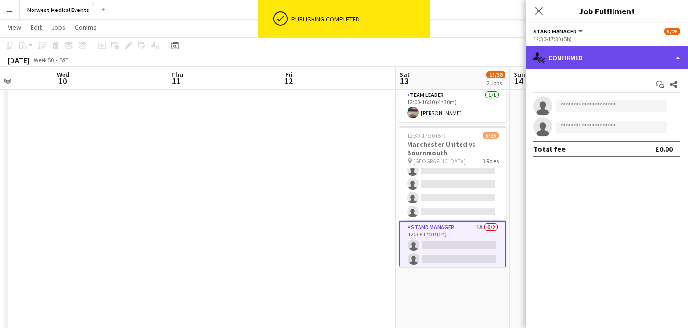
click at [612, 58] on div "single-neutral-actions-check-2 Confirmed" at bounding box center [607, 57] width 162 height 23
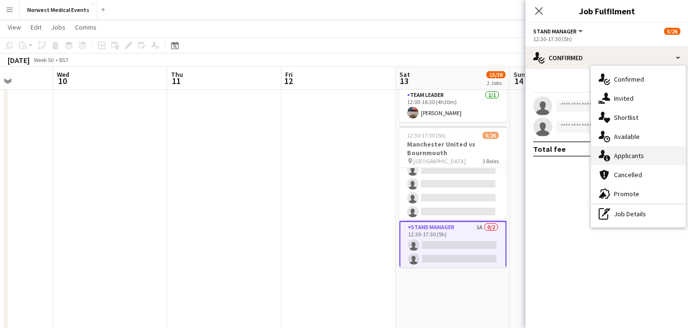
click at [634, 150] on div "single-neutral-actions-information Applicants" at bounding box center [638, 155] width 95 height 19
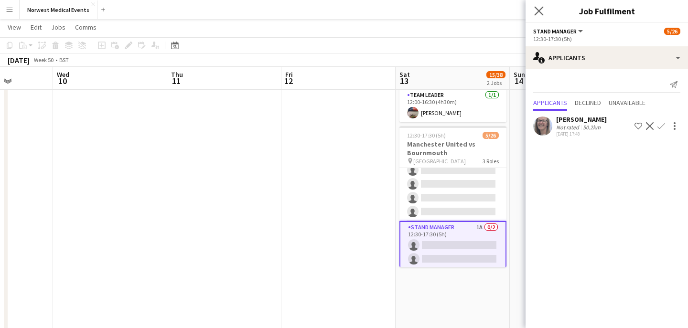
click at [533, 8] on app-icon "Close pop-in" at bounding box center [539, 11] width 14 height 14
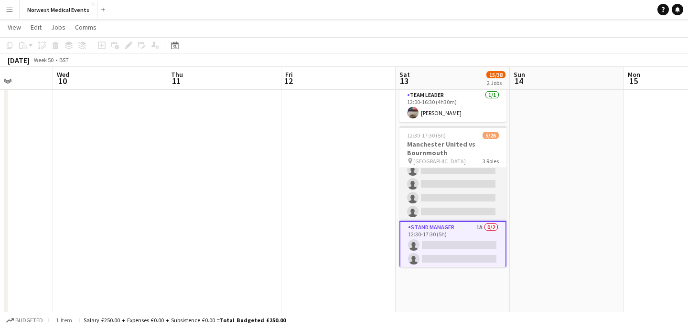
click at [465, 173] on app-card-role "Senior Responder (FREC 4 or Above) [DATE] 12:30-17:30 (5h) [PERSON_NAME] single…" at bounding box center [452, 177] width 107 height 88
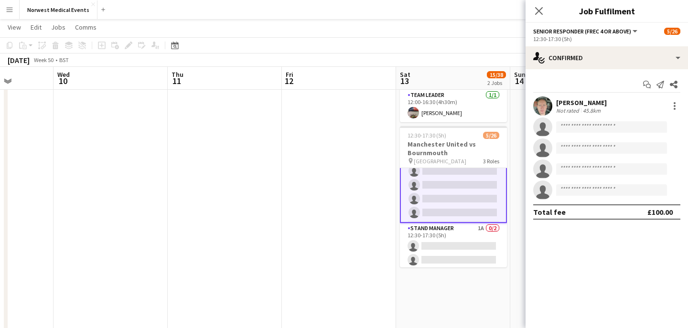
scroll to position [318, 0]
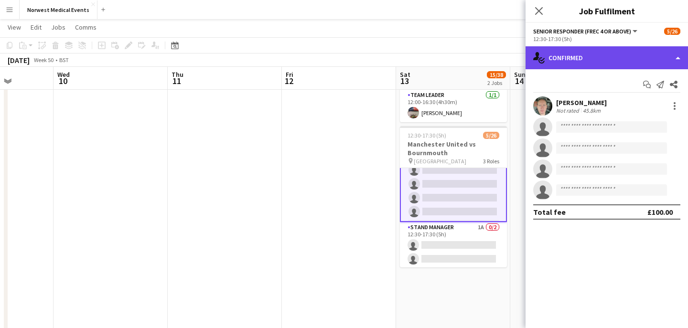
click at [578, 61] on div "single-neutral-actions-check-2 Confirmed" at bounding box center [607, 57] width 162 height 23
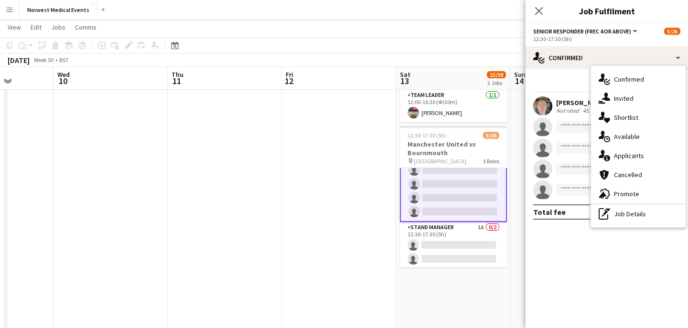
click at [624, 156] on div "single-neutral-actions-information Applicants" at bounding box center [638, 155] width 95 height 19
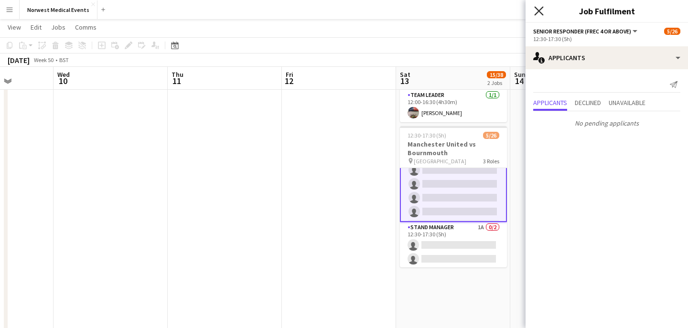
click at [540, 9] on icon at bounding box center [538, 10] width 9 height 9
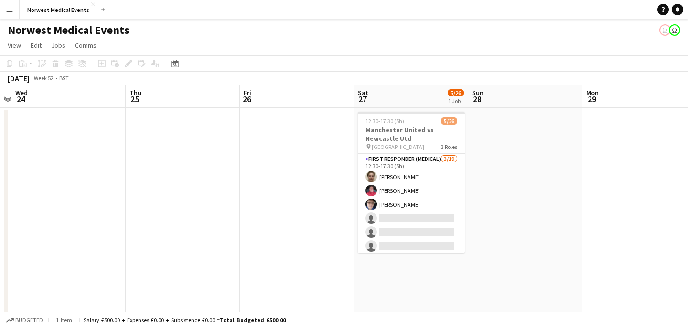
scroll to position [0, 375]
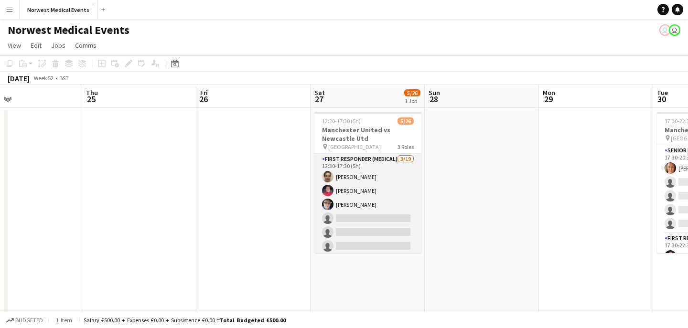
click at [399, 187] on app-card-role "First Responder (Medical) [DATE] 12:30-17:30 (5h) [PERSON_NAME] [PERSON_NAME] […" at bounding box center [367, 295] width 107 height 282
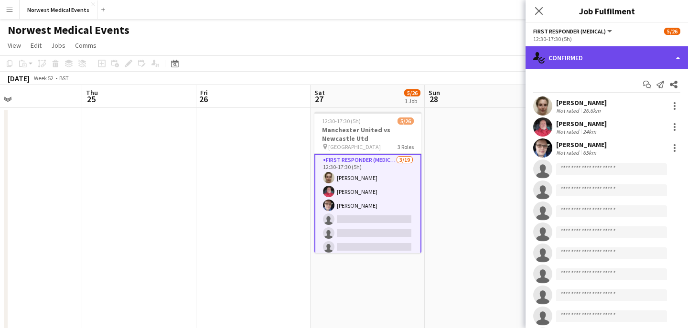
click at [590, 53] on div "single-neutral-actions-check-2 Confirmed" at bounding box center [607, 57] width 162 height 23
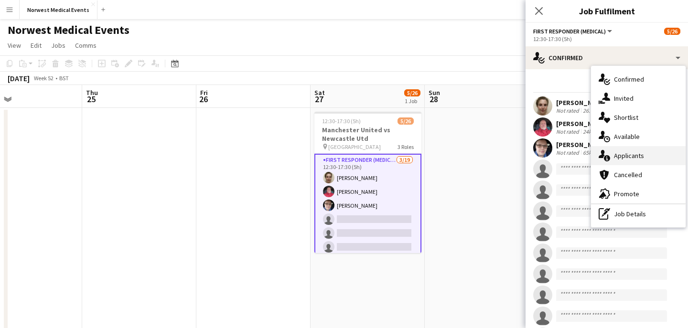
click at [638, 155] on div "single-neutral-actions-information Applicants" at bounding box center [638, 155] width 95 height 19
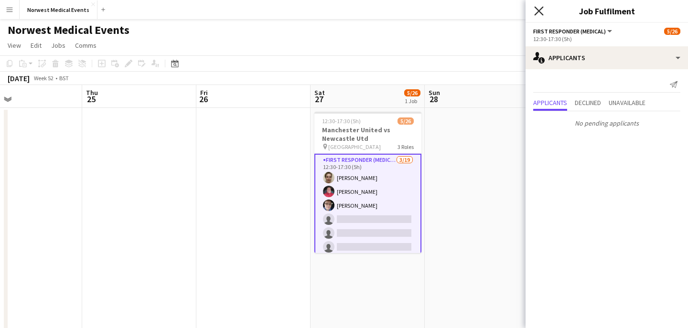
click at [540, 10] on icon at bounding box center [538, 10] width 9 height 9
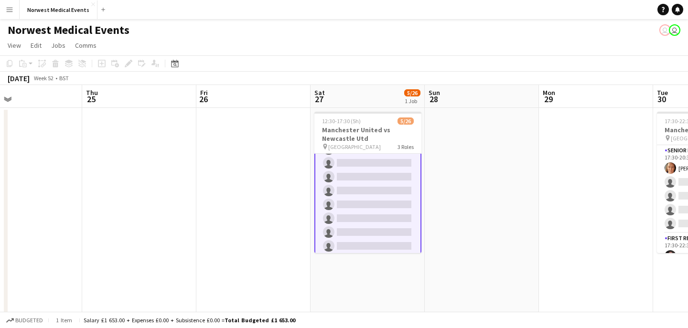
scroll to position [296, 0]
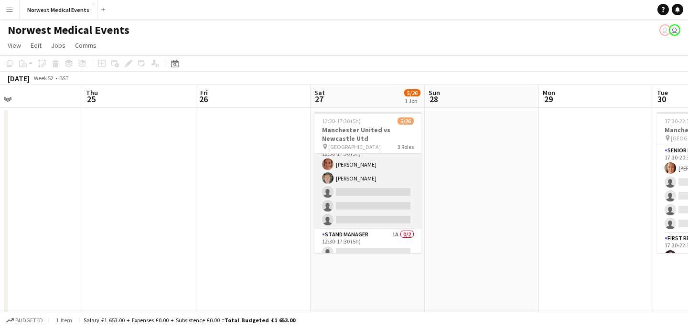
click at [368, 209] on app-card-role "Senior Responder (FREC 4 or Above) [DATE] 12:30-17:30 (5h) [PERSON_NAME] [PERSO…" at bounding box center [367, 185] width 107 height 88
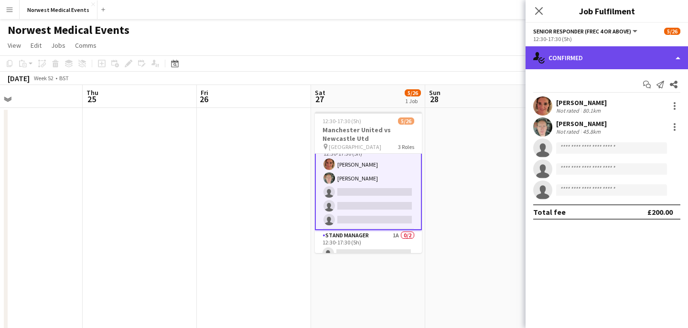
click at [611, 55] on div "single-neutral-actions-check-2 Confirmed" at bounding box center [607, 57] width 162 height 23
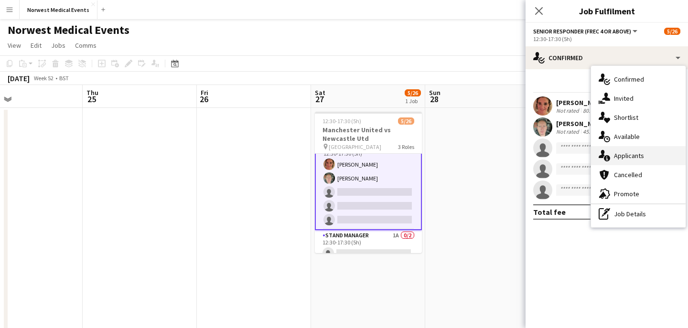
click at [649, 155] on div "single-neutral-actions-information Applicants" at bounding box center [638, 155] width 95 height 19
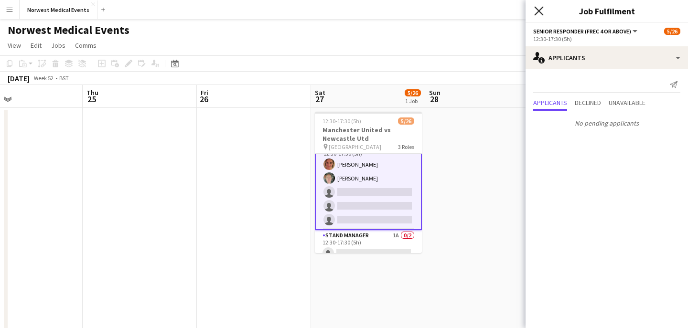
click at [536, 11] on icon "Close pop-in" at bounding box center [538, 10] width 9 height 9
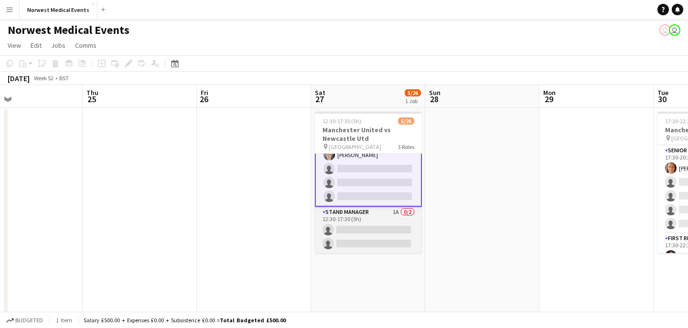
click at [378, 232] on app-card-role "Stand Manager 1A 0/2 12:30-17:30 (5h) single-neutral-actions single-neutral-act…" at bounding box center [368, 230] width 107 height 46
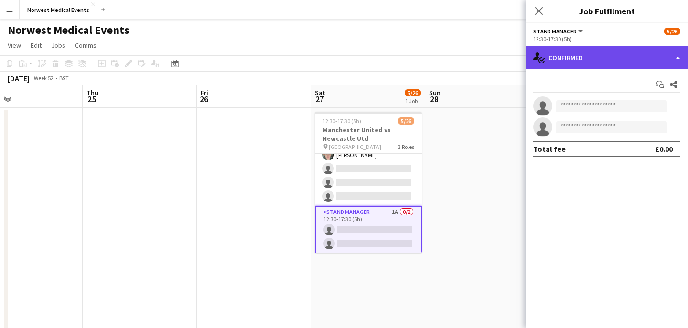
click at [587, 61] on div "single-neutral-actions-check-2 Confirmed" at bounding box center [607, 57] width 162 height 23
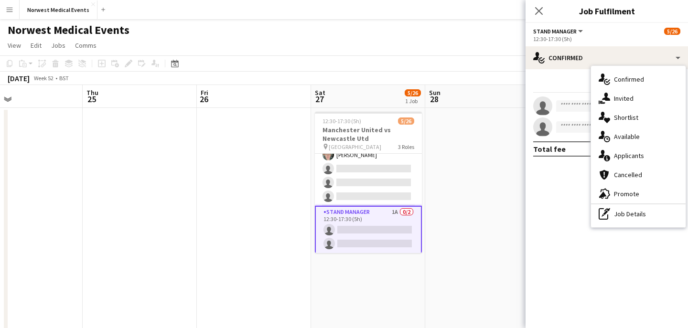
click at [631, 157] on div "single-neutral-actions-information Applicants" at bounding box center [638, 155] width 95 height 19
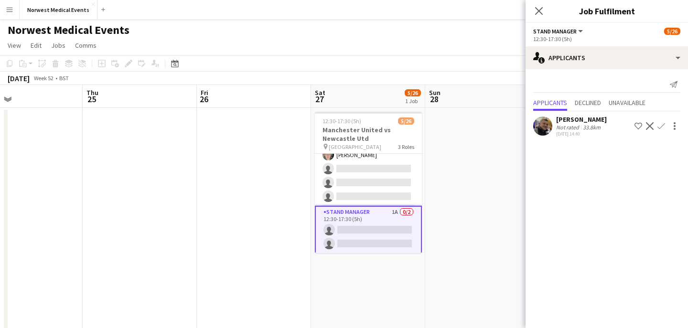
click at [661, 125] on app-icon "Confirm" at bounding box center [662, 126] width 8 height 8
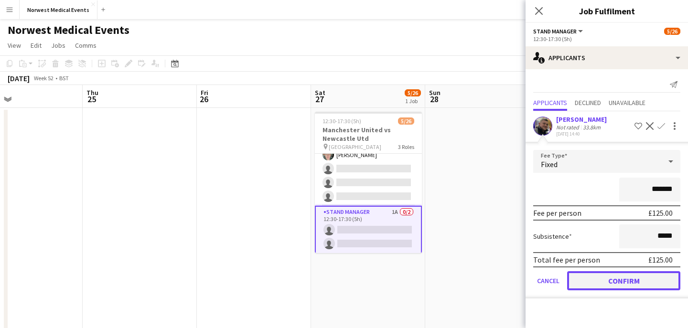
click at [640, 282] on button "Confirm" at bounding box center [623, 280] width 113 height 19
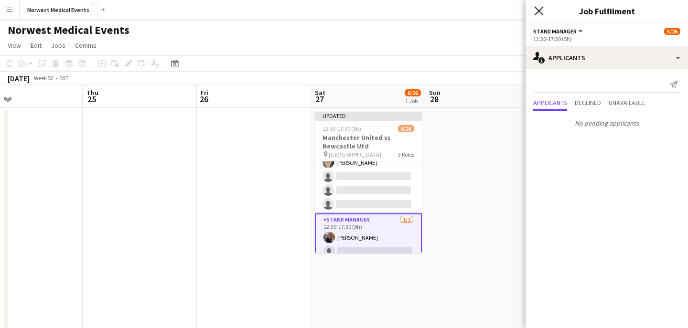
click at [540, 7] on icon "Close pop-in" at bounding box center [538, 10] width 9 height 9
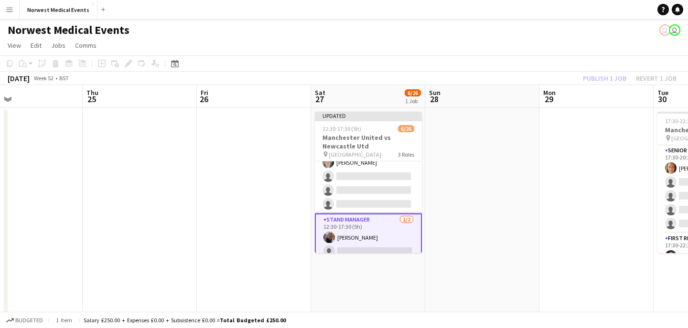
click at [612, 74] on div "Publish 1 job Revert 1 job" at bounding box center [630, 78] width 117 height 12
click at [612, 74] on button "Publish 1 job" at bounding box center [604, 78] width 51 height 12
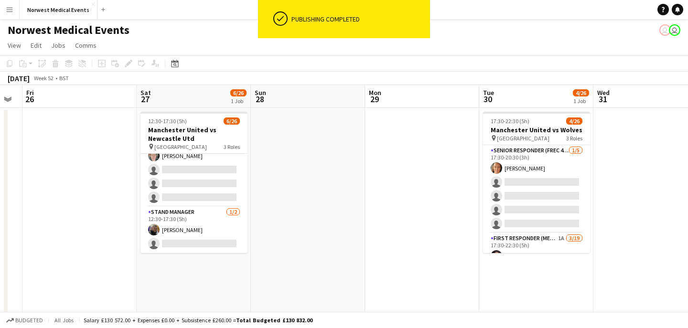
scroll to position [0, 413]
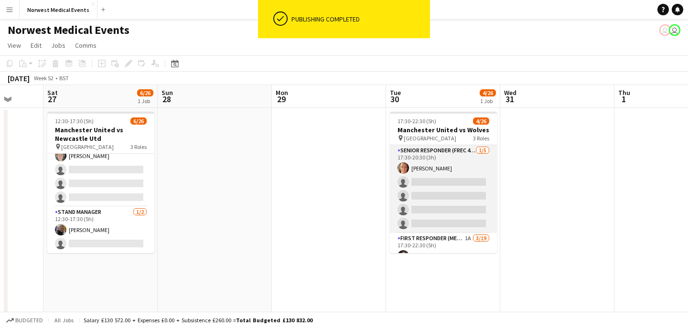
click at [445, 197] on app-card-role "Senior Responder (FREC 4 or Above) [DATE] 17:30-20:30 (3h) [PERSON_NAME] single…" at bounding box center [443, 189] width 107 height 88
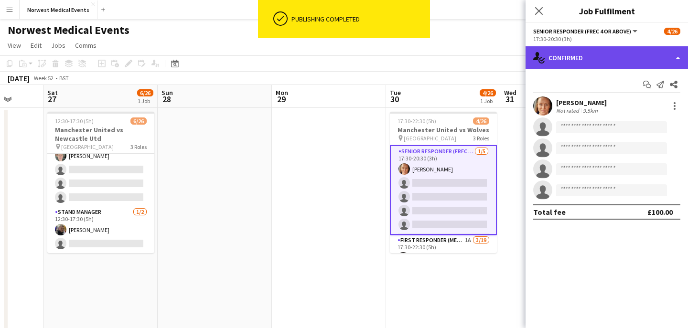
click at [597, 50] on div "single-neutral-actions-check-2 Confirmed" at bounding box center [607, 57] width 162 height 23
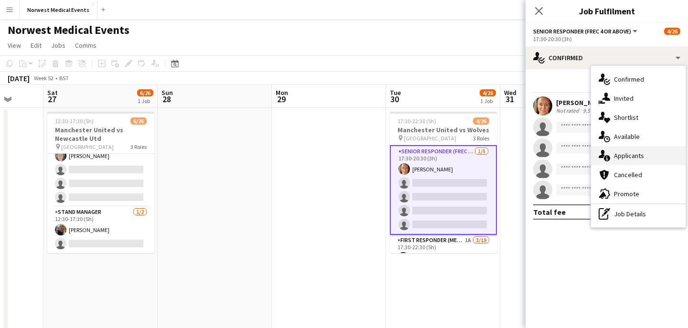
click at [634, 154] on div "single-neutral-actions-information Applicants" at bounding box center [638, 155] width 95 height 19
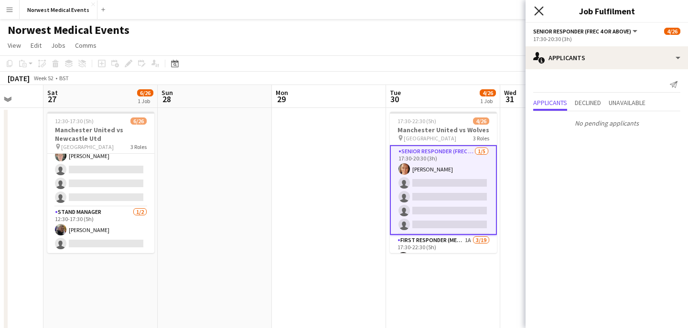
click at [540, 11] on icon at bounding box center [538, 10] width 9 height 9
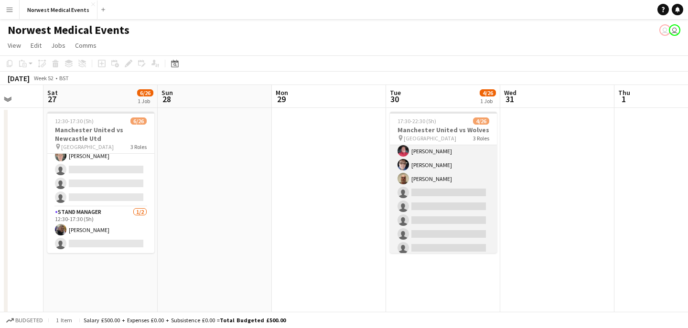
click at [452, 195] on app-card-role "First Responder (Medical) 1A [DATE] 17:30-22:30 (5h) [PERSON_NAME] [PERSON_NAME…" at bounding box center [443, 269] width 107 height 282
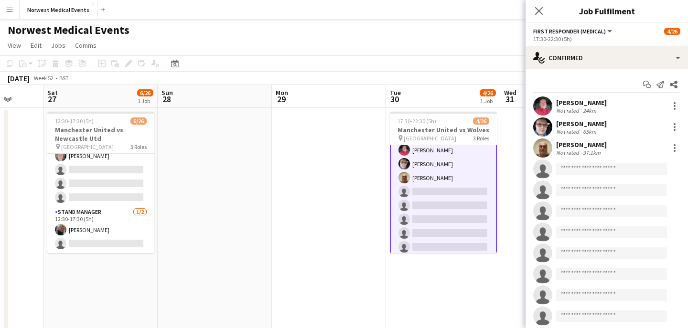
scroll to position [106, 0]
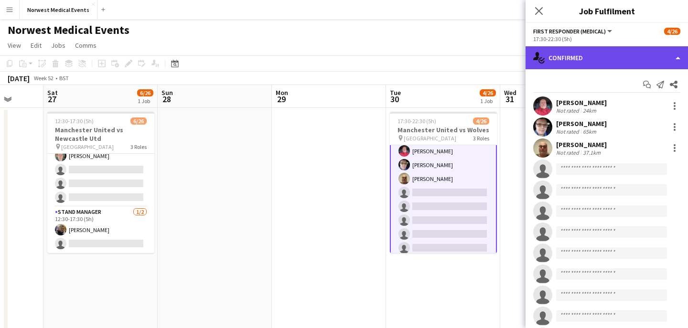
click at [574, 57] on div "single-neutral-actions-check-2 Confirmed" at bounding box center [607, 57] width 162 height 23
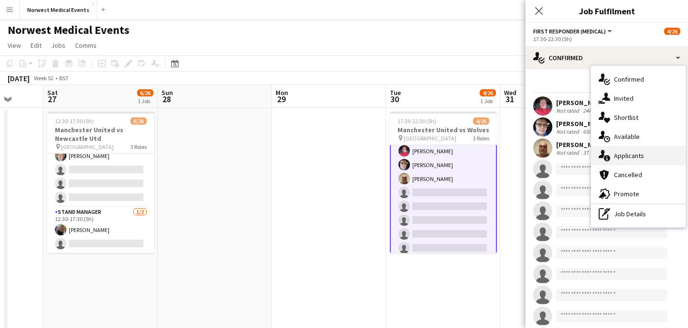
click at [623, 154] on div "single-neutral-actions-information Applicants" at bounding box center [638, 155] width 95 height 19
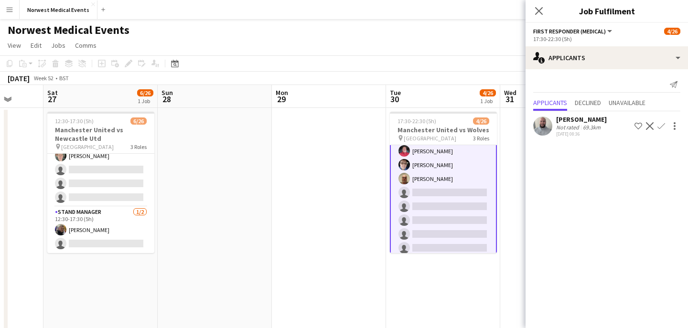
click at [662, 127] on app-icon "Confirm" at bounding box center [662, 126] width 8 height 8
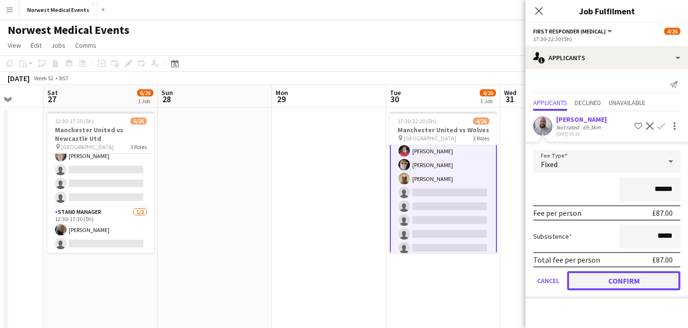
click at [632, 275] on button "Confirm" at bounding box center [623, 280] width 113 height 19
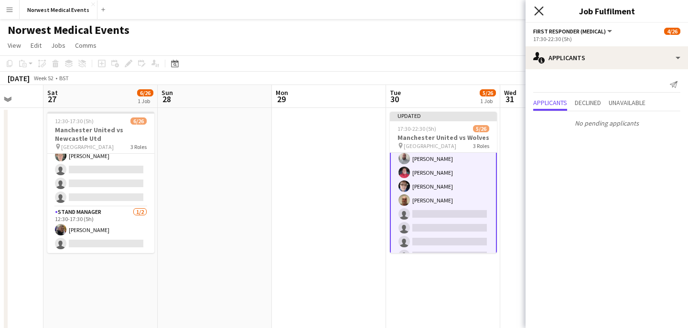
click at [541, 14] on icon "Close pop-in" at bounding box center [538, 10] width 9 height 9
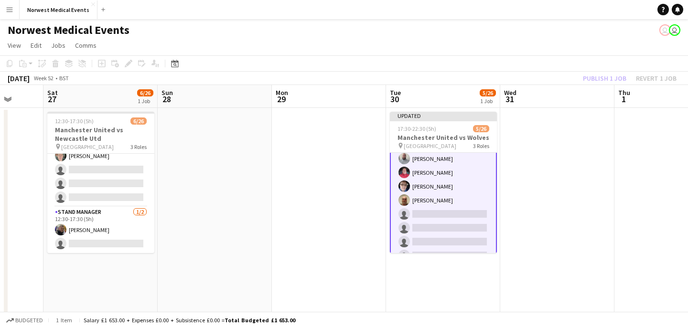
click at [599, 84] on div "Publish 1 job Revert 1 job" at bounding box center [630, 78] width 117 height 12
click at [599, 84] on button "Publish 1 job" at bounding box center [604, 78] width 51 height 12
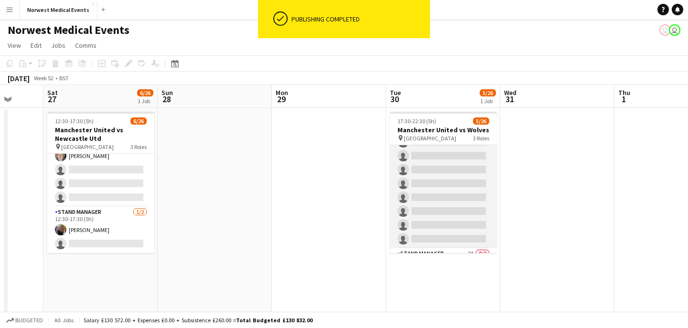
scroll to position [308, 0]
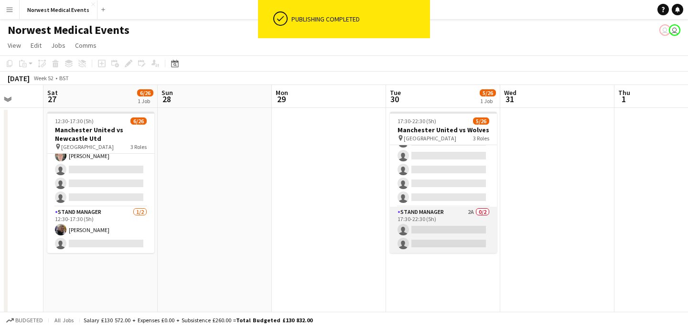
click at [446, 216] on app-card-role "Stand Manager 2A 0/2 17:30-22:30 (5h) single-neutral-actions single-neutral-act…" at bounding box center [443, 230] width 107 height 46
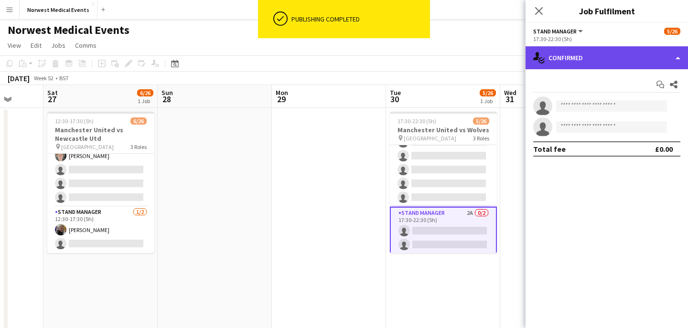
click at [592, 63] on div "single-neutral-actions-check-2 Confirmed" at bounding box center [607, 57] width 162 height 23
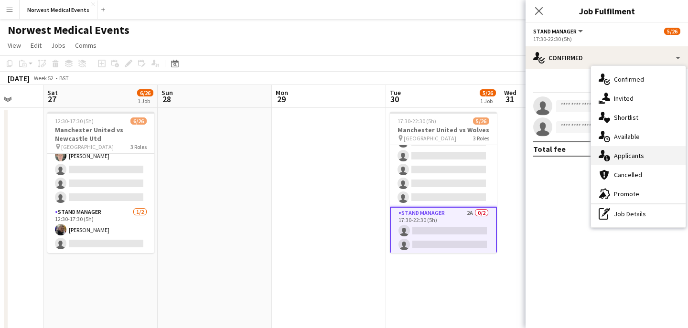
click at [626, 156] on div "single-neutral-actions-information Applicants" at bounding box center [638, 155] width 95 height 19
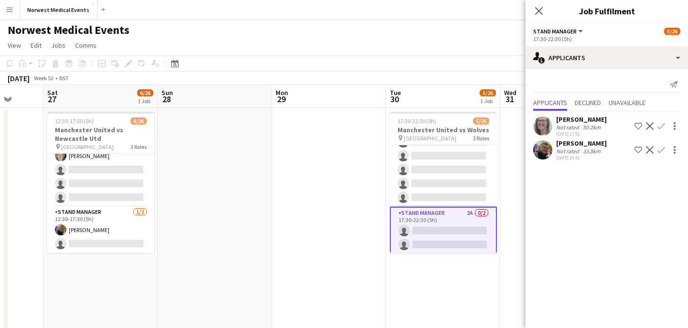
click at [662, 150] on app-icon "Confirm" at bounding box center [662, 150] width 8 height 8
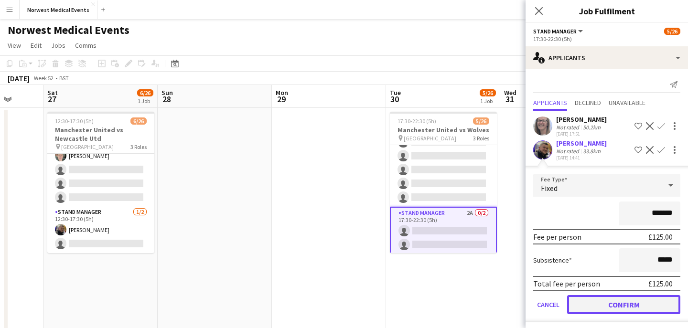
click at [637, 304] on button "Confirm" at bounding box center [623, 304] width 113 height 19
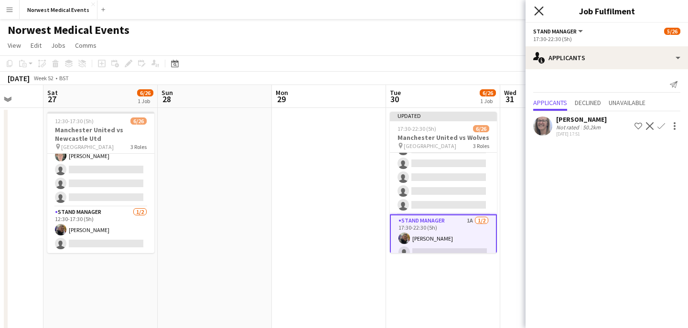
click at [539, 10] on icon at bounding box center [538, 10] width 9 height 9
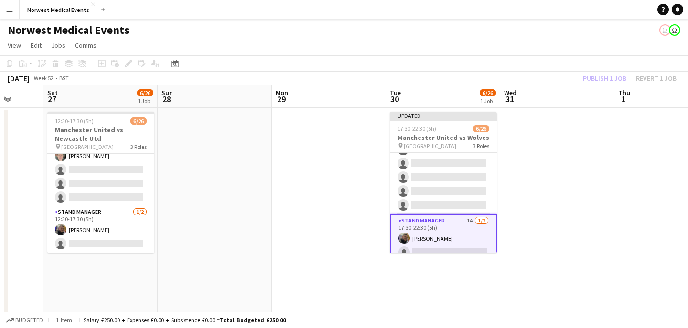
click at [594, 81] on div "Publish 1 job Revert 1 job" at bounding box center [630, 78] width 117 height 12
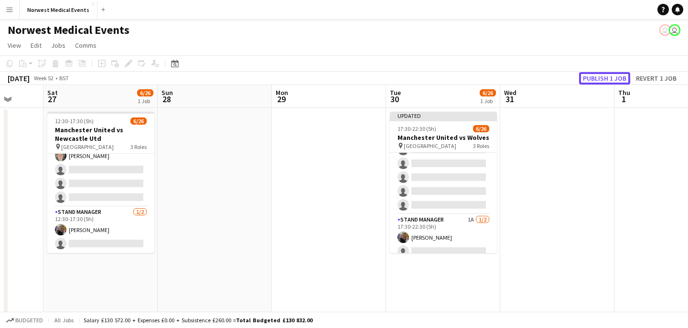
click at [594, 81] on button "Publish 1 job" at bounding box center [604, 78] width 51 height 12
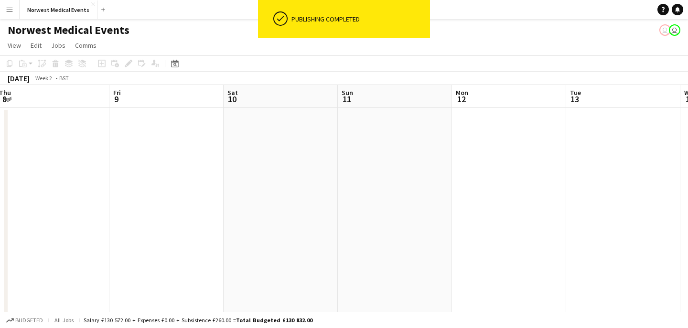
scroll to position [0, 286]
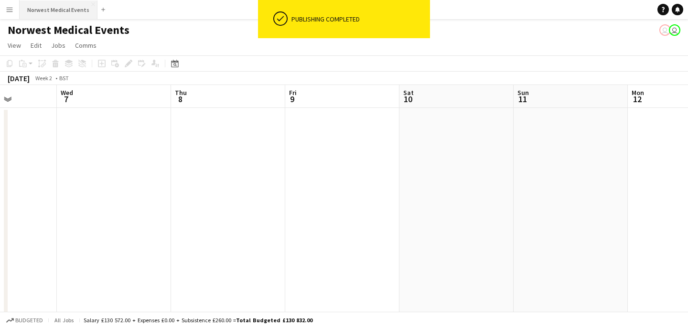
click at [65, 15] on button "Norwest Medical Events Close" at bounding box center [59, 9] width 78 height 19
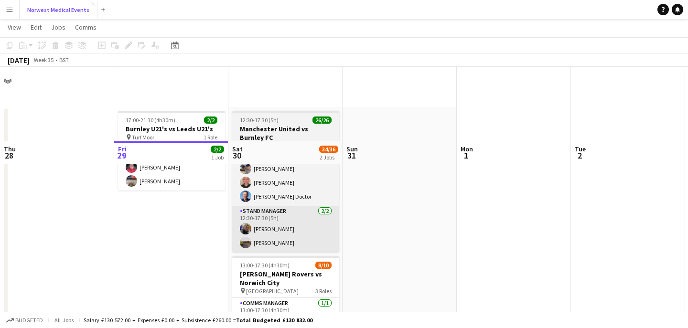
scroll to position [149, 0]
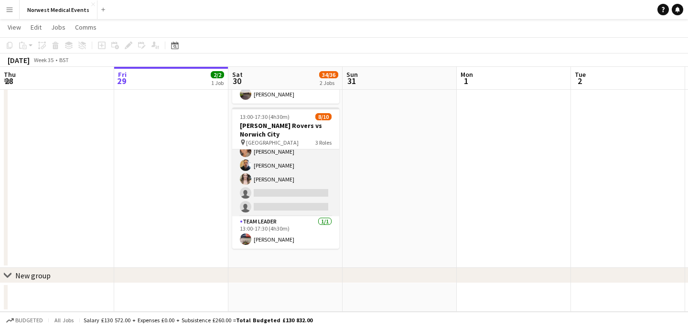
click at [291, 201] on app-card-role "Responder (First Aid) 2A [DATE] 13:00-17:30 (4h30m) [PERSON_NAME] [PERSON_NAME]…" at bounding box center [285, 151] width 107 height 129
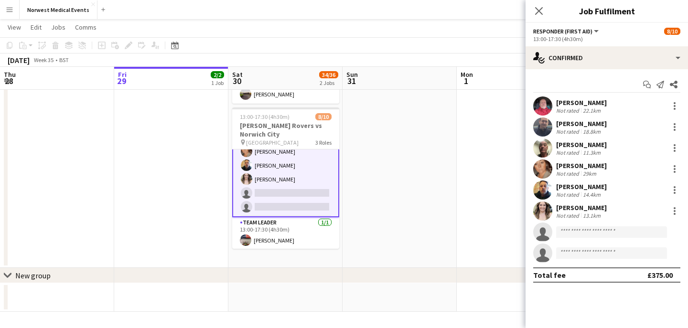
click at [637, 44] on app-options-switcher "Responder (First Aid) All roles Responder (First Aid) [DATE] 13:00-17:30 (4h30m)" at bounding box center [607, 34] width 162 height 23
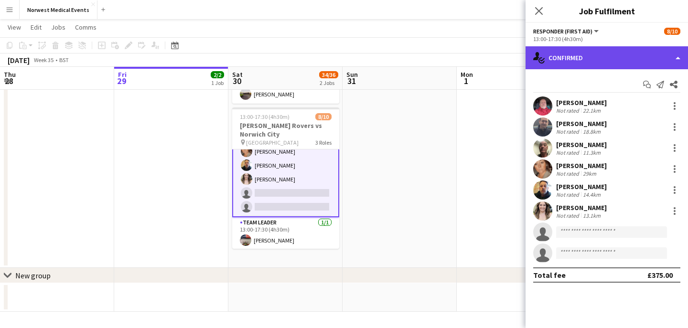
click at [633, 49] on div "single-neutral-actions-check-2 Confirmed" at bounding box center [607, 57] width 162 height 23
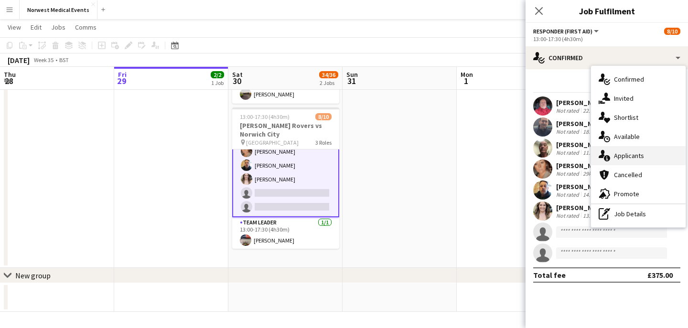
click at [640, 159] on div "single-neutral-actions-information Applicants" at bounding box center [638, 155] width 95 height 19
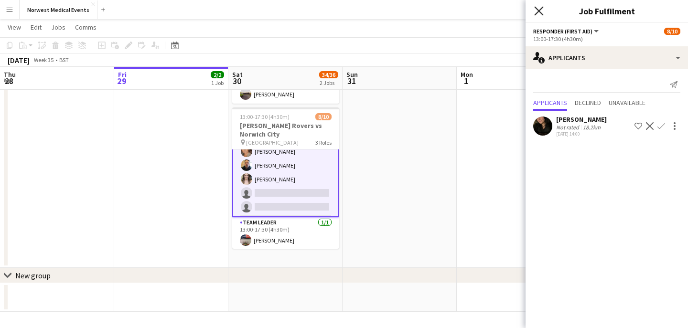
click at [539, 12] on icon at bounding box center [538, 10] width 9 height 9
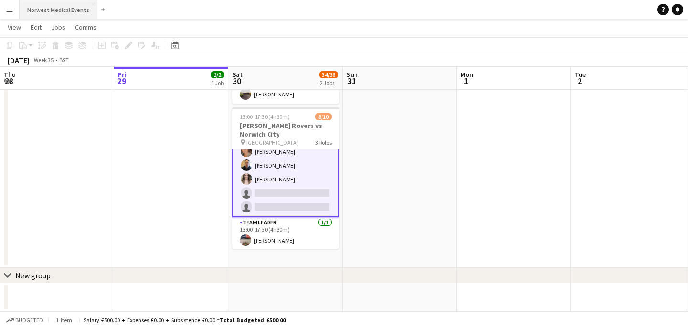
click at [54, 4] on button "Norwest Medical Events Close" at bounding box center [59, 9] width 78 height 19
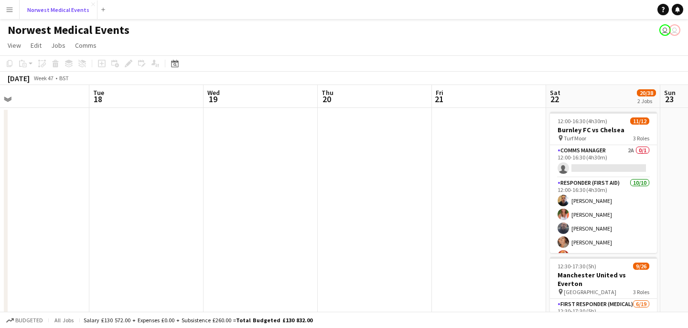
scroll to position [0, 391]
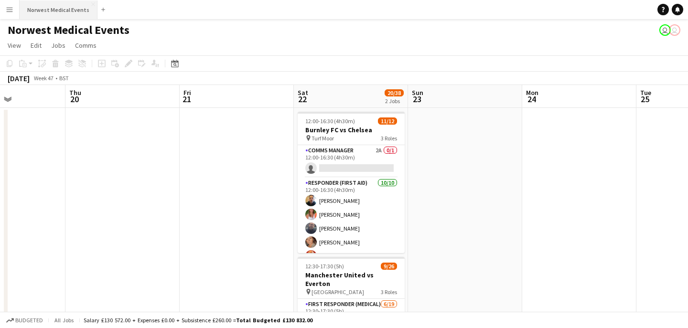
click at [64, 6] on button "Norwest Medical Events Close" at bounding box center [59, 9] width 78 height 19
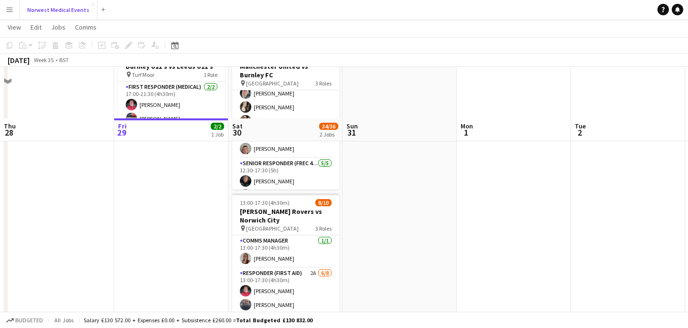
scroll to position [130, 0]
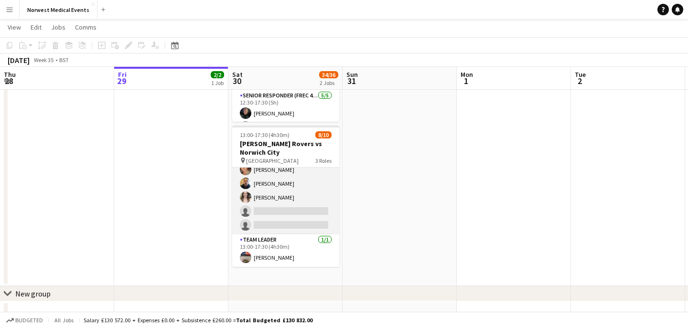
click at [302, 223] on app-card-role "Responder (First Aid) 2A [DATE] 13:00-17:30 (4h30m) [PERSON_NAME] [PERSON_NAME]…" at bounding box center [285, 169] width 107 height 129
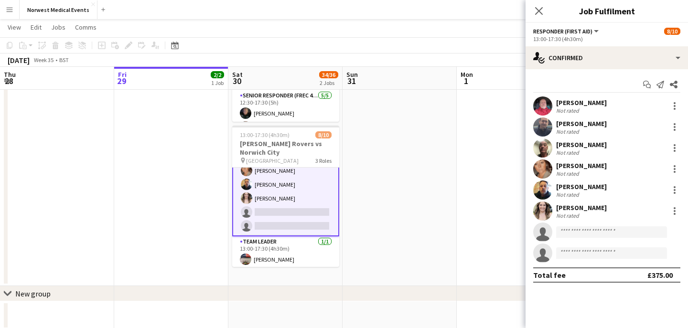
scroll to position [96, 0]
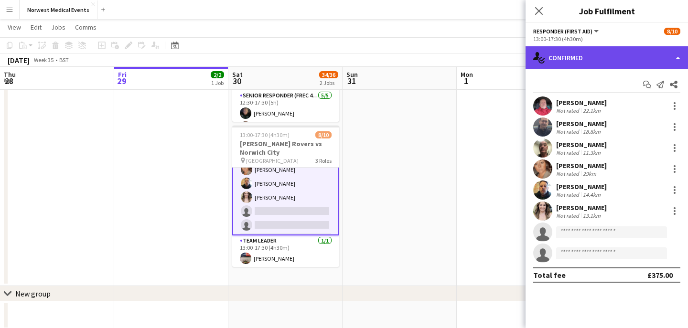
click at [600, 49] on div "single-neutral-actions-check-2 Confirmed" at bounding box center [607, 57] width 162 height 23
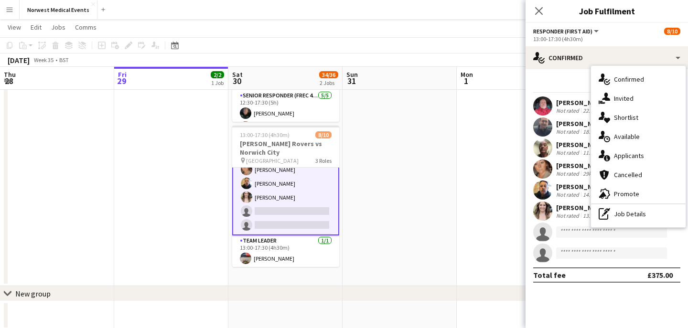
click at [631, 156] on div "single-neutral-actions-information Applicants" at bounding box center [638, 155] width 95 height 19
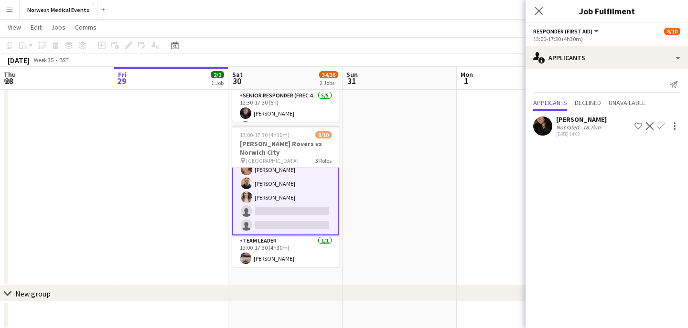
click at [540, 15] on icon "Close pop-in" at bounding box center [539, 11] width 8 height 8
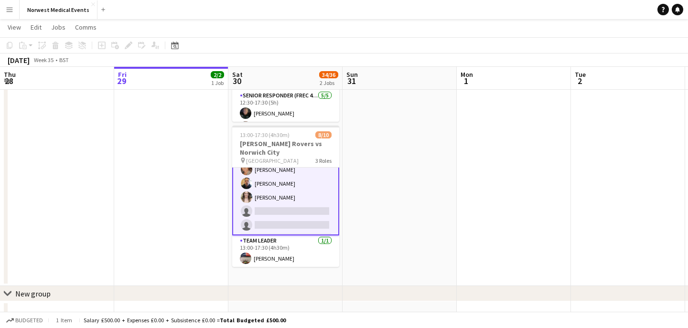
scroll to position [0, 0]
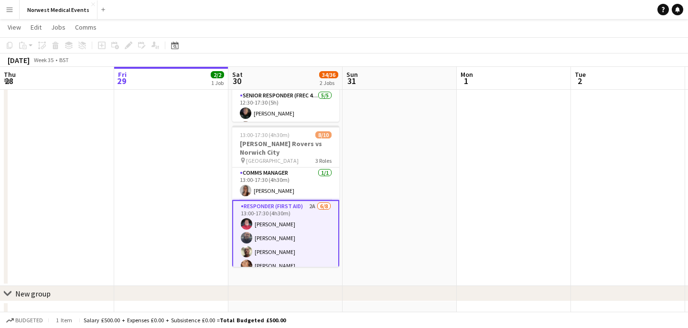
click at [389, 176] on app-date-cell at bounding box center [400, 132] width 114 height 310
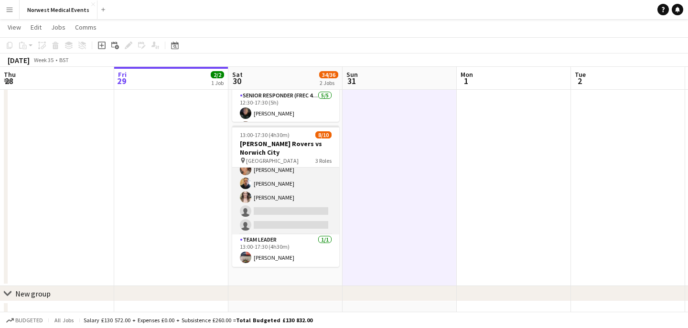
click at [305, 195] on app-card-role "Responder (First Aid) 2A [DATE] 13:00-17:30 (4h30m) [PERSON_NAME] [PERSON_NAME]…" at bounding box center [285, 169] width 107 height 129
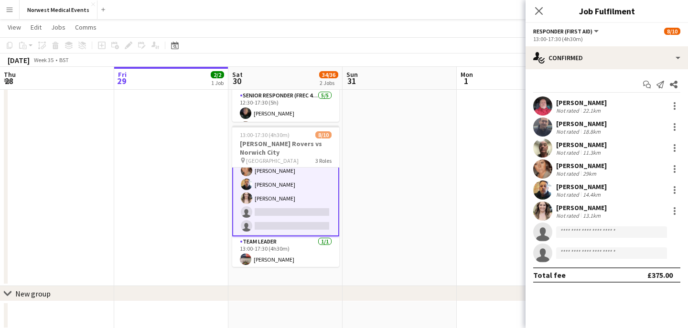
scroll to position [96, 0]
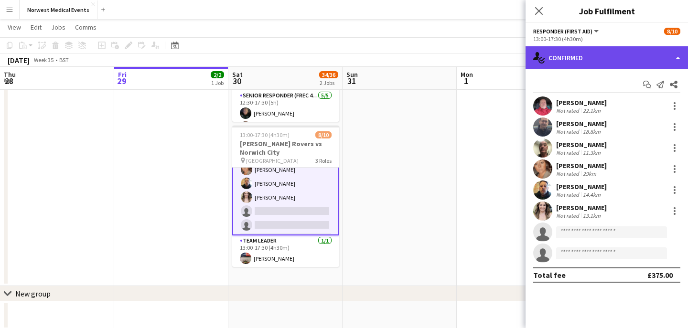
click at [581, 51] on div "single-neutral-actions-check-2 Confirmed" at bounding box center [607, 57] width 162 height 23
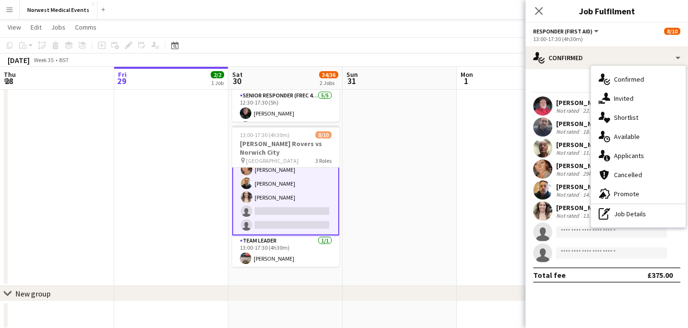
click at [640, 158] on div "single-neutral-actions-information Applicants" at bounding box center [638, 155] width 95 height 19
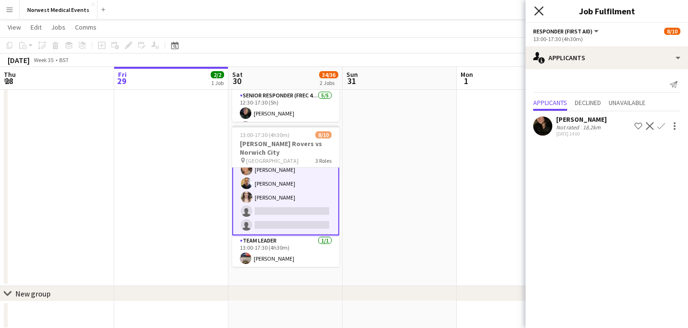
click at [540, 7] on icon "Close pop-in" at bounding box center [538, 10] width 9 height 9
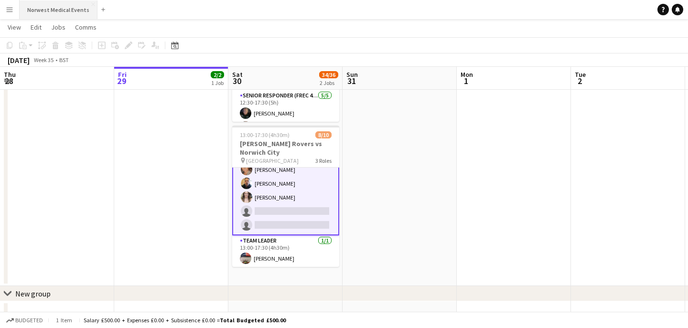
click at [51, 11] on button "Norwest Medical Events Close" at bounding box center [59, 9] width 78 height 19
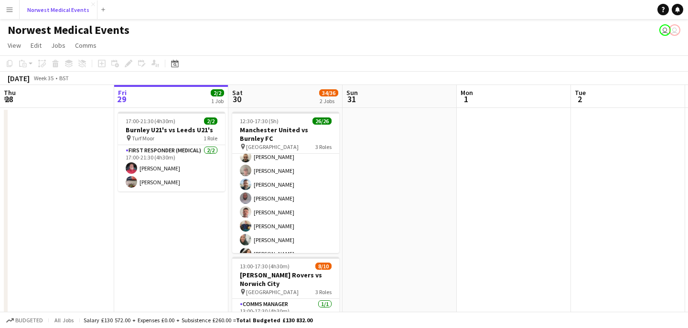
scroll to position [0, 0]
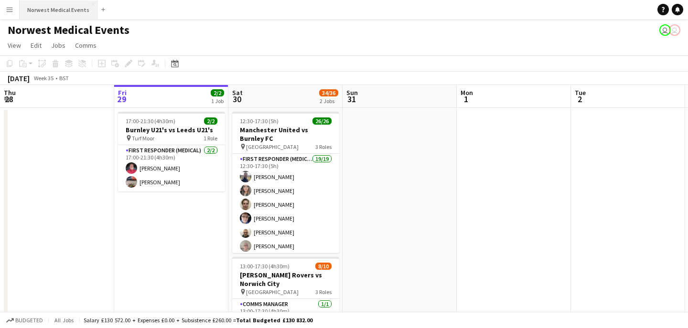
click at [38, 10] on button "Norwest Medical Events Close" at bounding box center [59, 9] width 78 height 19
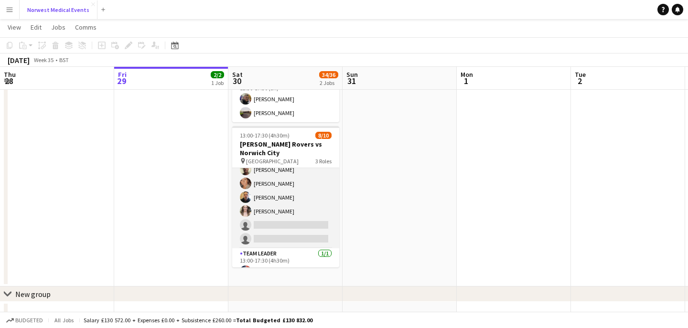
scroll to position [95, 0]
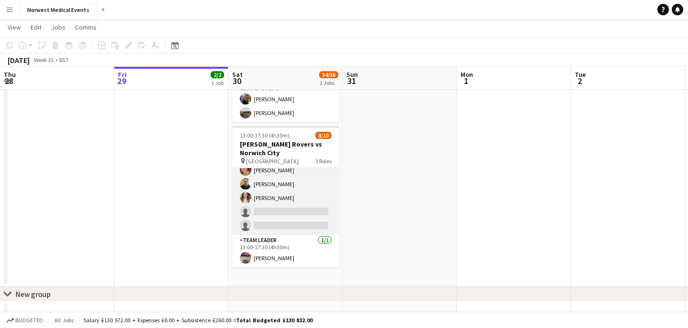
click at [302, 194] on app-card-role "Responder (First Aid) 2A [DATE] 13:00-17:30 (4h30m) [PERSON_NAME] [PERSON_NAME]…" at bounding box center [285, 170] width 107 height 129
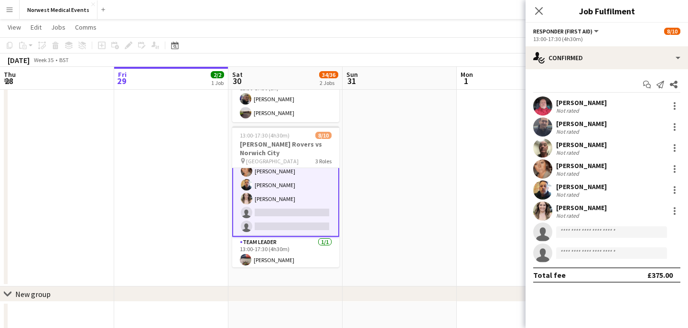
scroll to position [96, 0]
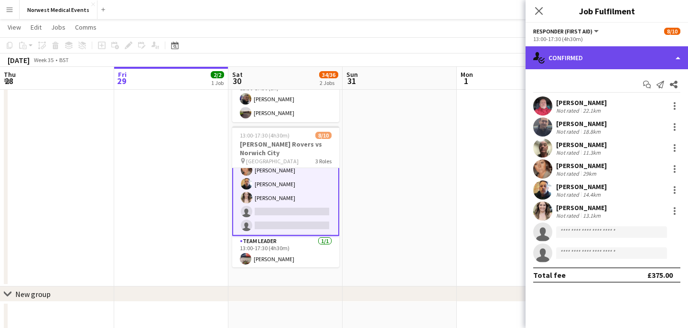
click at [627, 65] on div "single-neutral-actions-check-2 Confirmed" at bounding box center [607, 57] width 162 height 23
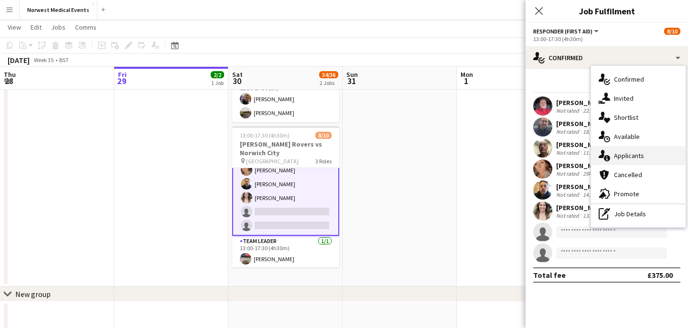
click at [651, 160] on div "single-neutral-actions-information Applicants" at bounding box center [638, 155] width 95 height 19
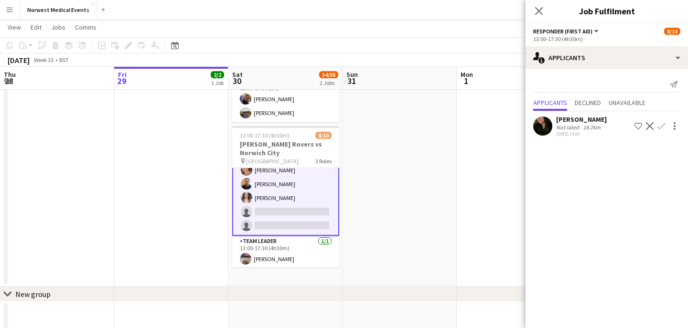
click at [535, 8] on icon "Close pop-in" at bounding box center [539, 11] width 8 height 8
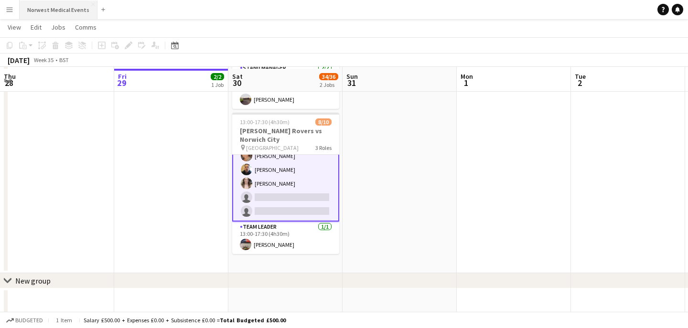
scroll to position [149, 0]
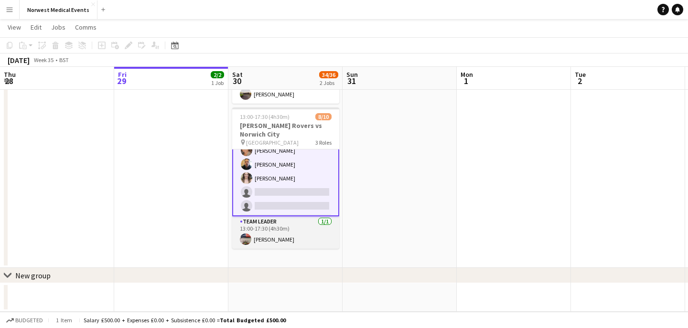
click at [280, 235] on app-card-role "Team Leader [DATE] 13:00-17:30 (4h30m) [PERSON_NAME]" at bounding box center [285, 232] width 107 height 32
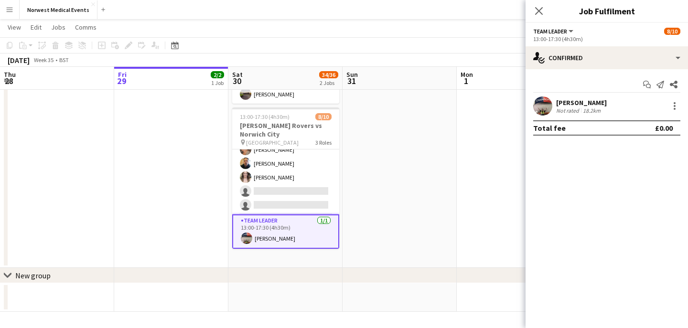
scroll to position [96, 0]
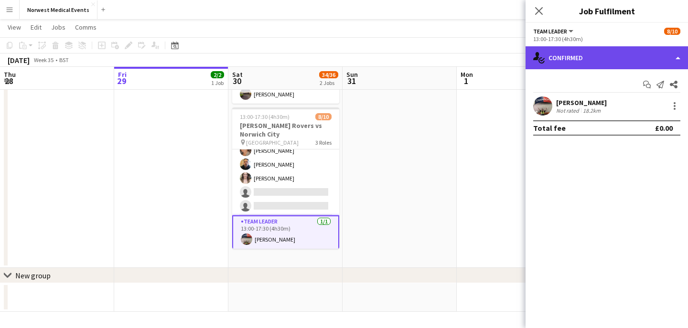
click at [641, 57] on div "single-neutral-actions-check-2 Confirmed" at bounding box center [607, 57] width 162 height 23
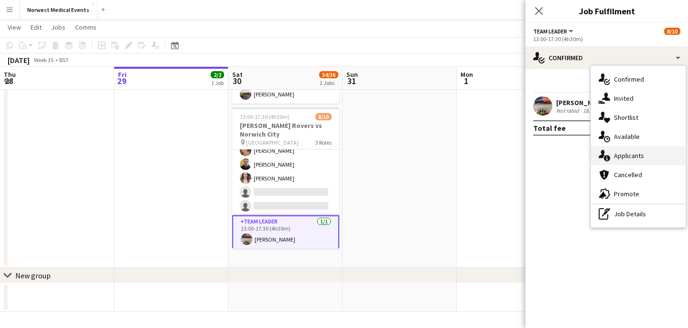
click at [637, 160] on div "single-neutral-actions-information Applicants" at bounding box center [638, 155] width 95 height 19
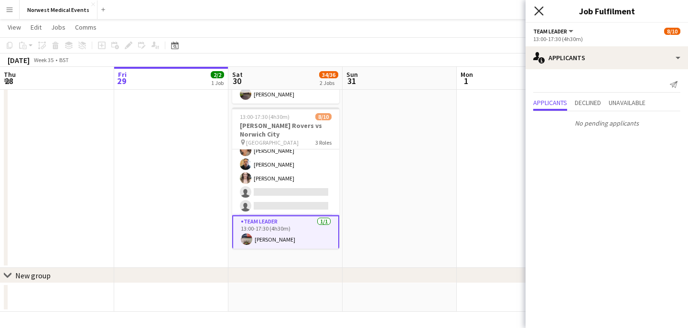
click at [538, 11] on icon "Close pop-in" at bounding box center [538, 10] width 9 height 9
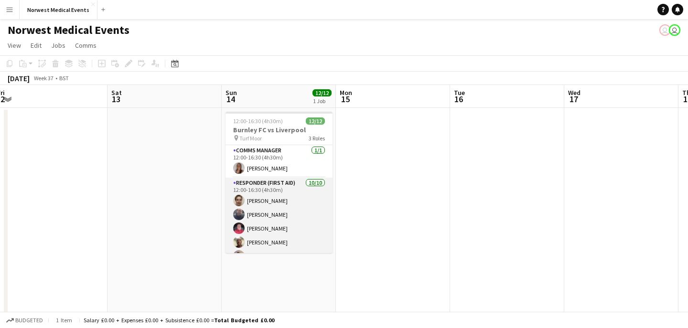
scroll to position [114, 0]
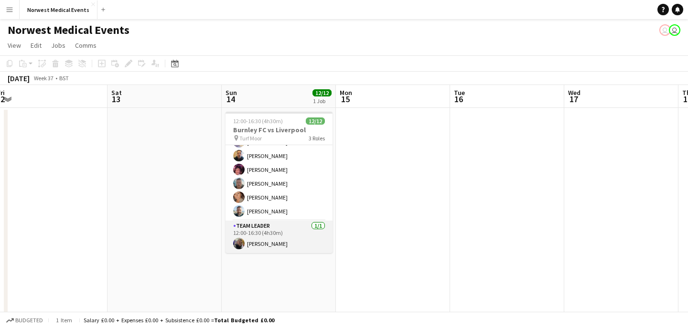
click at [293, 226] on app-card-role "Team Leader [DATE] 12:00-16:30 (4h30m) [PERSON_NAME]" at bounding box center [279, 237] width 107 height 32
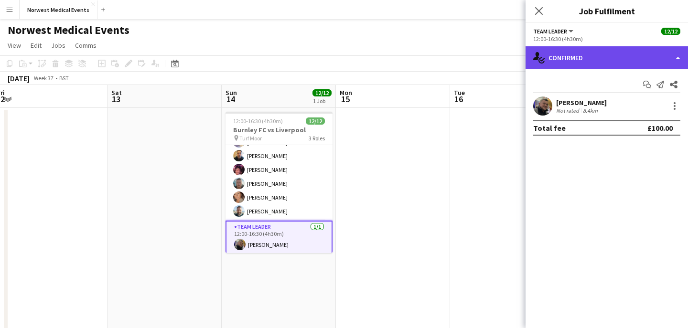
click at [593, 56] on div "single-neutral-actions-check-2 Confirmed" at bounding box center [607, 57] width 162 height 23
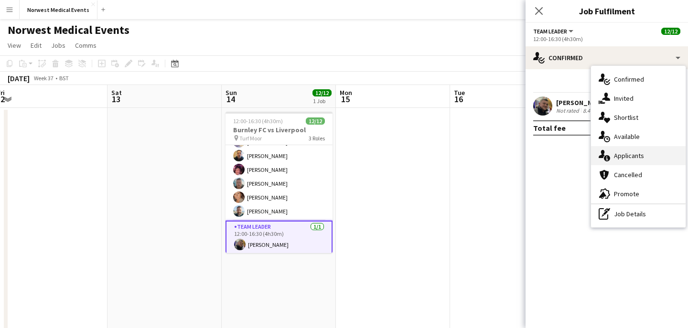
click at [632, 152] on div "single-neutral-actions-information Applicants" at bounding box center [638, 155] width 95 height 19
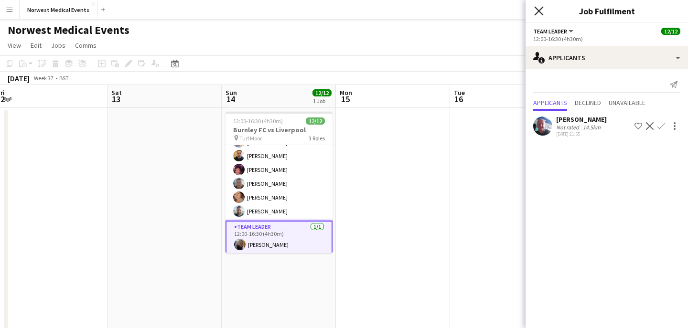
click at [538, 12] on icon "Close pop-in" at bounding box center [538, 10] width 9 height 9
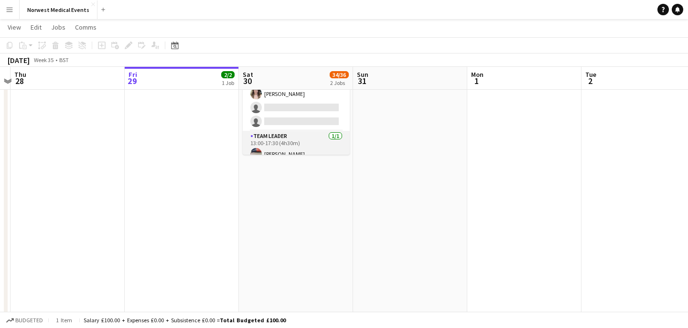
scroll to position [95, 0]
click at [304, 137] on app-card-role "Team Leader [DATE] 13:00-17:30 (4h30m) [PERSON_NAME]" at bounding box center [296, 138] width 107 height 32
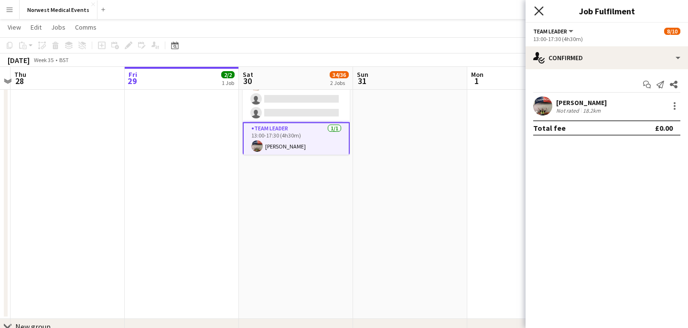
click at [539, 12] on icon "Close pop-in" at bounding box center [538, 10] width 9 height 9
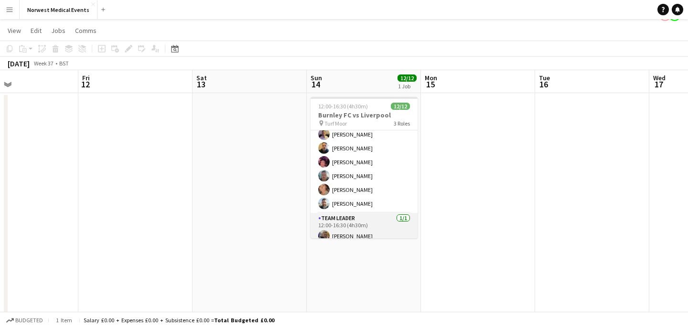
scroll to position [114, 0]
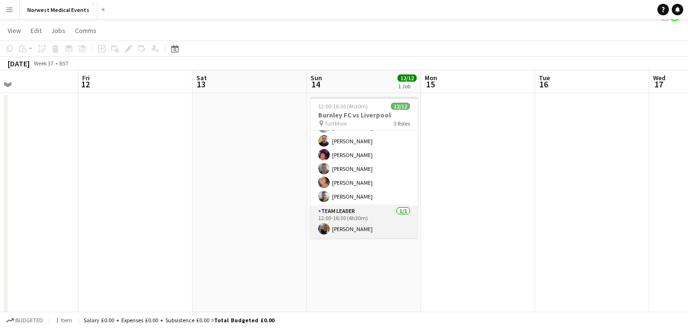
click at [376, 223] on app-card-role "Team Leader [DATE] 12:00-16:30 (4h30m) [PERSON_NAME]" at bounding box center [364, 222] width 107 height 32
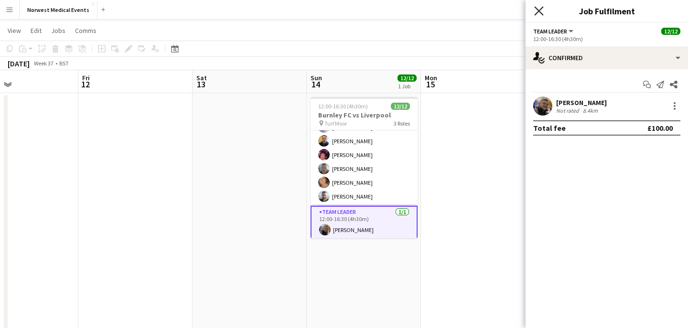
click at [538, 13] on icon "Close pop-in" at bounding box center [538, 10] width 9 height 9
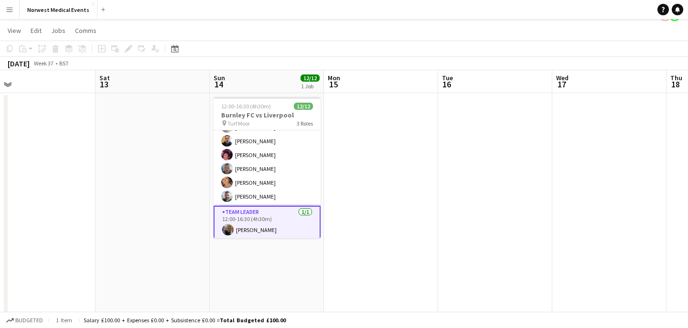
scroll to position [0, 438]
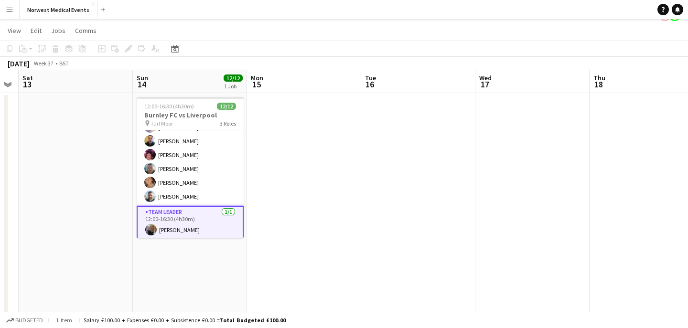
click at [215, 219] on app-card-role "Team Leader [DATE] 12:00-16:30 (4h30m) [PERSON_NAME]" at bounding box center [190, 223] width 107 height 34
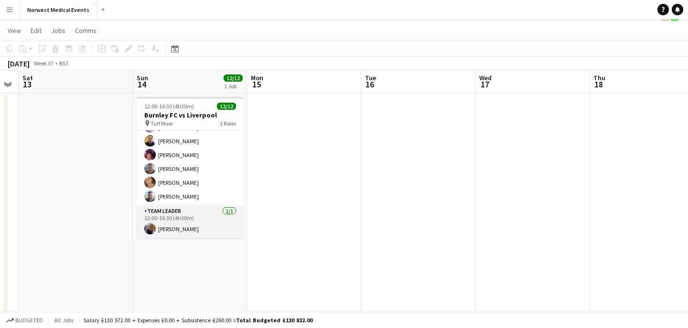
click at [208, 226] on app-card-role "Team Leader [DATE] 12:00-16:30 (4h30m) [PERSON_NAME]" at bounding box center [190, 222] width 107 height 32
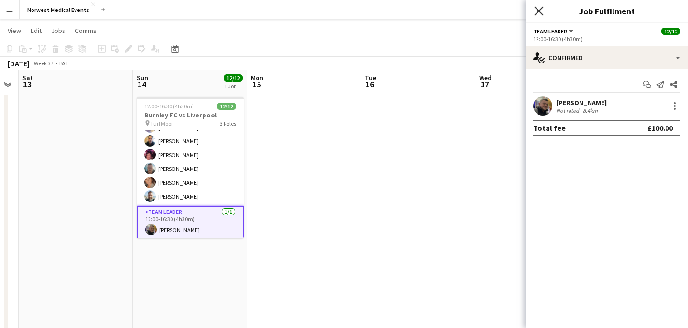
click at [539, 9] on icon "Close pop-in" at bounding box center [538, 10] width 9 height 9
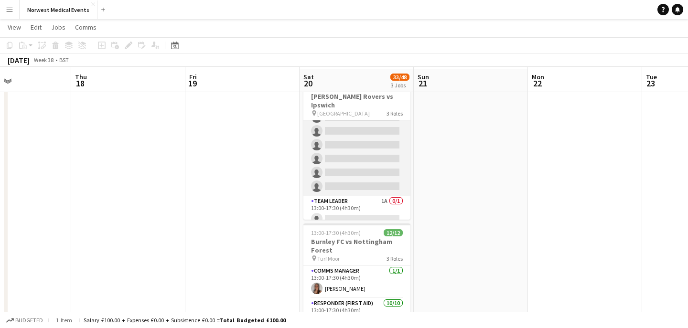
scroll to position [44, 0]
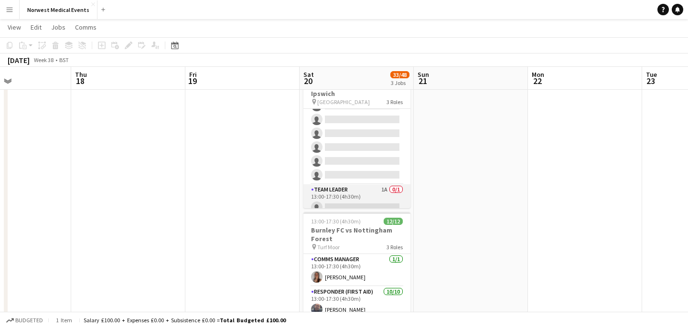
click at [371, 186] on app-card-role "Team Leader 1A 0/1 13:00-17:30 (4h30m) single-neutral-actions" at bounding box center [356, 200] width 107 height 32
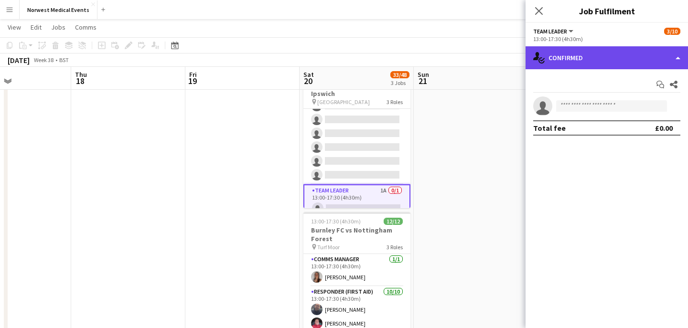
click at [577, 56] on div "single-neutral-actions-check-2 Confirmed" at bounding box center [607, 57] width 162 height 23
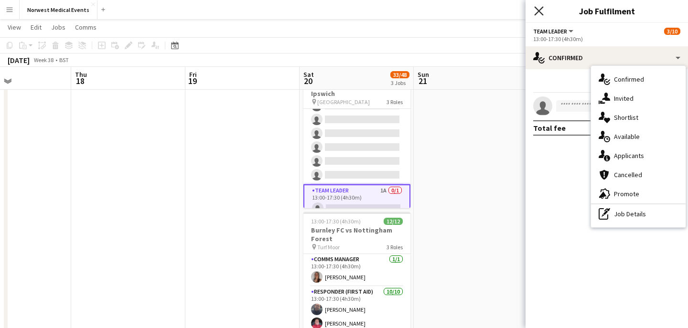
click at [540, 9] on icon "Close pop-in" at bounding box center [538, 10] width 9 height 9
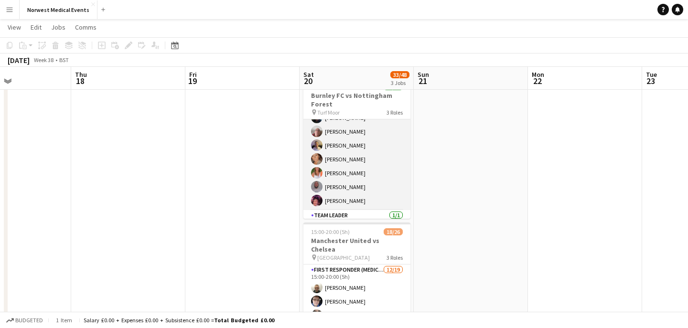
scroll to position [123, 0]
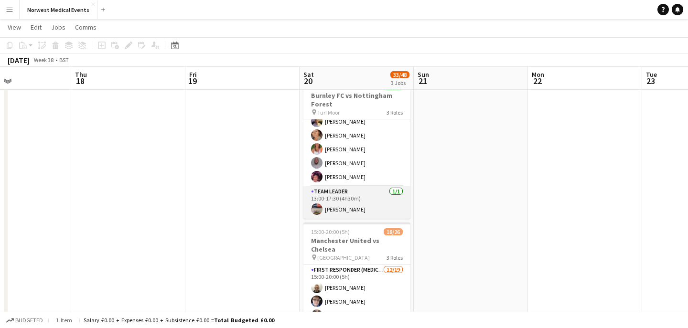
click at [365, 197] on app-card-role "Team Leader [DATE] 13:00-17:30 (4h30m) [PERSON_NAME]" at bounding box center [356, 202] width 107 height 32
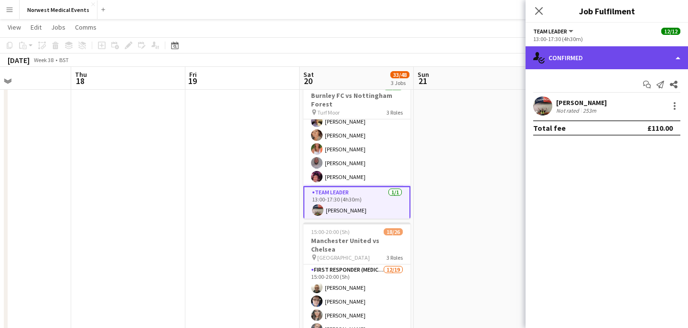
click at [615, 59] on div "single-neutral-actions-check-2 Confirmed" at bounding box center [607, 57] width 162 height 23
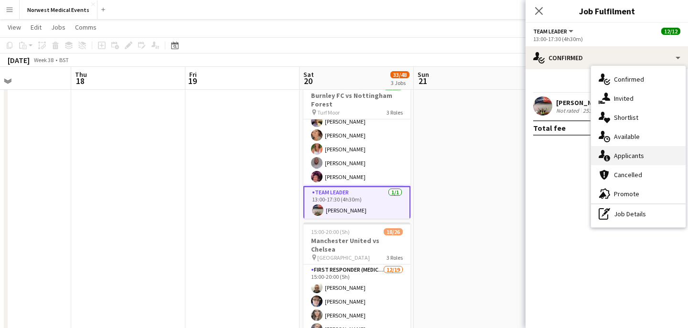
click at [640, 158] on div "single-neutral-actions-information Applicants" at bounding box center [638, 155] width 95 height 19
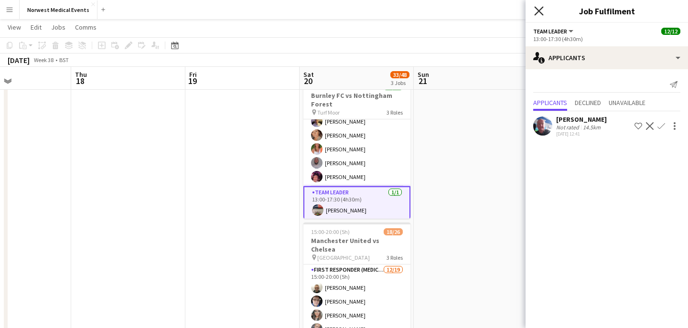
click at [536, 11] on icon "Close pop-in" at bounding box center [538, 10] width 9 height 9
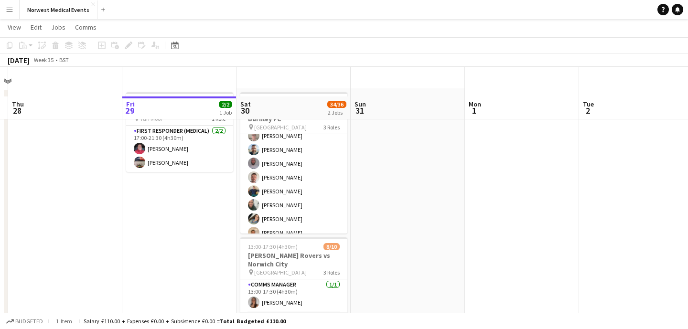
scroll to position [125, 0]
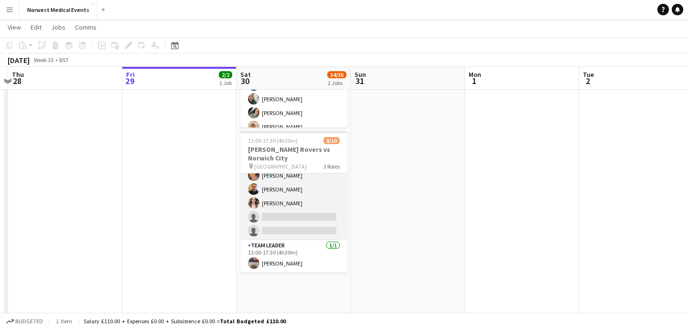
click at [309, 212] on app-card-role "Responder (First Aid) 2A [DATE] 13:00-17:30 (4h30m) [PERSON_NAME] [PERSON_NAME]…" at bounding box center [293, 175] width 107 height 129
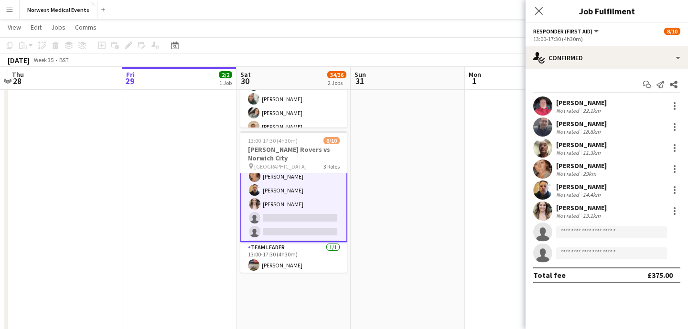
scroll to position [96, 0]
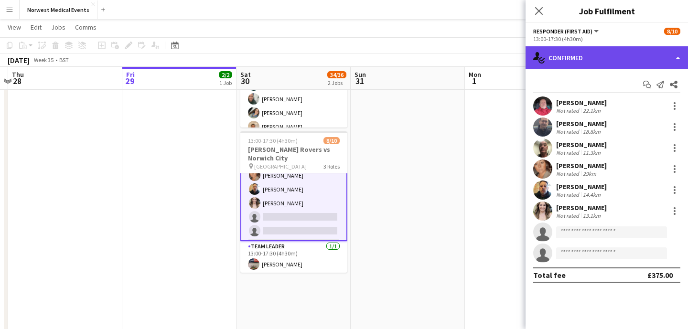
click at [580, 60] on div "single-neutral-actions-check-2 Confirmed" at bounding box center [607, 57] width 162 height 23
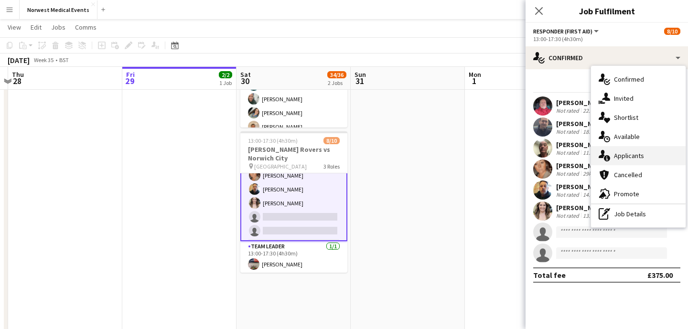
click at [636, 156] on div "single-neutral-actions-information Applicants" at bounding box center [638, 155] width 95 height 19
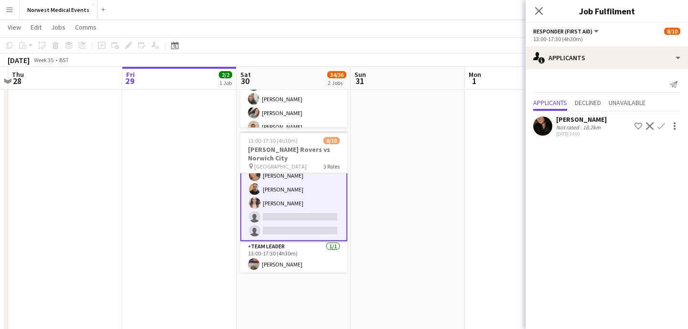
click at [537, 12] on icon at bounding box center [539, 11] width 8 height 8
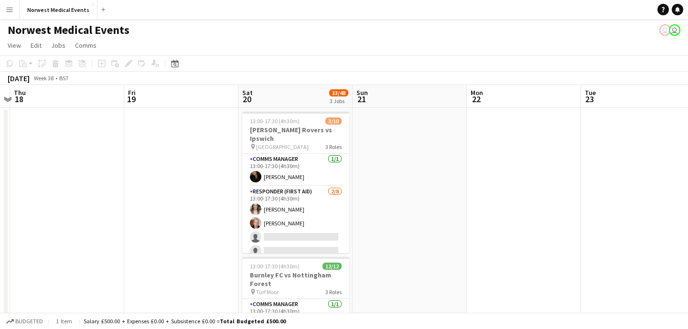
scroll to position [0, 308]
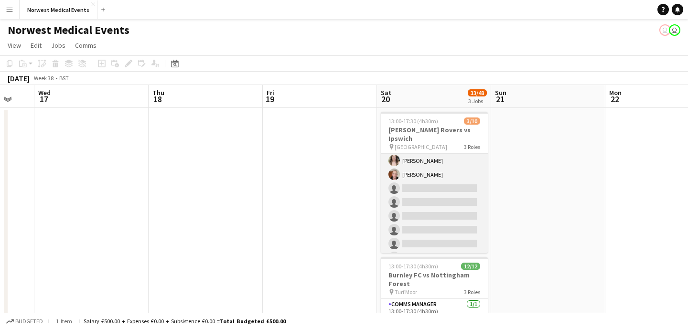
click at [447, 191] on app-card-role "Responder (First Aid) [DATE] 13:00-17:30 (4h30m) [PERSON_NAME] [PERSON_NAME] si…" at bounding box center [434, 202] width 107 height 129
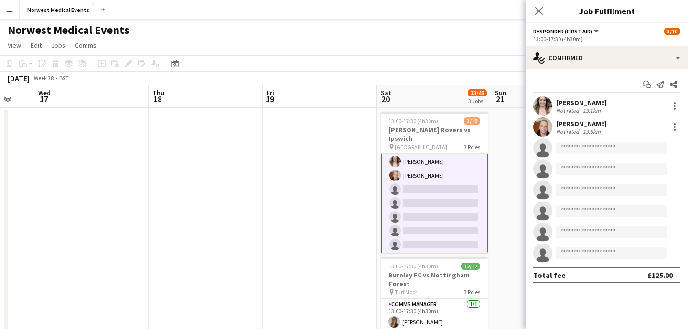
scroll to position [50, 0]
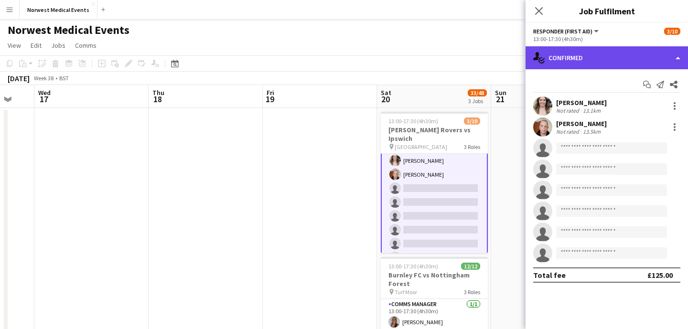
click at [626, 57] on div "single-neutral-actions-check-2 Confirmed" at bounding box center [607, 57] width 162 height 23
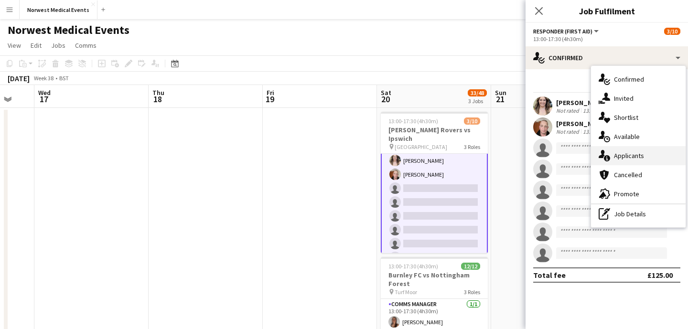
click at [634, 157] on div "single-neutral-actions-information Applicants" at bounding box center [638, 155] width 95 height 19
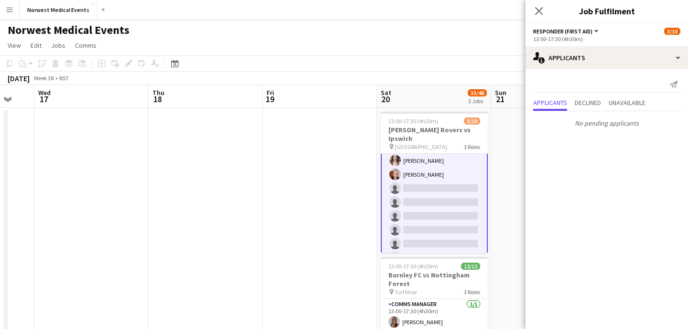
click at [535, 20] on div "Close pop-in" at bounding box center [539, 11] width 27 height 22
click at [540, 9] on icon at bounding box center [538, 10] width 9 height 9
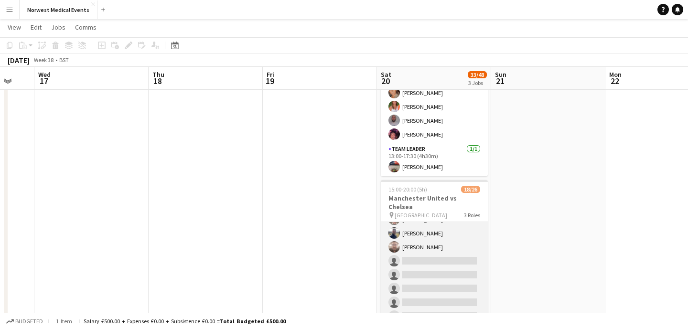
scroll to position [178, 0]
click at [441, 227] on app-card-role "First Responder (Medical) [DATE] 15:00-20:00 (5h) [PERSON_NAME] [PERSON_NAME] […" at bounding box center [434, 185] width 107 height 282
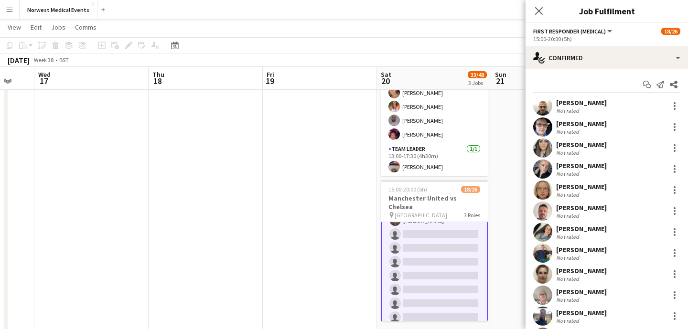
scroll to position [179, 0]
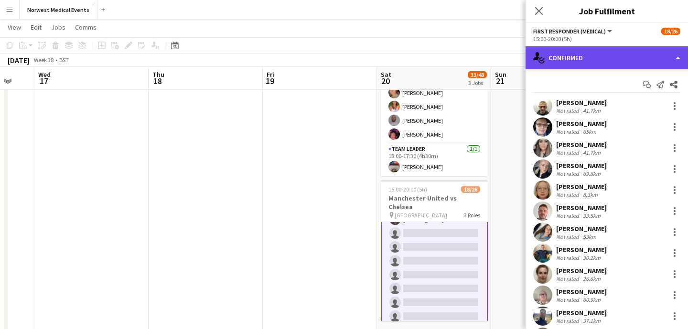
click at [604, 58] on div "single-neutral-actions-check-2 Confirmed" at bounding box center [607, 57] width 162 height 23
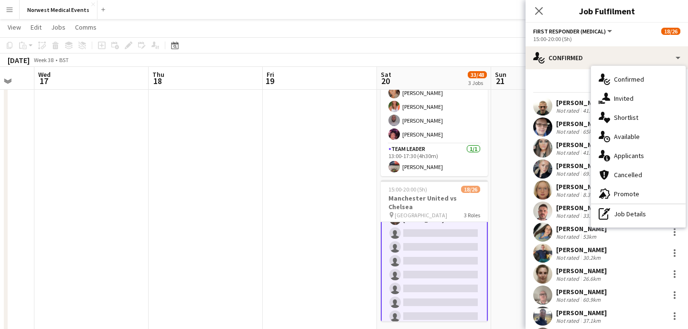
click at [630, 152] on div "single-neutral-actions-information Applicants" at bounding box center [638, 155] width 95 height 19
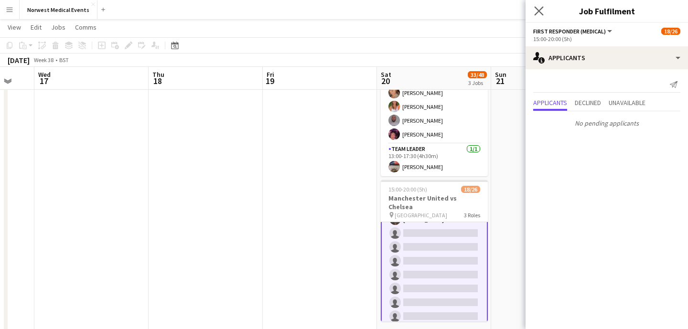
click at [537, 5] on app-icon "Close pop-in" at bounding box center [539, 11] width 14 height 14
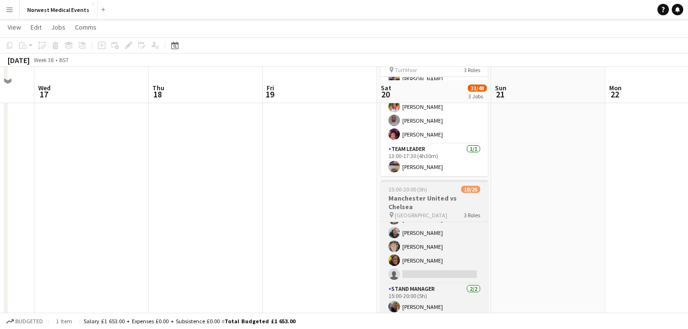
scroll to position [285, 0]
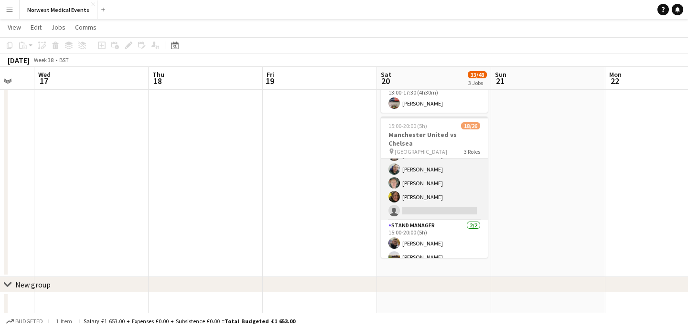
click at [442, 197] on app-card-role "Senior Responder (FREC 4 or Above) 2A [DATE] 15:00-20:00 (5h) [PERSON_NAME] [PE…" at bounding box center [434, 176] width 107 height 88
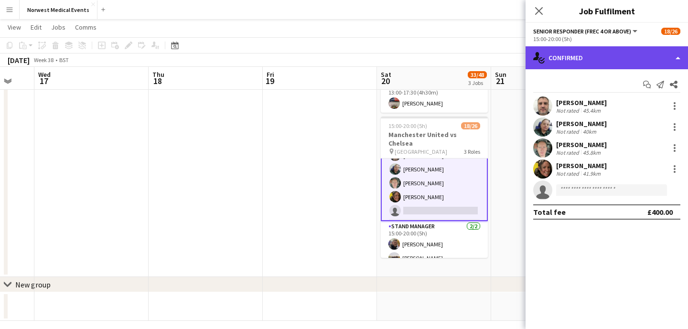
click at [605, 57] on div "single-neutral-actions-check-2 Confirmed" at bounding box center [607, 57] width 162 height 23
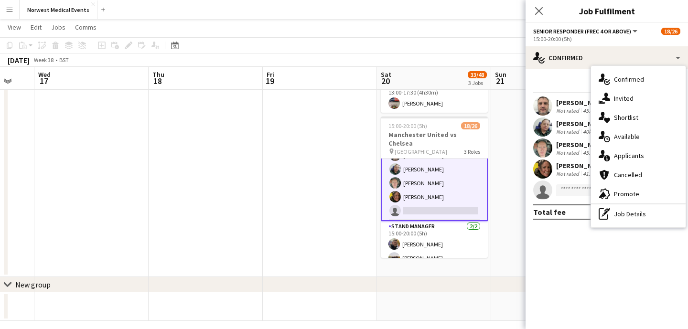
click at [627, 156] on div "single-neutral-actions-information Applicants" at bounding box center [638, 155] width 95 height 19
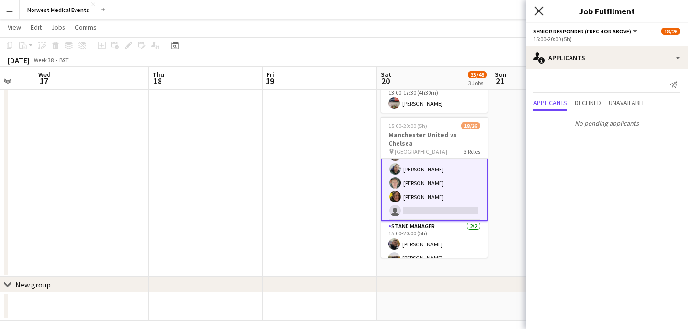
click at [541, 14] on icon at bounding box center [538, 10] width 9 height 9
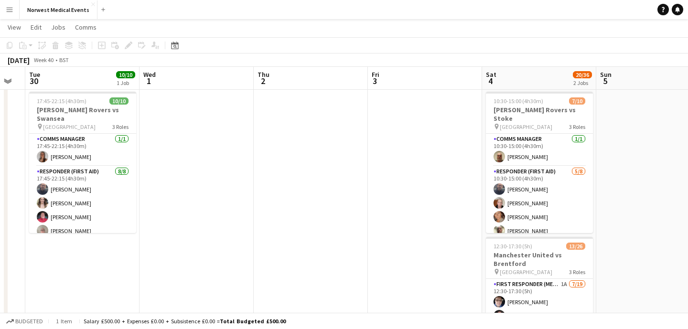
scroll to position [0, 286]
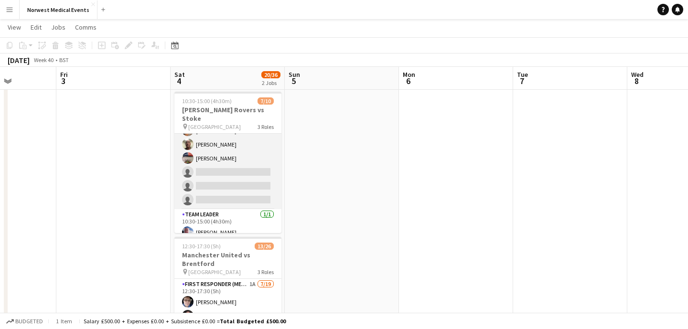
click at [251, 169] on app-card-role "Responder (First Aid) [DATE] 10:30-15:00 (4h30m) [PERSON_NAME] [PERSON_NAME] [P…" at bounding box center [227, 144] width 107 height 129
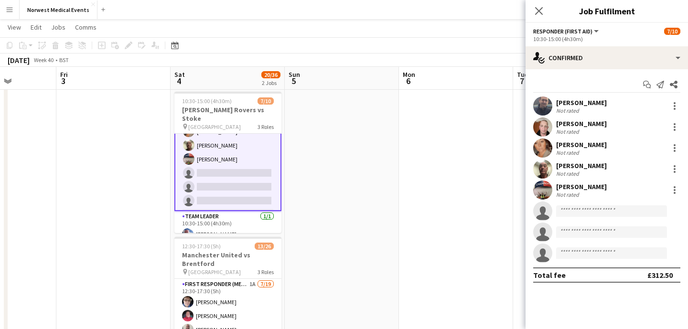
scroll to position [87, 0]
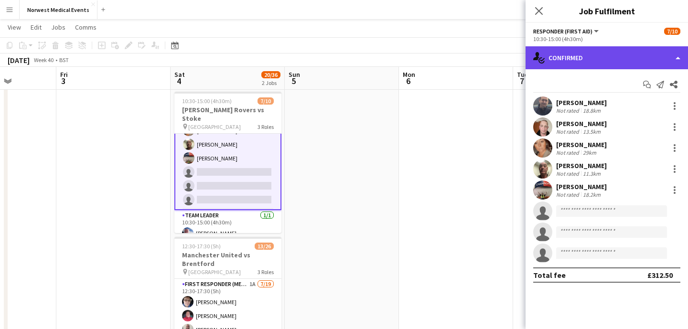
click at [581, 49] on div "single-neutral-actions-check-2 Confirmed" at bounding box center [607, 57] width 162 height 23
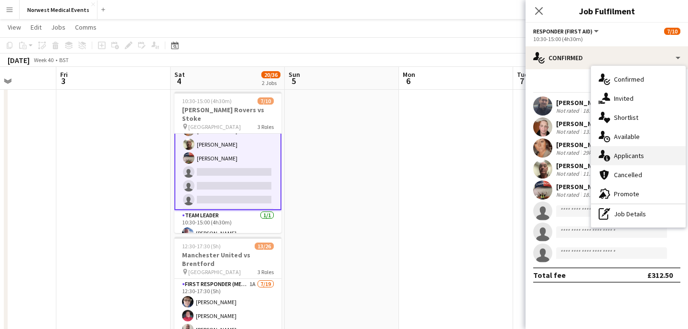
click at [640, 154] on div "single-neutral-actions-information Applicants" at bounding box center [638, 155] width 95 height 19
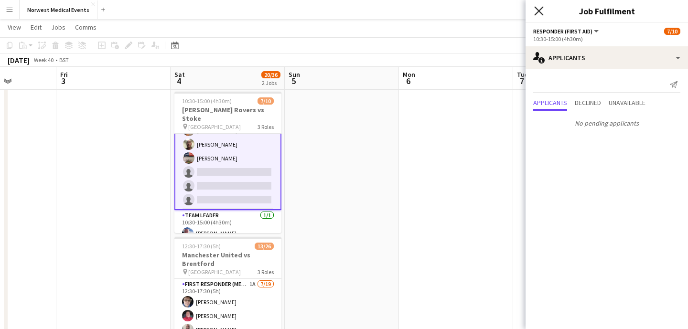
click at [541, 8] on icon at bounding box center [538, 10] width 9 height 9
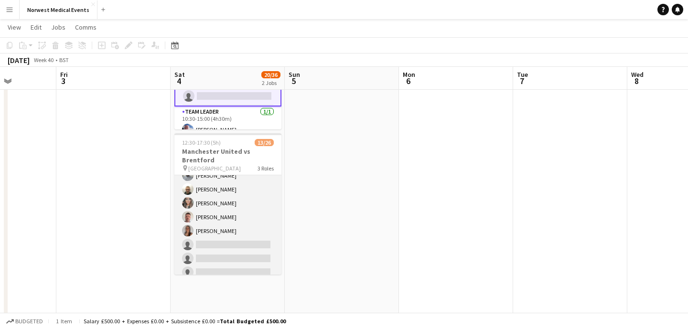
scroll to position [0, 0]
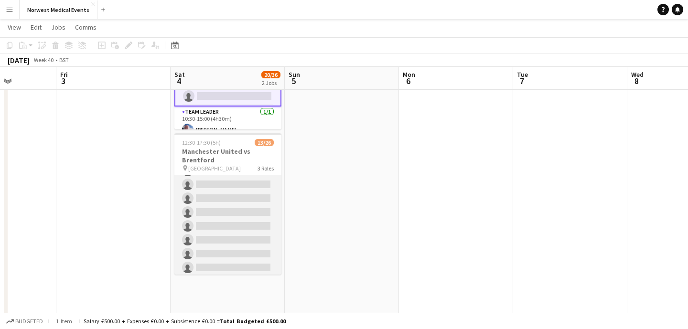
click at [242, 214] on app-card-role "First Responder (Medical) 1A [DATE] 12:30-17:30 (5h) [PERSON_NAME] [PERSON_NAME…" at bounding box center [227, 192] width 107 height 282
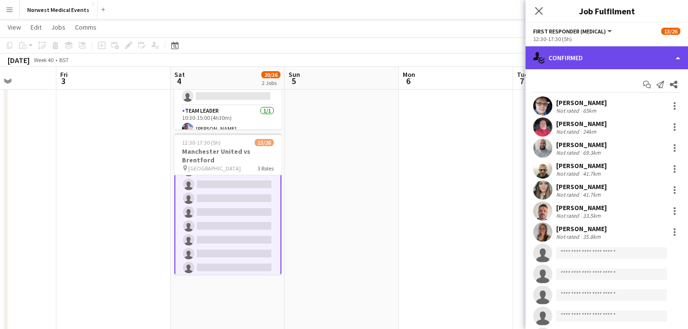
click at [614, 55] on div "single-neutral-actions-check-2 Confirmed" at bounding box center [607, 57] width 162 height 23
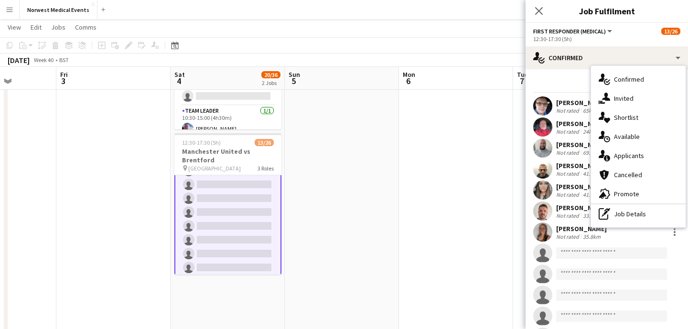
click at [628, 155] on div "single-neutral-actions-information Applicants" at bounding box center [638, 155] width 95 height 19
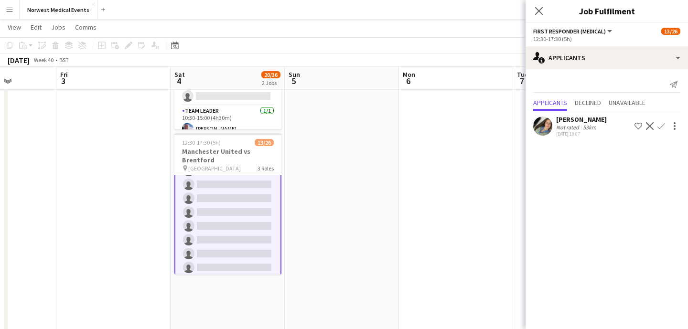
click at [663, 123] on app-icon "Confirm" at bounding box center [662, 126] width 8 height 8
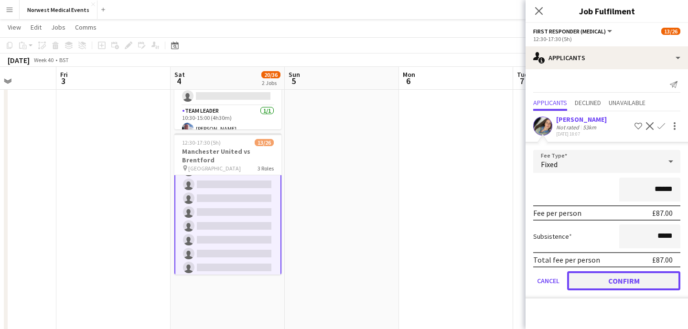
click at [609, 277] on button "Confirm" at bounding box center [623, 280] width 113 height 19
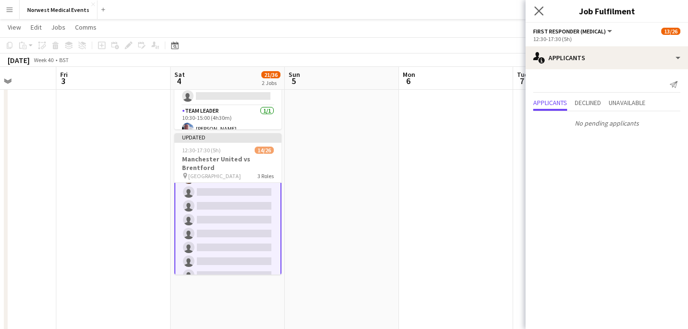
click at [543, 16] on app-icon "Close pop-in" at bounding box center [539, 11] width 14 height 14
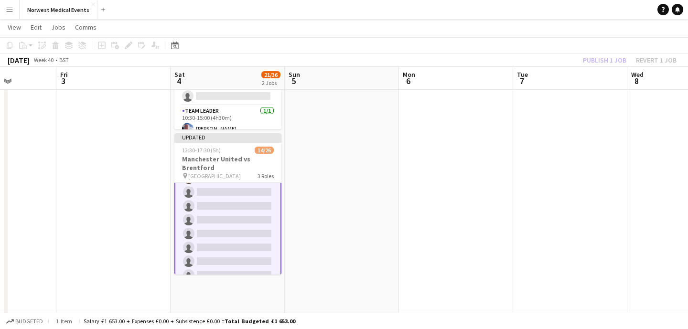
click at [603, 64] on div "Publish 1 job Revert 1 job" at bounding box center [630, 60] width 117 height 12
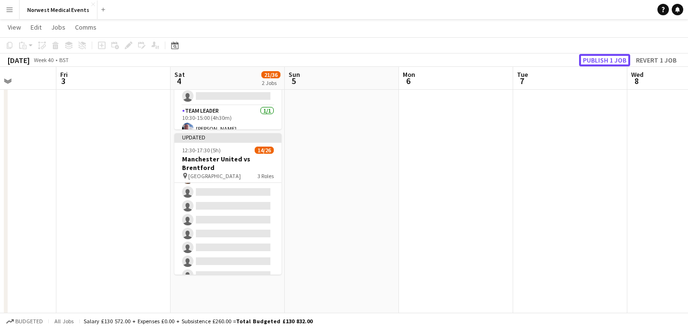
click at [603, 64] on button "Publish 1 job" at bounding box center [604, 60] width 51 height 12
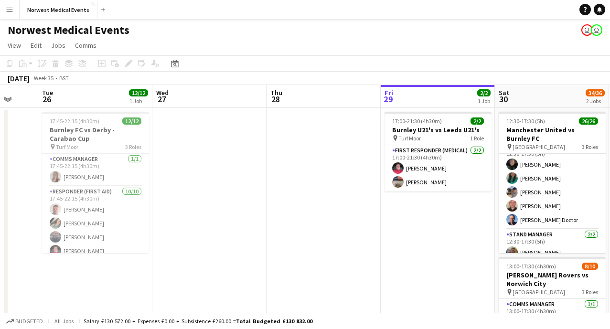
scroll to position [317, 0]
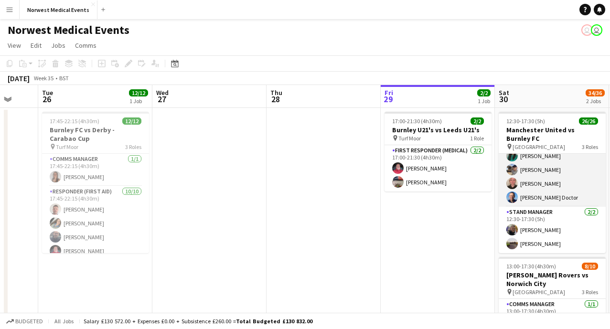
click at [542, 166] on app-card-role "Senior Responder (FREC 4 or Above) [DATE] 12:30-17:30 (5h) [PERSON_NAME] [PERSO…" at bounding box center [552, 163] width 107 height 88
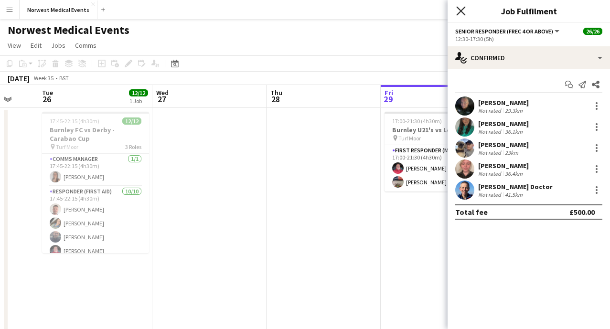
click at [461, 10] on icon "Close pop-in" at bounding box center [460, 10] width 9 height 9
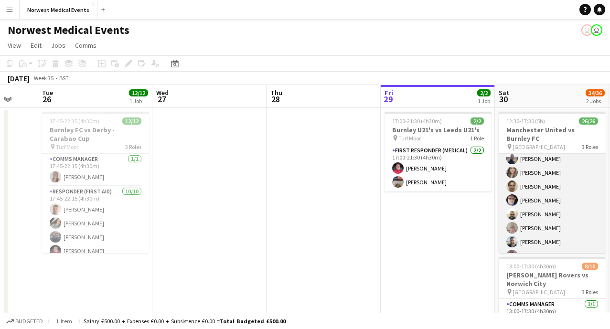
scroll to position [0, 0]
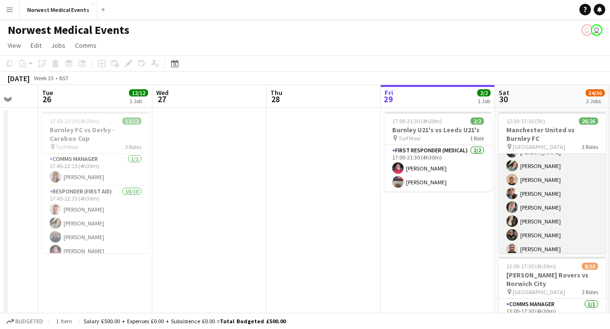
click at [566, 207] on app-card-role "First Responder (Medical) 19/19 12:30-17:30 (5h) [PERSON_NAME] [PERSON_NAME] [P…" at bounding box center [552, 131] width 107 height 282
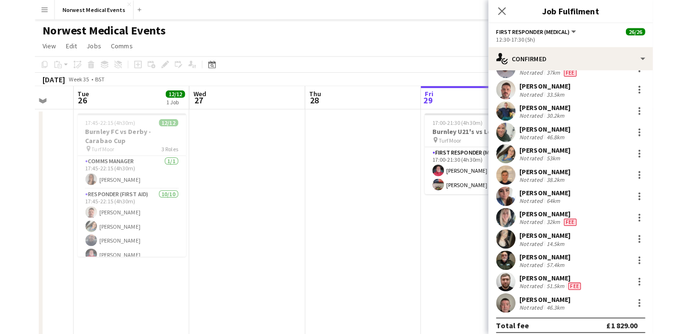
scroll to position [193, 0]
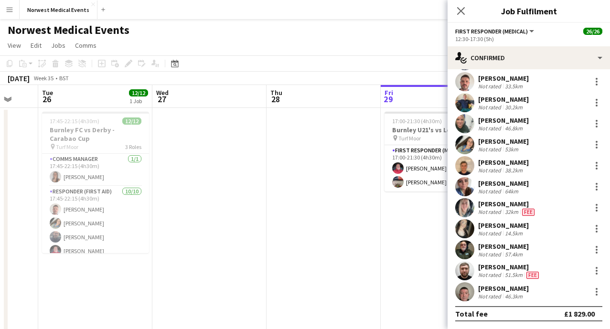
click at [500, 233] on div "Not rated" at bounding box center [490, 233] width 25 height 7
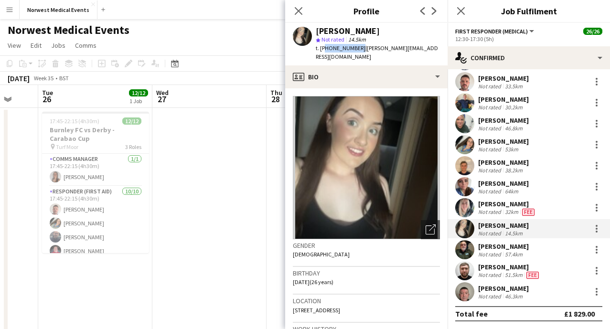
drag, startPoint x: 357, startPoint y: 47, endPoint x: 323, endPoint y: 48, distance: 34.9
click at [323, 48] on span "t. [PHONE_NUMBER]" at bounding box center [341, 47] width 50 height 7
click at [524, 81] on div "[PERSON_NAME] Not rated 33.5km" at bounding box center [529, 81] width 162 height 19
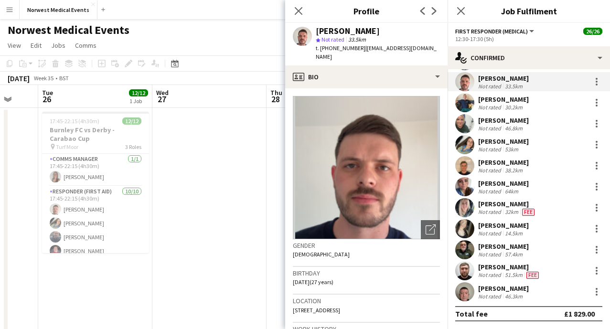
drag, startPoint x: 358, startPoint y: 49, endPoint x: 323, endPoint y: 48, distance: 35.4
click at [323, 48] on div "t. [PHONE_NUMBER] | [EMAIL_ADDRESS][DOMAIN_NAME]" at bounding box center [378, 52] width 124 height 17
click at [357, 48] on span "t. [PHONE_NUMBER]" at bounding box center [341, 47] width 50 height 7
drag, startPoint x: 359, startPoint y: 48, endPoint x: 321, endPoint y: 48, distance: 37.8
click at [321, 48] on div "t. [PHONE_NUMBER] | [EMAIL_ADDRESS][DOMAIN_NAME]" at bounding box center [378, 52] width 124 height 17
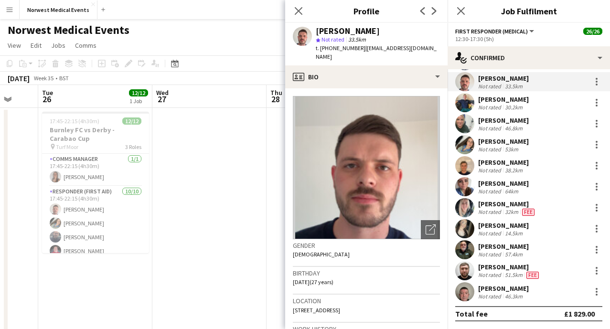
click at [333, 47] on span "t. [PHONE_NUMBER]" at bounding box center [341, 47] width 50 height 7
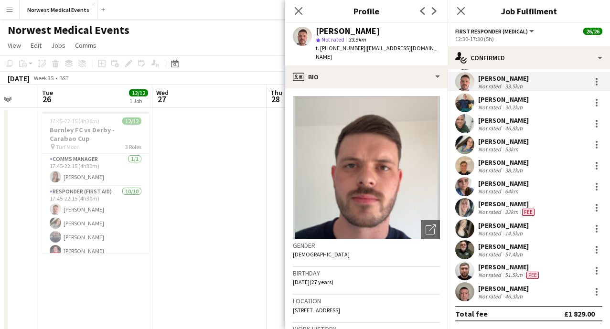
click at [352, 48] on span "t. [PHONE_NUMBER]" at bounding box center [341, 47] width 50 height 7
drag, startPoint x: 357, startPoint y: 49, endPoint x: 321, endPoint y: 48, distance: 36.3
click at [321, 48] on span "t. [PHONE_NUMBER]" at bounding box center [341, 47] width 50 height 7
copy span "[PHONE_NUMBER]"
click at [299, 11] on icon at bounding box center [298, 10] width 9 height 9
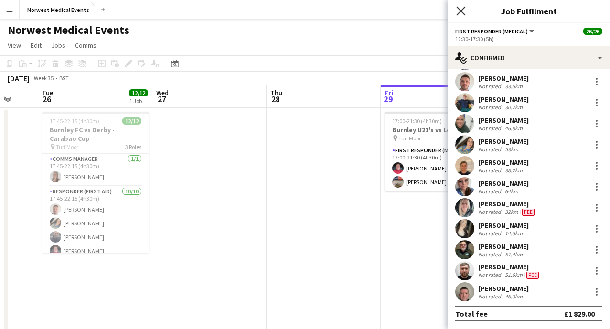
click at [465, 10] on icon "Close pop-in" at bounding box center [460, 10] width 9 height 9
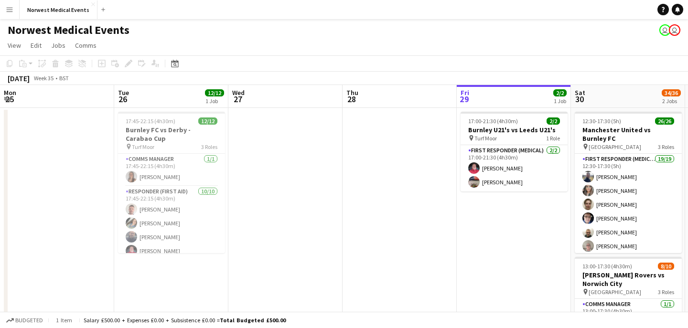
scroll to position [0, 424]
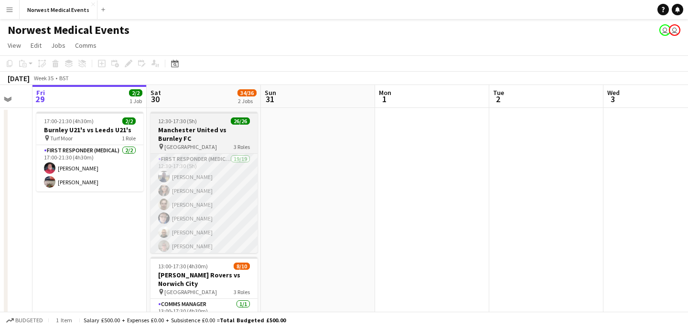
click at [193, 203] on app-card-role "First Responder (Medical) 19/19 12:30-17:30 (5h) [PERSON_NAME] [PERSON_NAME] [P…" at bounding box center [204, 295] width 107 height 282
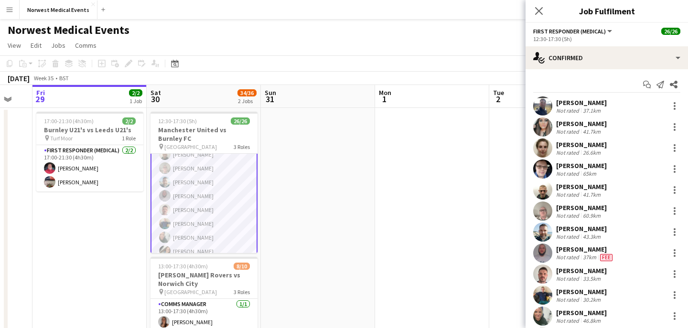
scroll to position [19, 0]
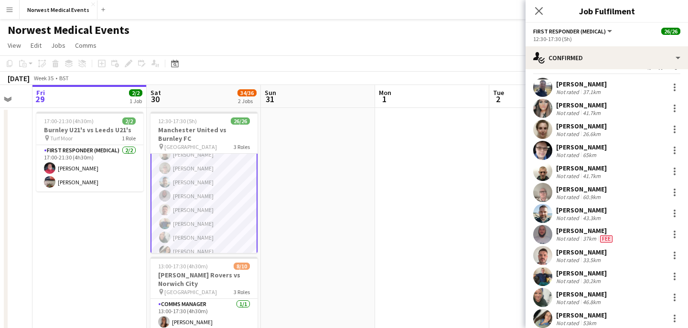
click at [575, 259] on div "Not rated" at bounding box center [568, 260] width 25 height 7
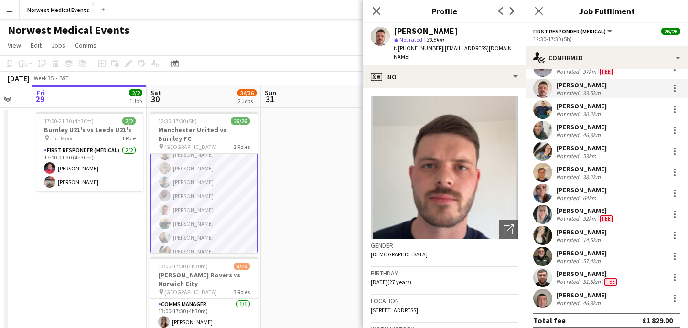
scroll to position [194, 0]
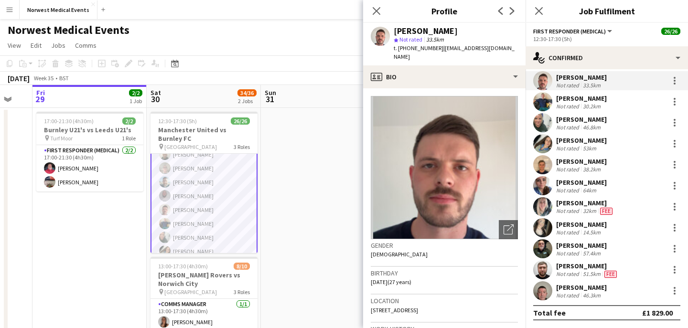
click at [593, 227] on div "[PERSON_NAME]" at bounding box center [581, 224] width 51 height 9
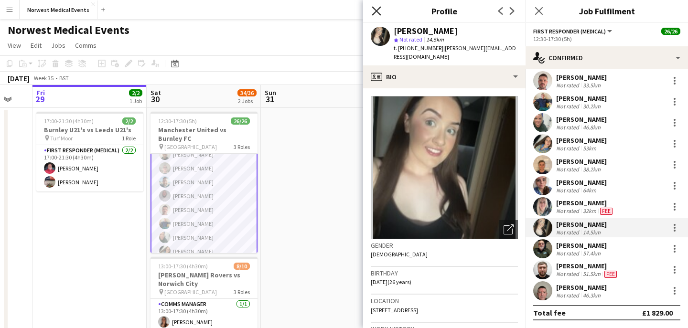
click at [376, 9] on icon "Close pop-in" at bounding box center [376, 10] width 9 height 9
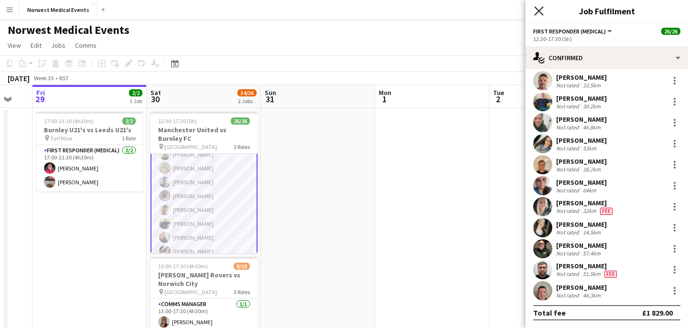
click at [539, 10] on icon at bounding box center [538, 10] width 9 height 9
